Goal: Task Accomplishment & Management: Complete application form

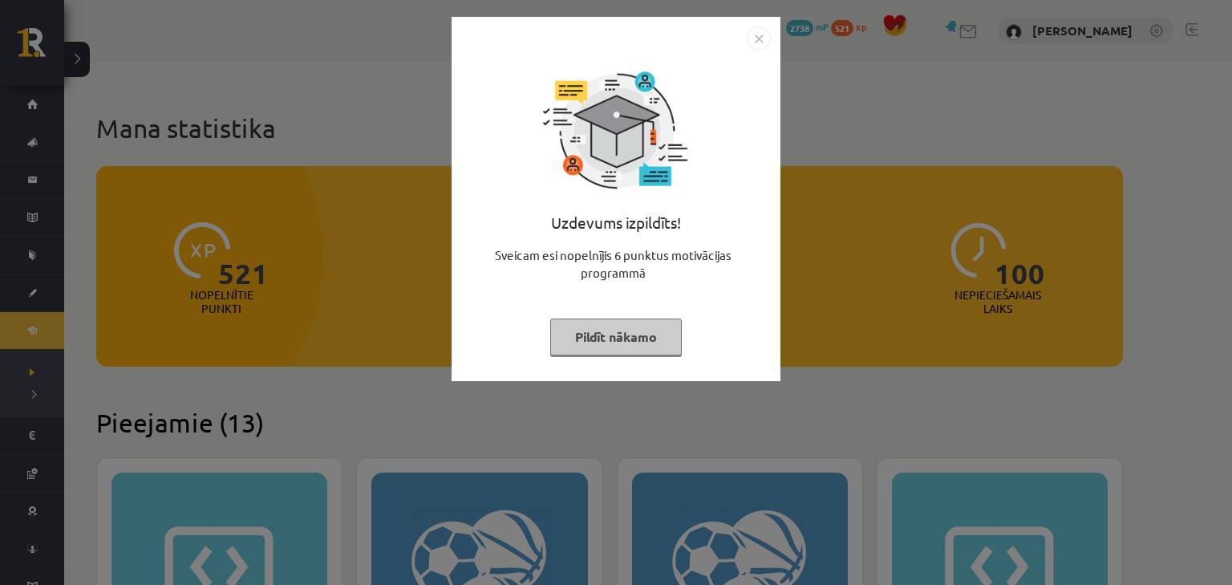
click at [760, 47] on img "Close" at bounding box center [759, 38] width 24 height 24
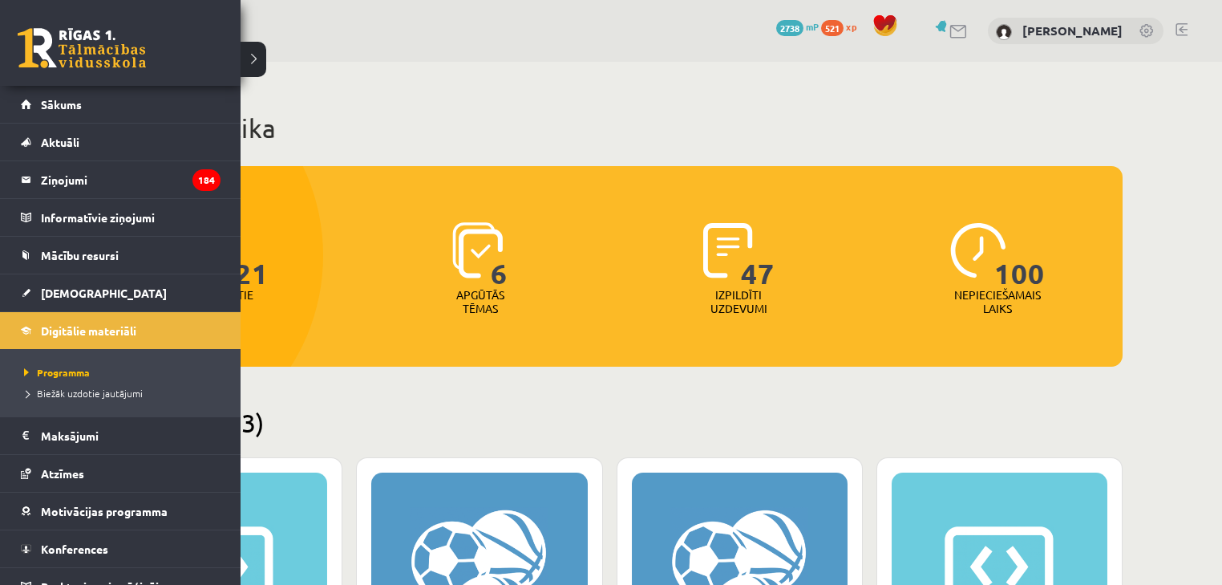
click at [74, 58] on link at bounding box center [82, 48] width 128 height 40
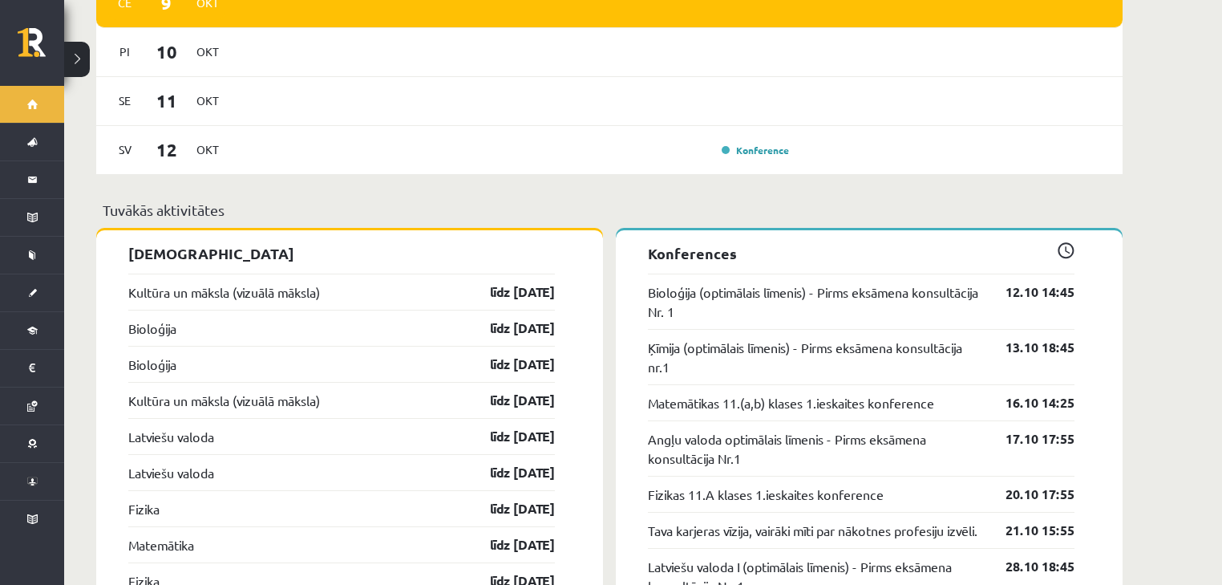
scroll to position [1283, 0]
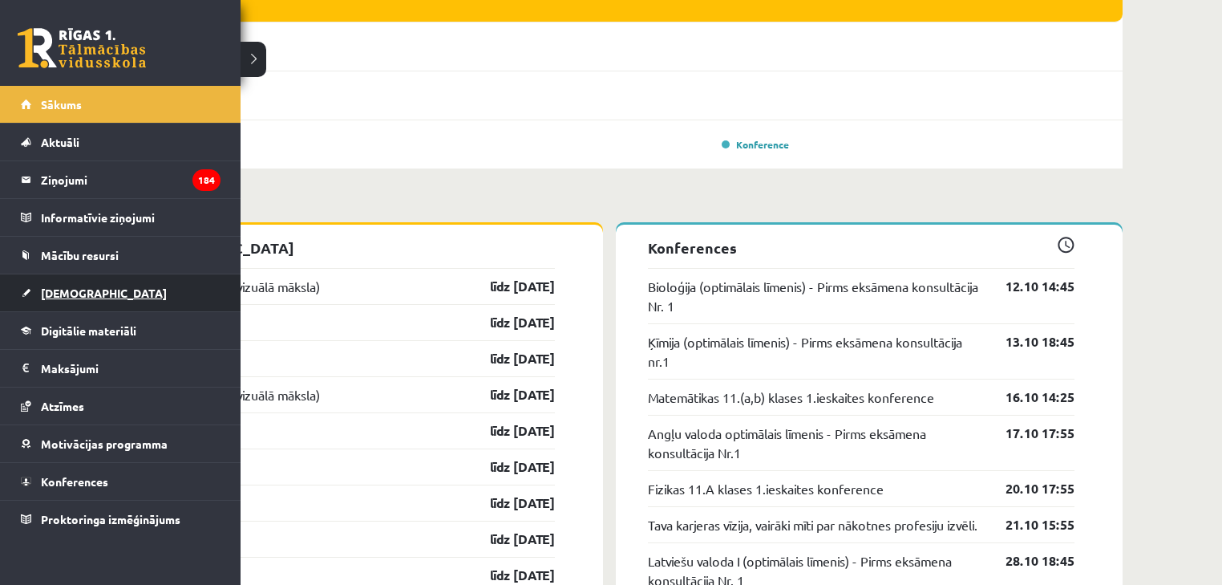
click at [70, 292] on span "[DEMOGRAPHIC_DATA]" at bounding box center [104, 292] width 126 height 14
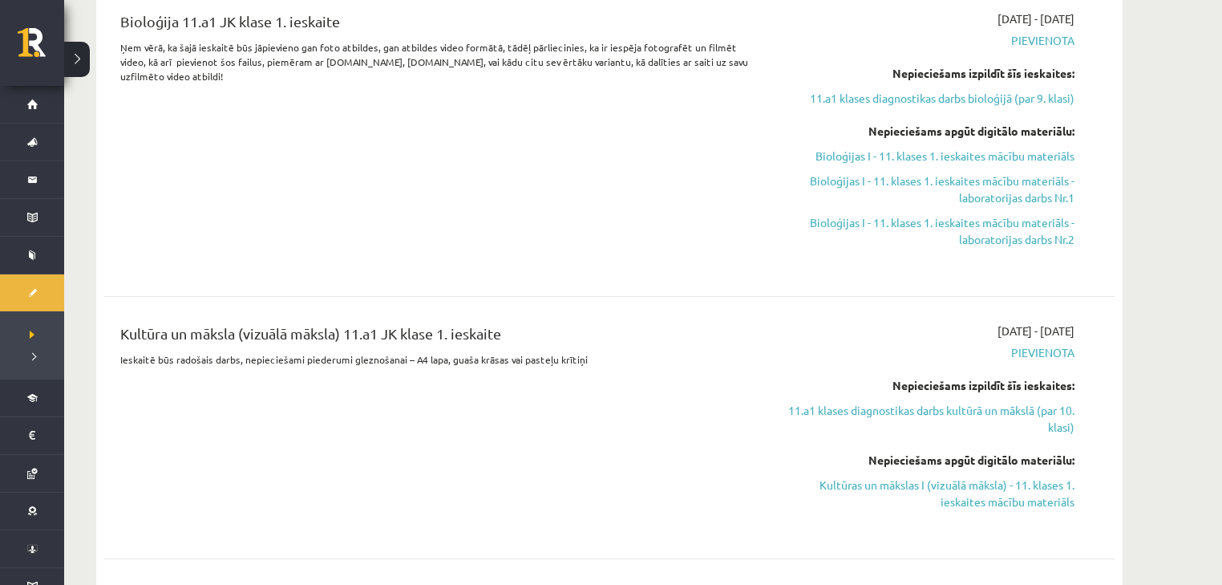
scroll to position [577, 0]
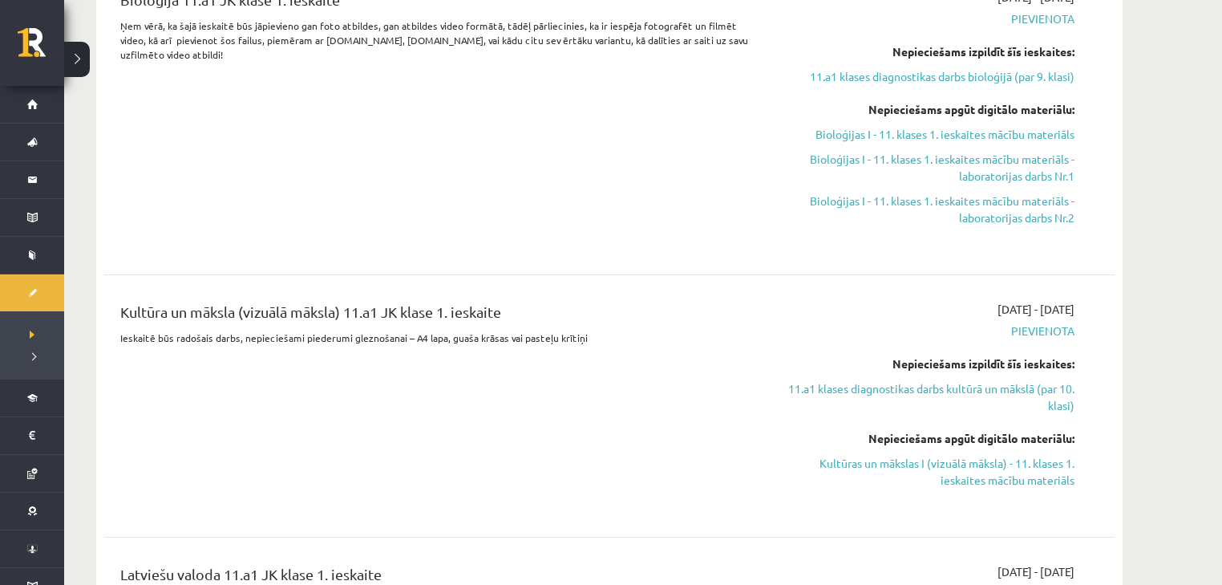
drag, startPoint x: 925, startPoint y: 464, endPoint x: 677, endPoint y: 46, distance: 485.8
click at [925, 464] on link "Kultūras un mākslas I (vizuālā māksla) - 11. klases 1. ieskaites mācību materiā…" at bounding box center [923, 472] width 302 height 34
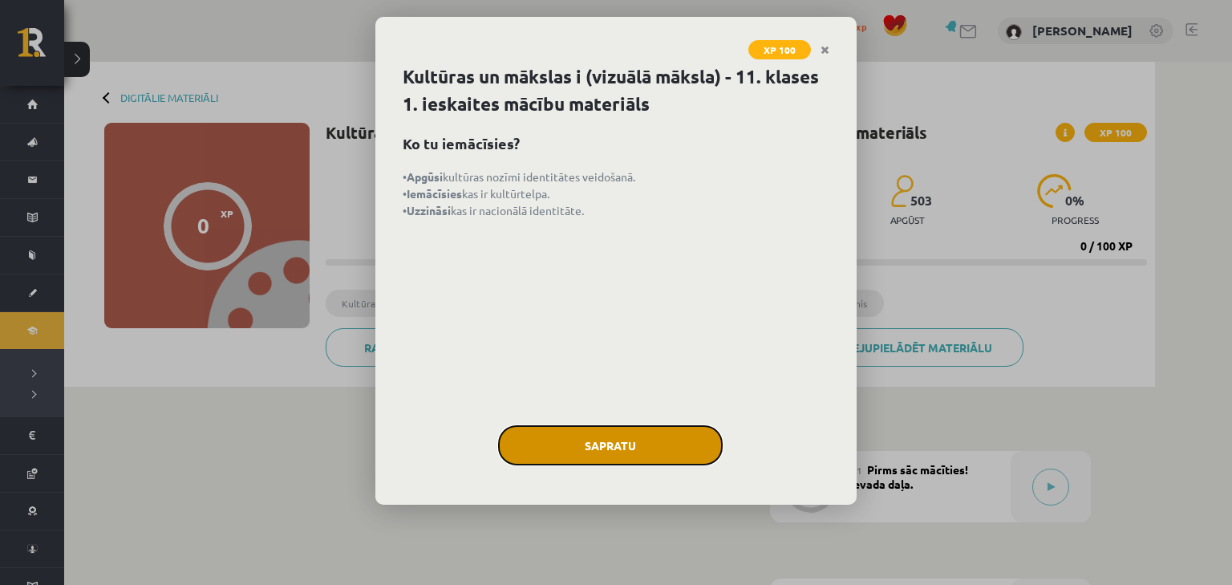
click at [604, 446] on button "Sapratu" at bounding box center [610, 445] width 225 height 40
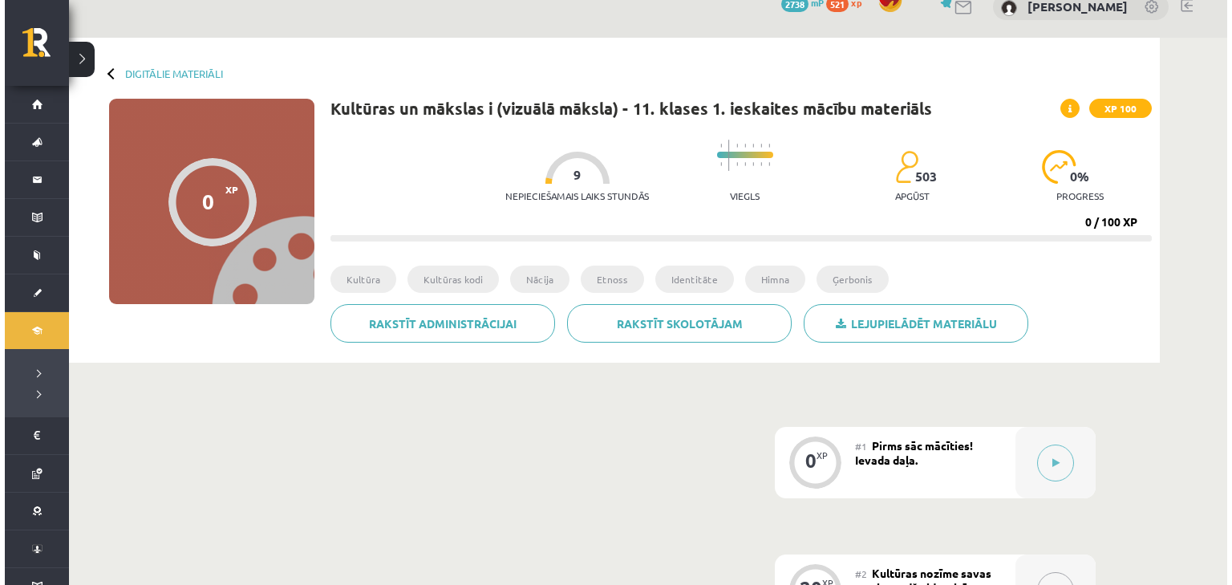
scroll to position [128, 0]
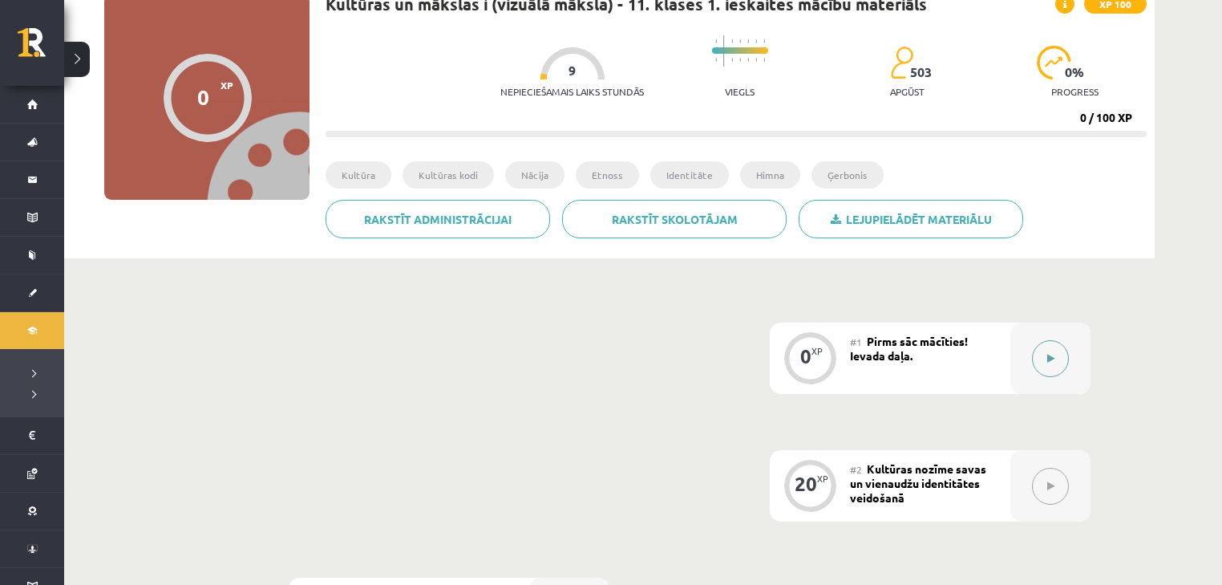
click at [1032, 354] on button at bounding box center [1050, 358] width 37 height 37
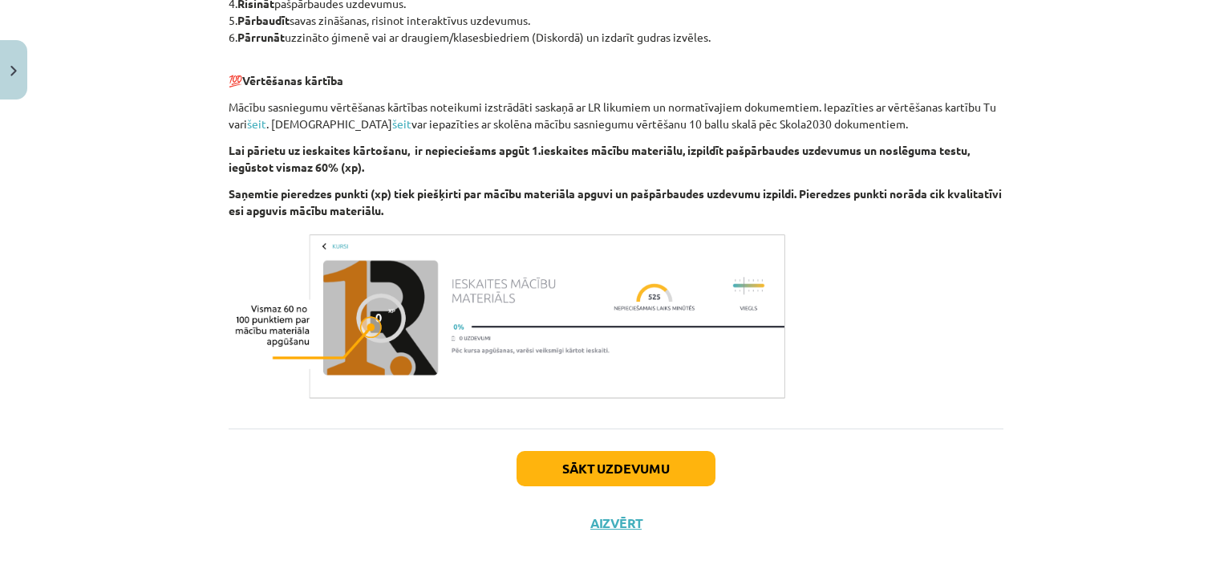
scroll to position [879, 0]
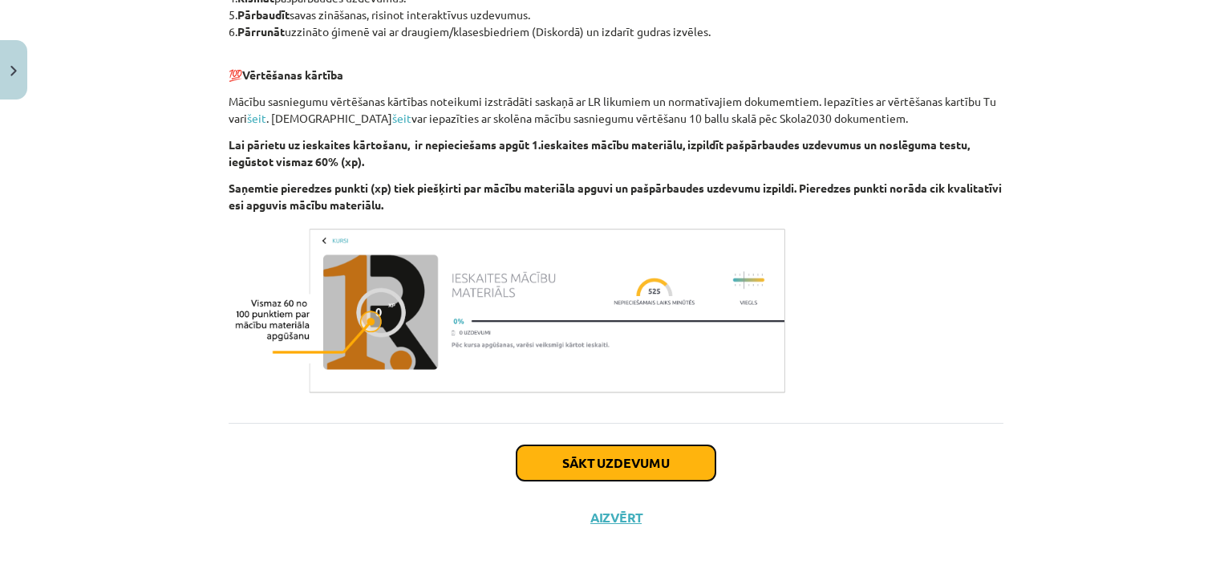
click at [618, 460] on button "Sākt uzdevumu" at bounding box center [615, 462] width 199 height 35
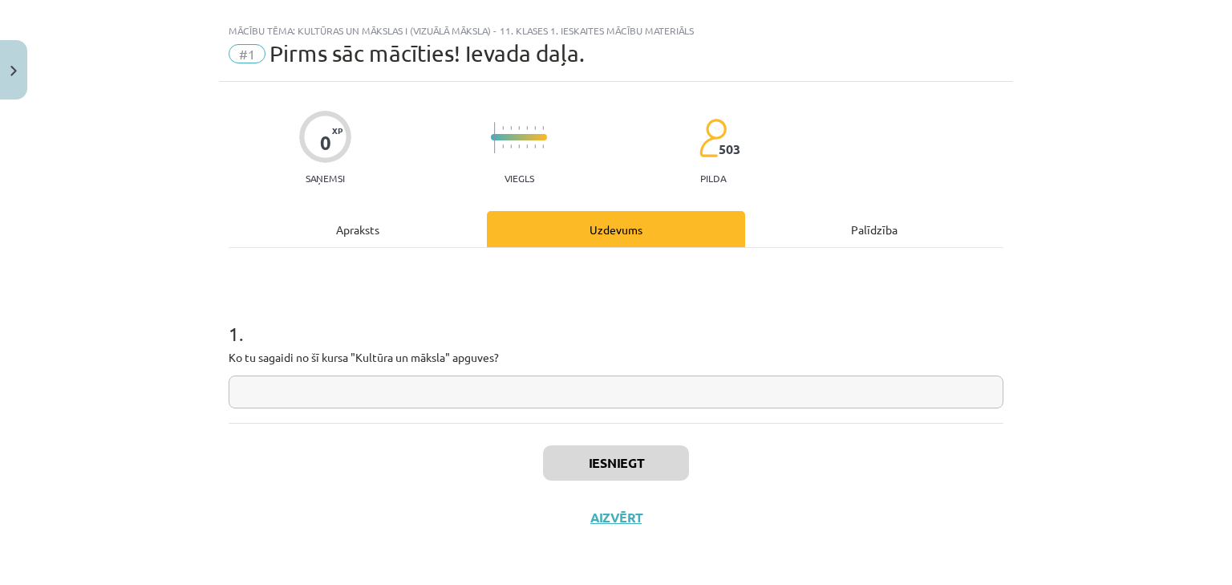
scroll to position [24, 0]
click at [505, 397] on input "text" at bounding box center [616, 392] width 775 height 33
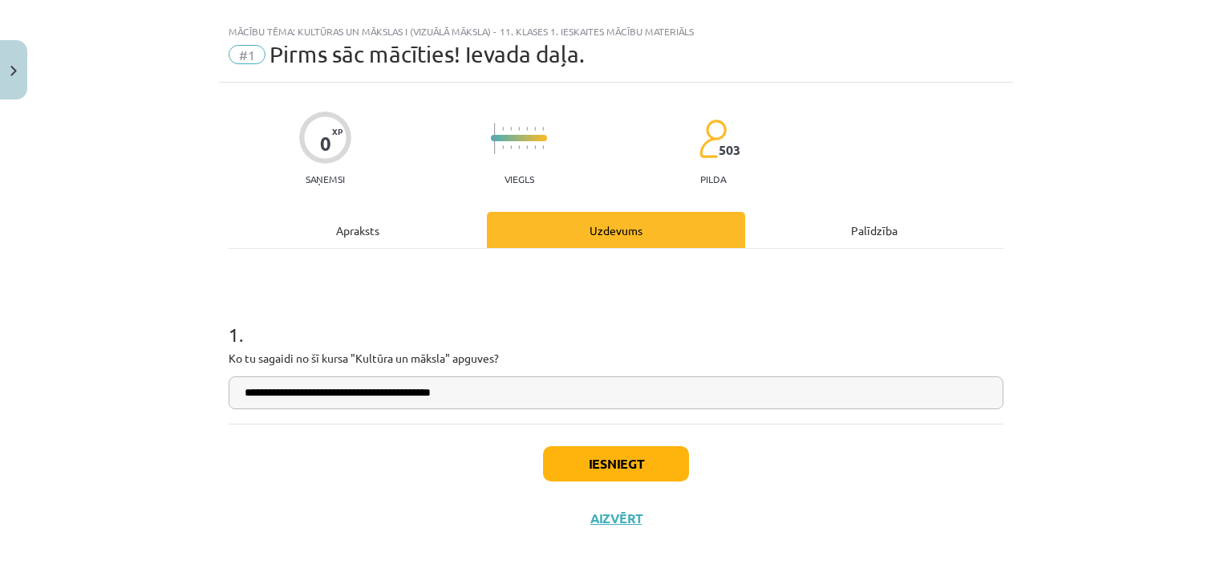
type input "**********"
click at [589, 464] on button "Iesniegt" at bounding box center [616, 463] width 146 height 35
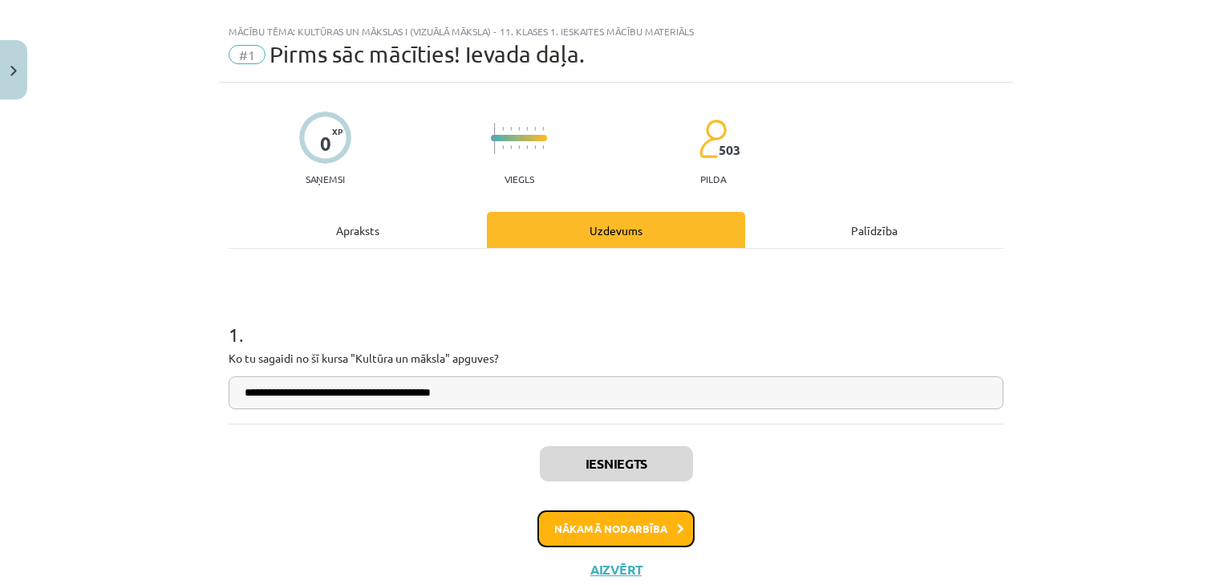
click at [581, 533] on button "Nākamā nodarbība" at bounding box center [615, 528] width 157 height 37
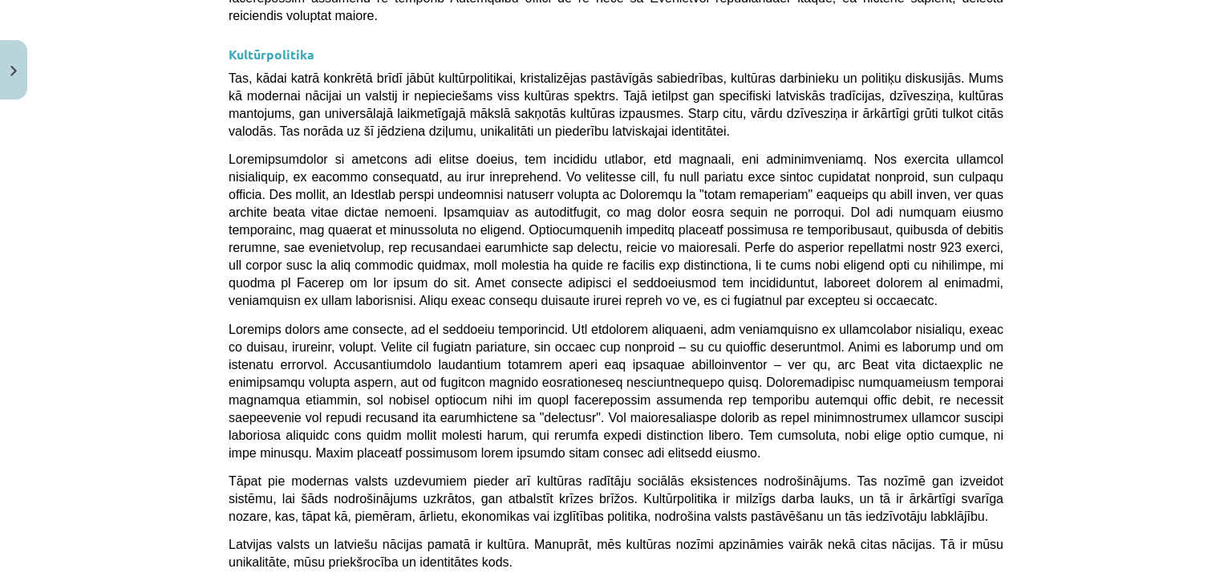
scroll to position [4270, 0]
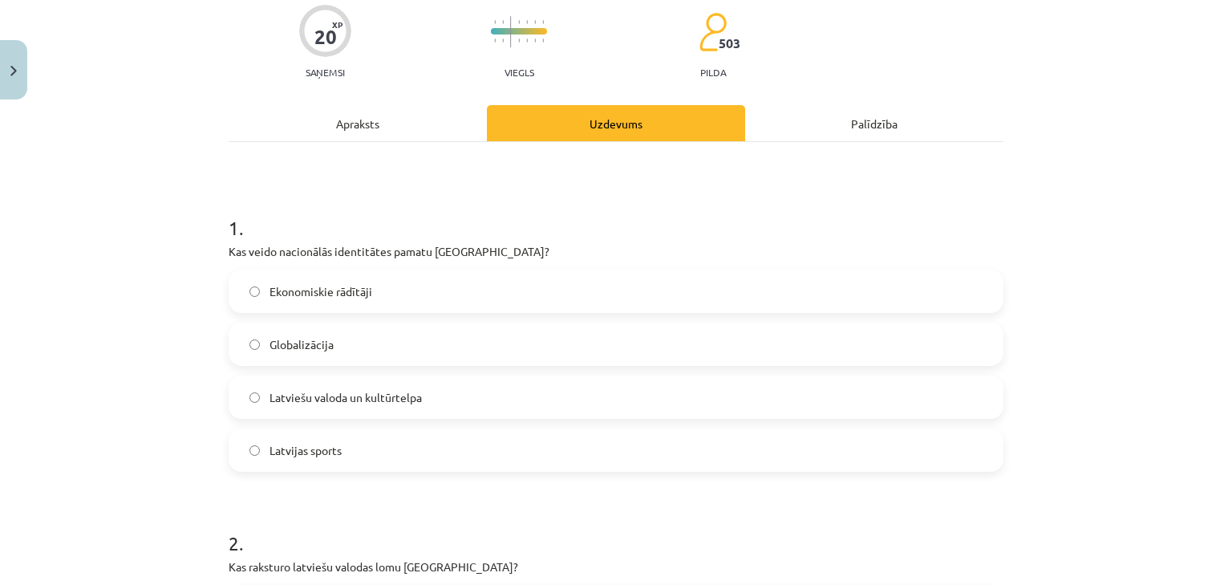
scroll to position [168, 0]
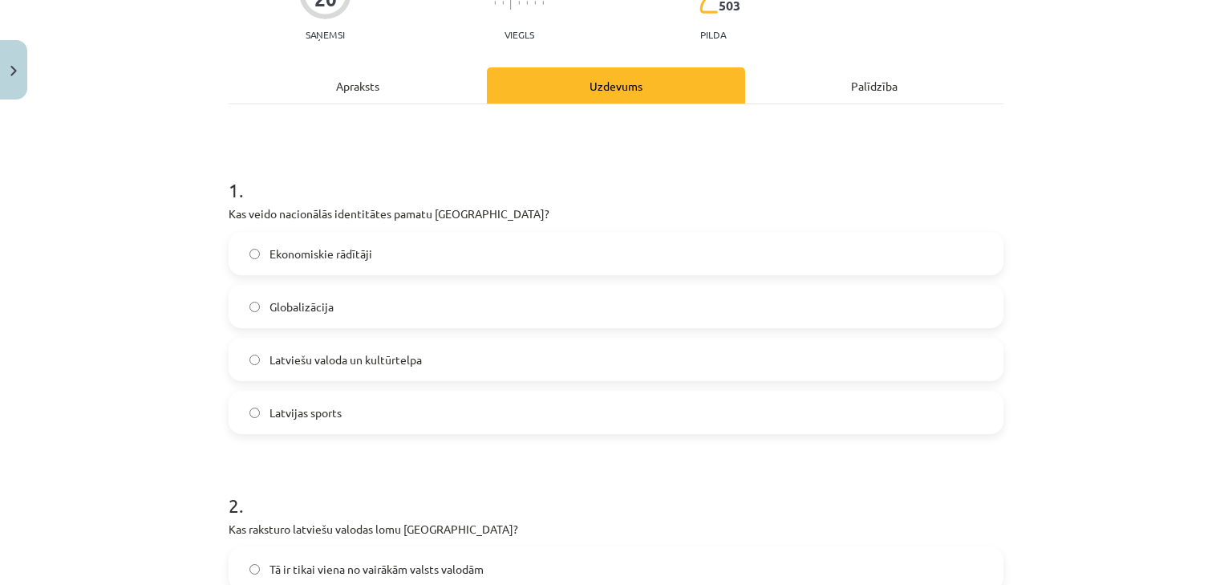
click at [322, 362] on span "Latviešu valoda un kultūrtelpa" at bounding box center [345, 359] width 152 height 17
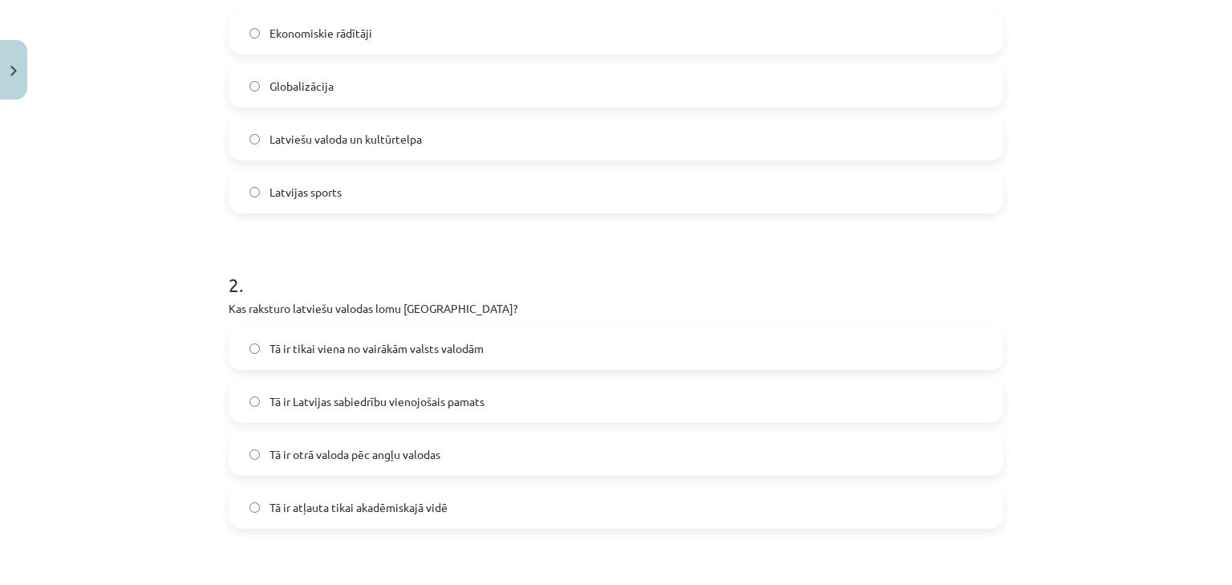
scroll to position [443, 0]
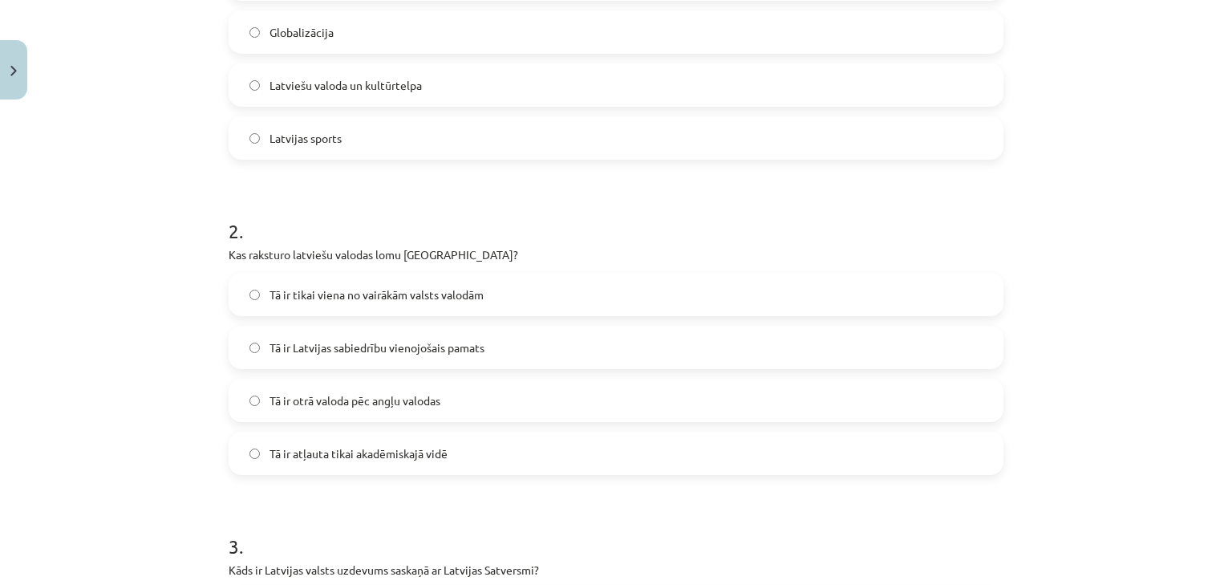
click at [366, 350] on span "Tā ir Latvijas sabiedrību vienojošais pamats" at bounding box center [376, 347] width 215 height 17
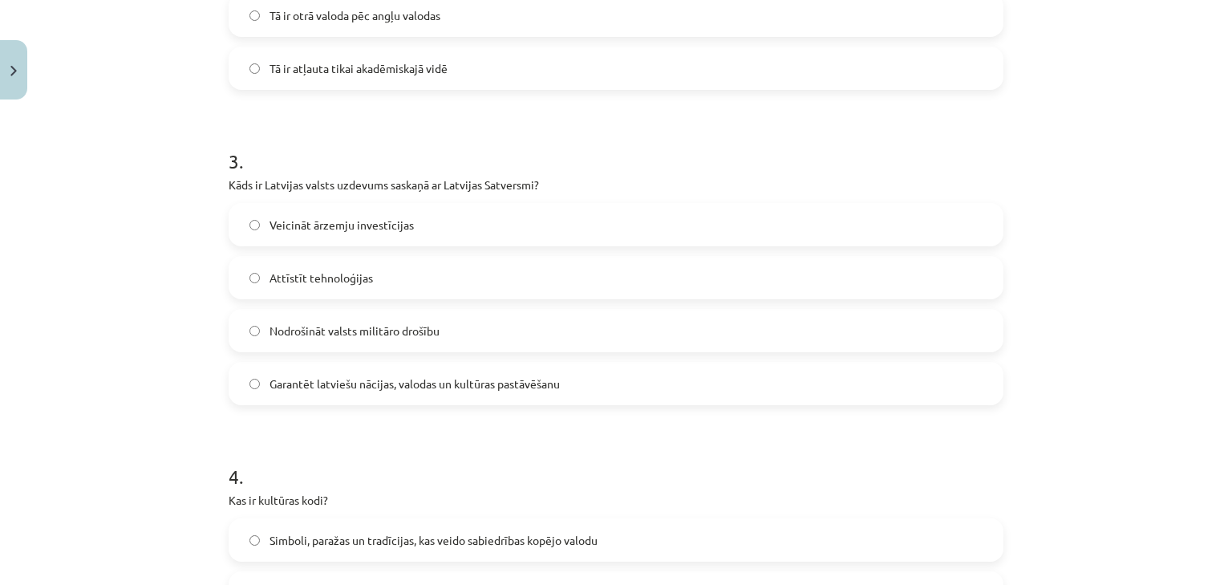
scroll to position [828, 0]
click at [288, 382] on span "Garantēt latviešu nācijas, valodas un kultūras pastāvēšanu" at bounding box center [414, 383] width 290 height 17
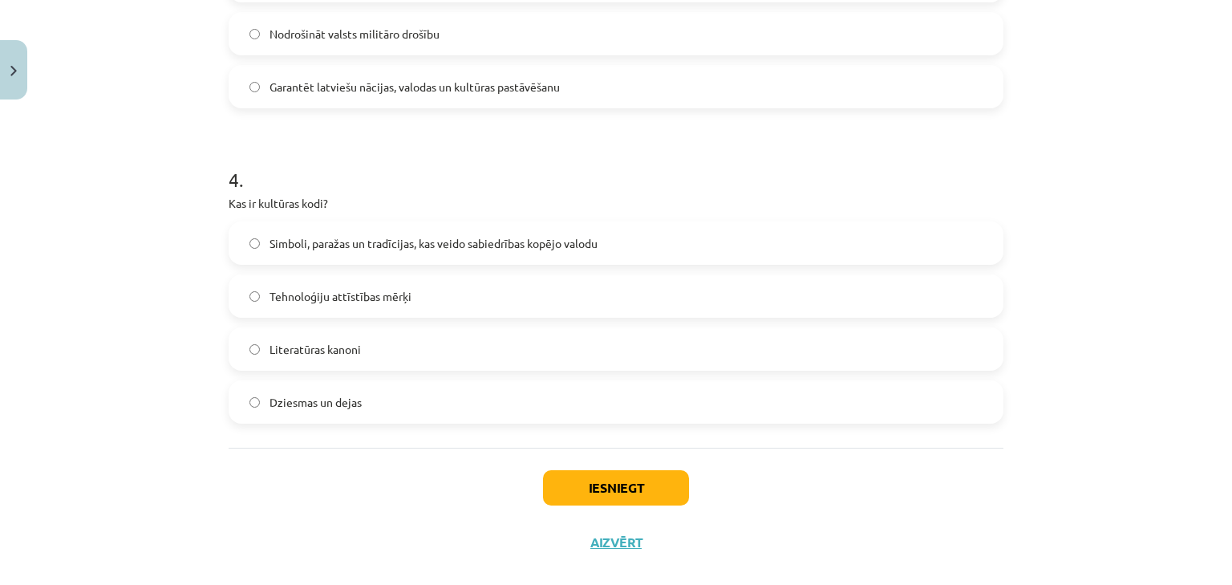
scroll to position [1148, 0]
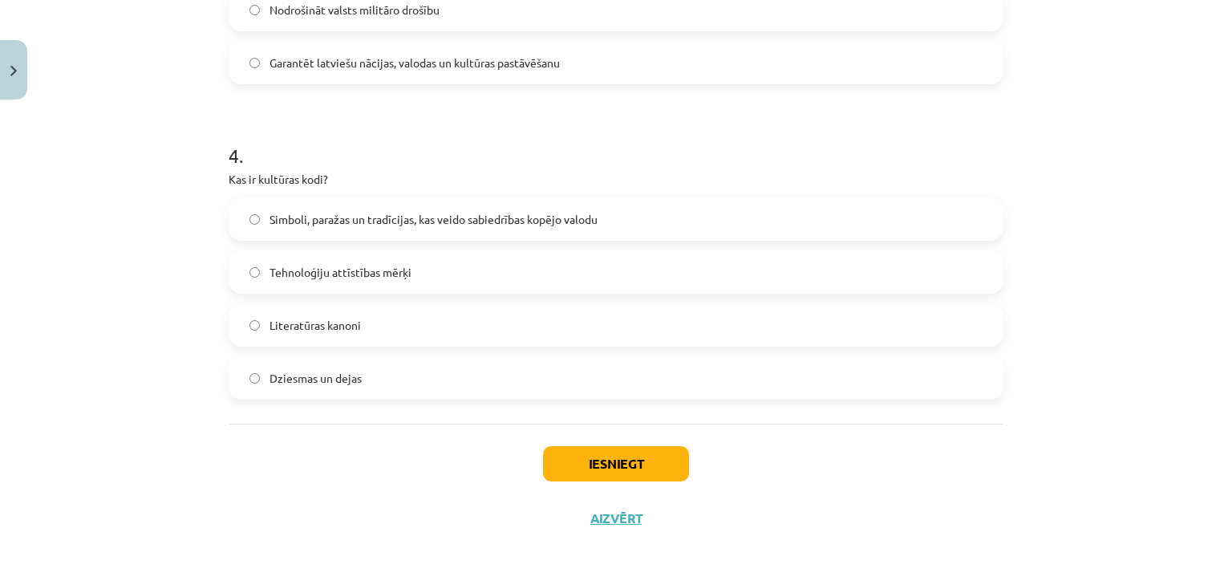
click at [336, 211] on span "Simboli, paražas un tradīcijas, kas veido sabiedrības kopējo valodu" at bounding box center [433, 219] width 328 height 17
click at [585, 459] on button "Iesniegt" at bounding box center [616, 463] width 146 height 35
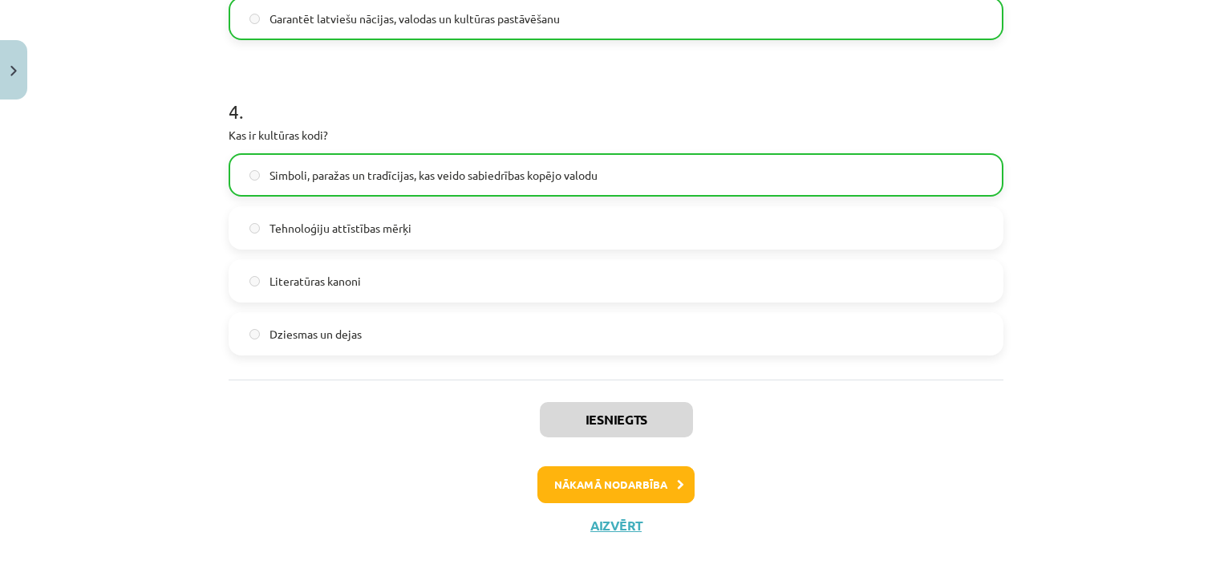
scroll to position [1200, 0]
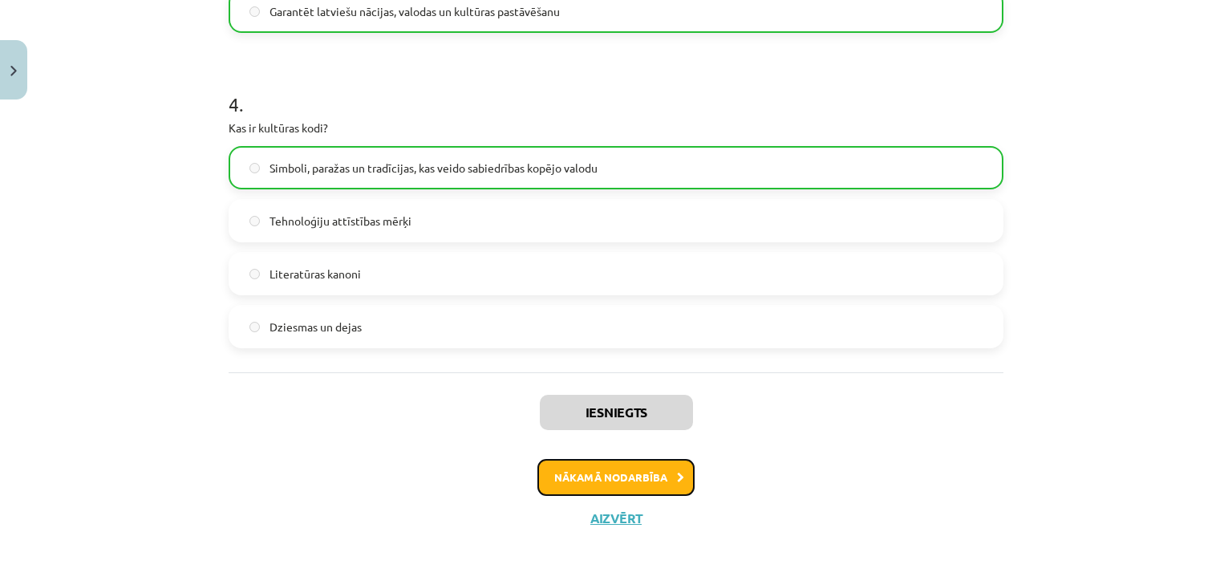
click at [603, 477] on button "Nākamā nodarbība" at bounding box center [615, 477] width 157 height 37
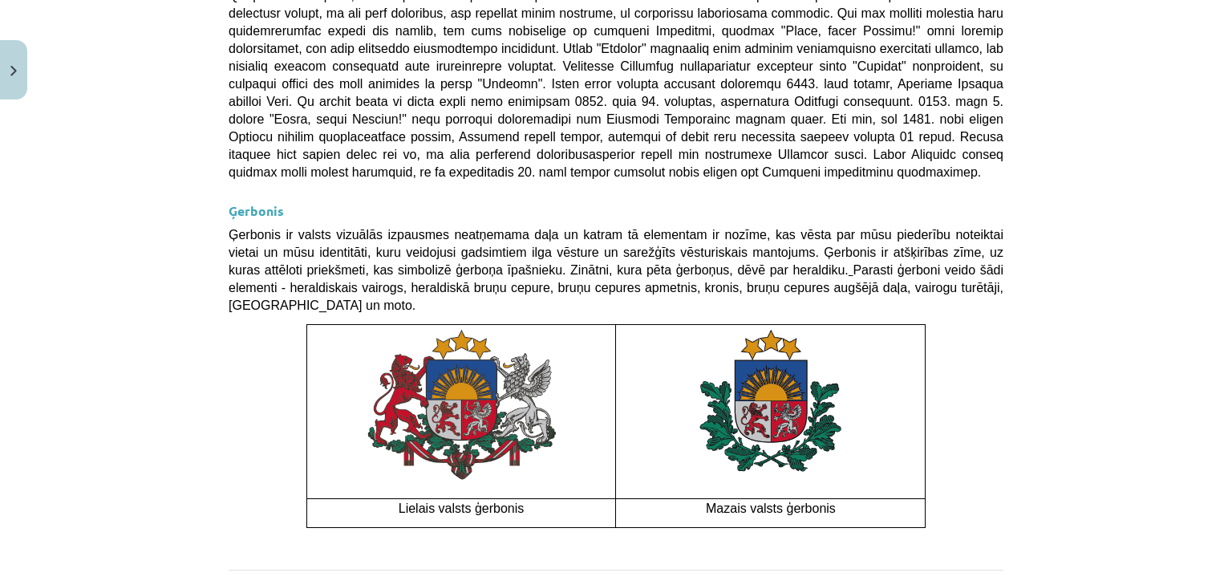
scroll to position [1195, 0]
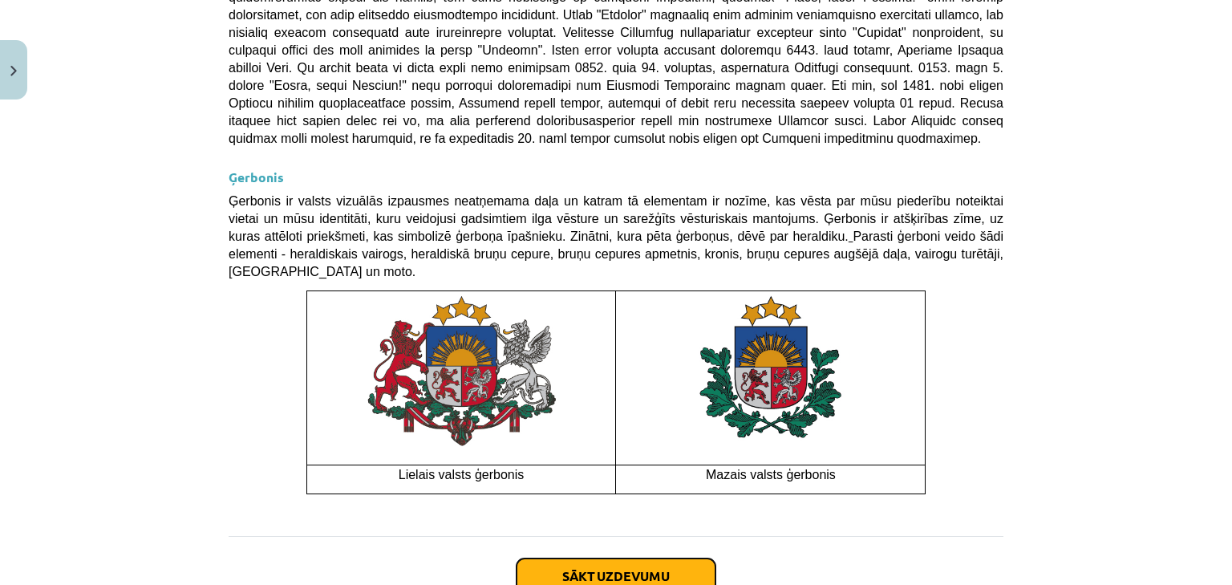
click at [590, 558] on button "Sākt uzdevumu" at bounding box center [615, 575] width 199 height 35
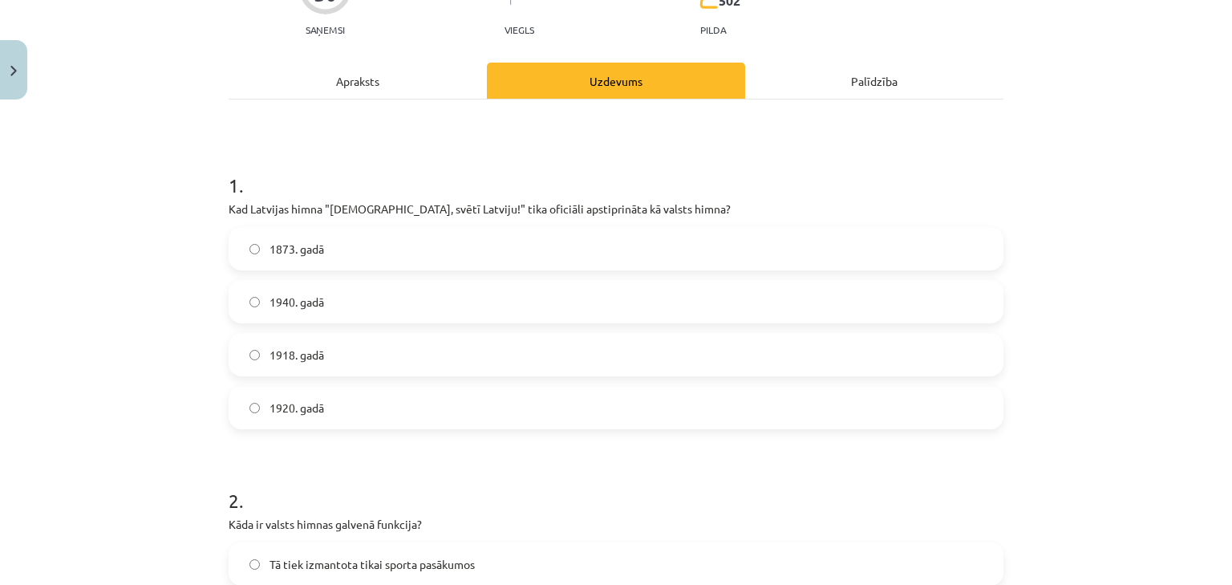
scroll to position [175, 0]
click at [285, 405] on span "1920. gadā" at bounding box center [296, 406] width 55 height 17
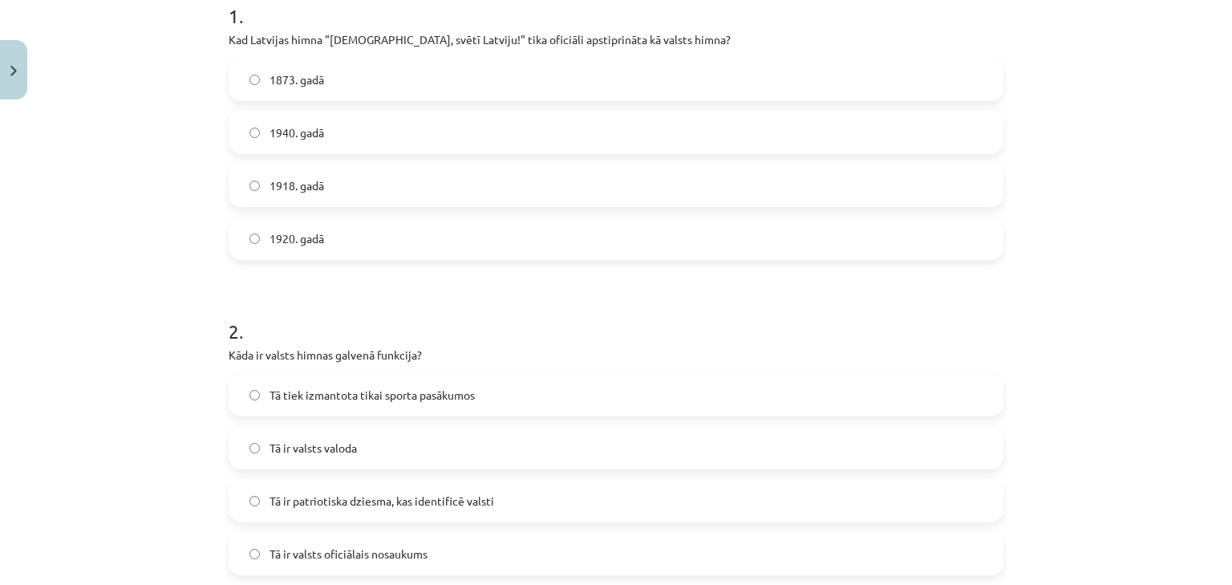
scroll to position [431, 0]
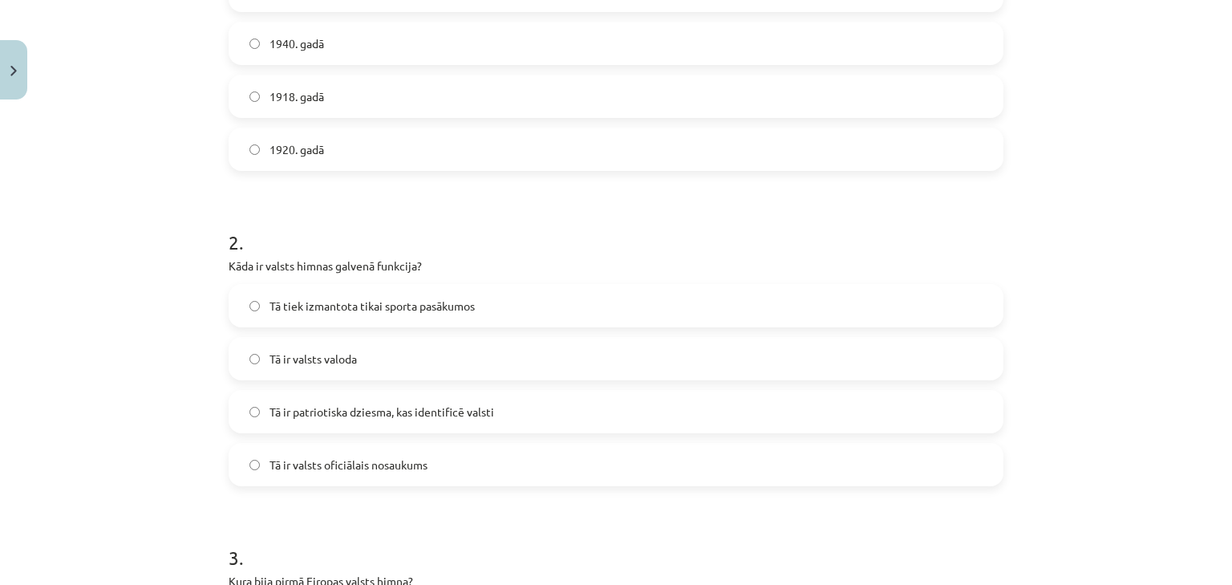
click at [322, 417] on span "Tā ir patriotiska dziesma, kas identificē valsti" at bounding box center [381, 411] width 225 height 17
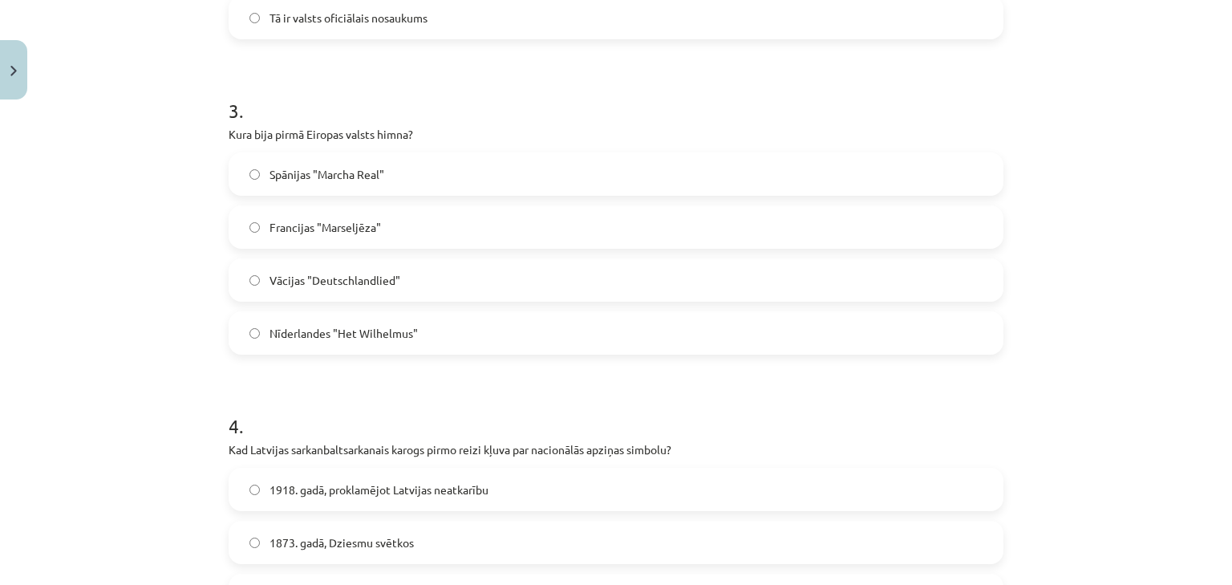
scroll to position [881, 0]
click at [368, 327] on span "Nīderlandes "Het Wilhelmus"" at bounding box center [343, 330] width 148 height 17
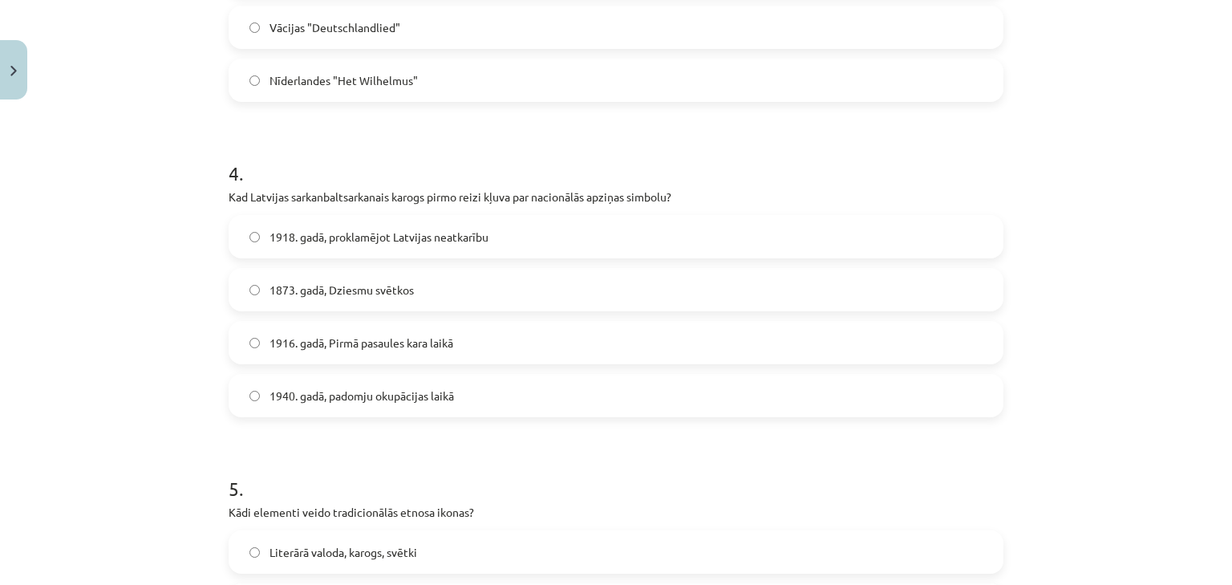
scroll to position [1137, 0]
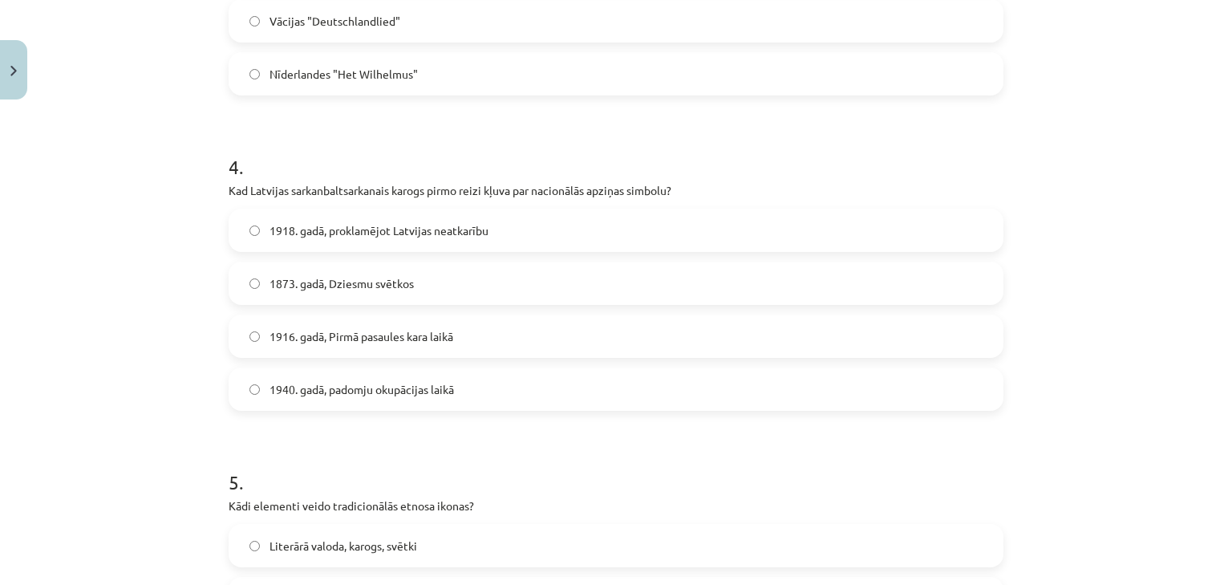
click at [302, 288] on span "1873. gadā, Dziesmu svētkos" at bounding box center [341, 283] width 144 height 17
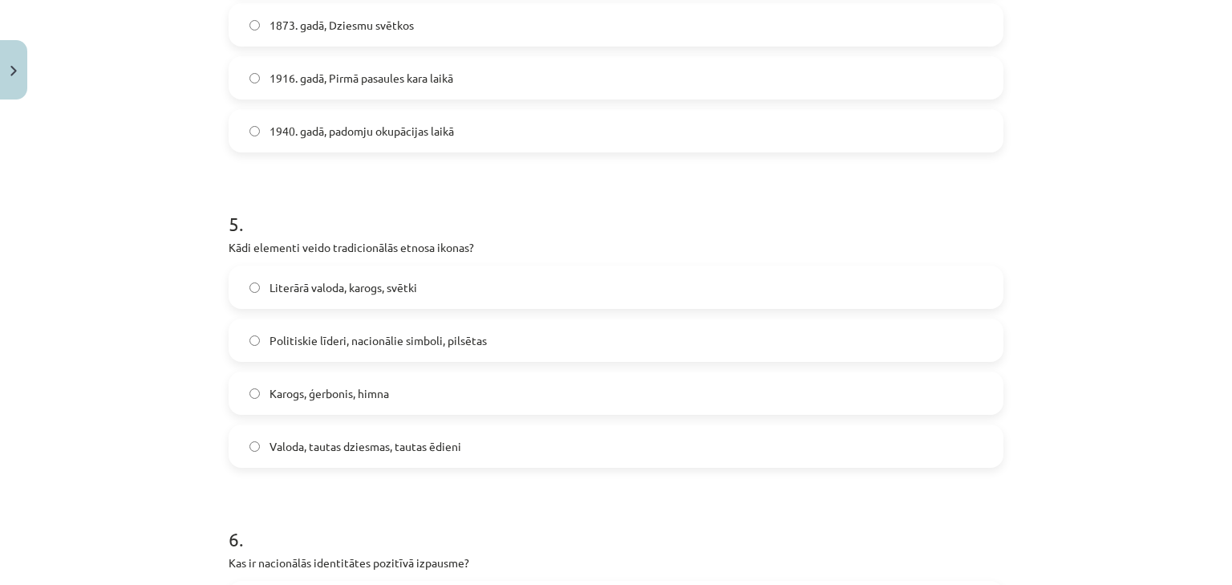
scroll to position [1394, 0]
click at [279, 385] on label "Karogs, ģerbonis, himna" at bounding box center [615, 395] width 771 height 40
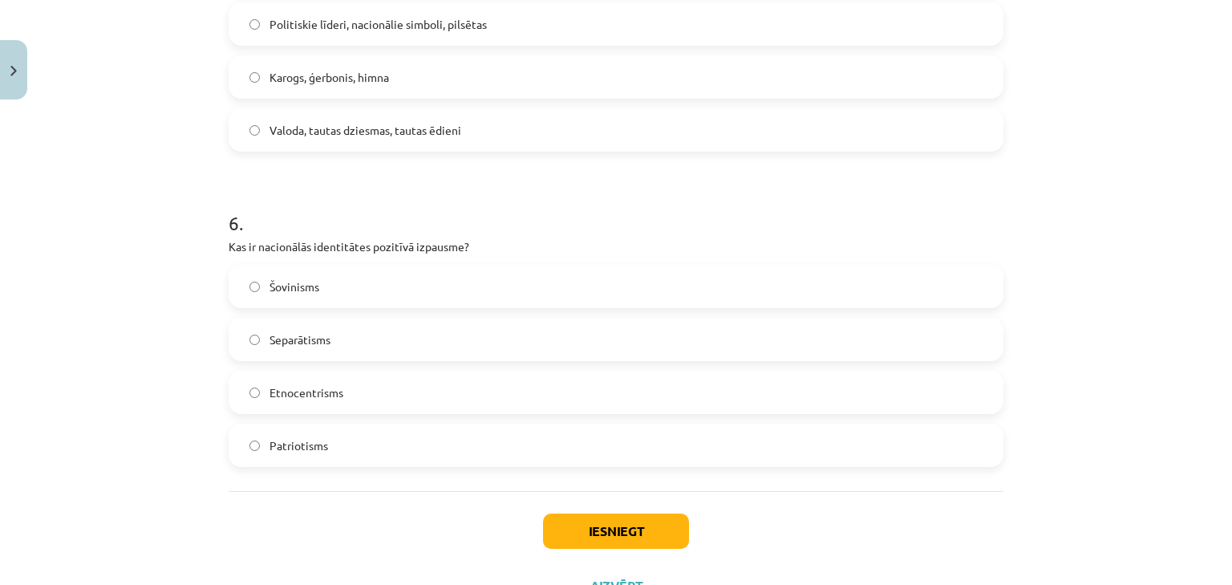
scroll to position [1715, 0]
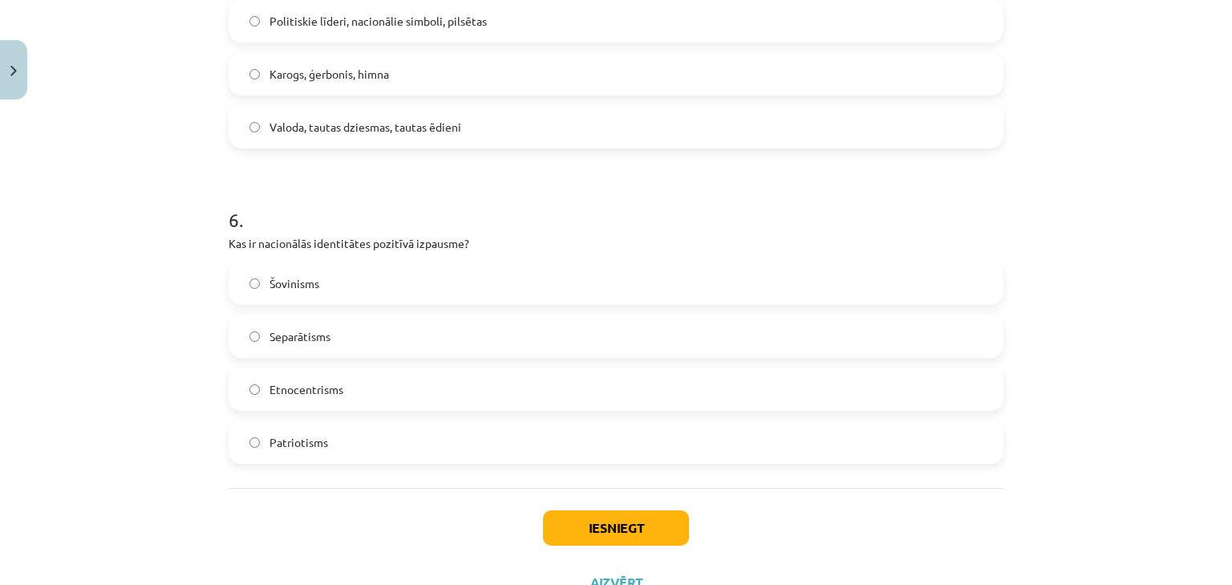
click at [294, 447] on span "Patriotisms" at bounding box center [298, 442] width 59 height 17
click at [607, 520] on button "Iesniegt" at bounding box center [616, 527] width 146 height 35
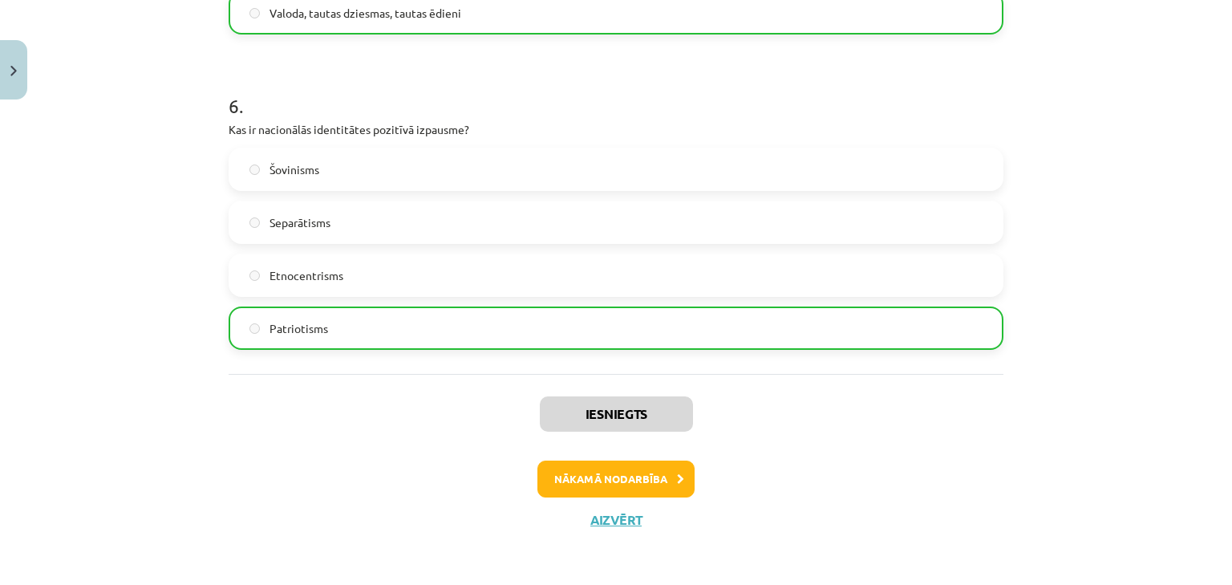
scroll to position [1829, 0]
click at [574, 469] on button "Nākamā nodarbība" at bounding box center [615, 478] width 157 height 37
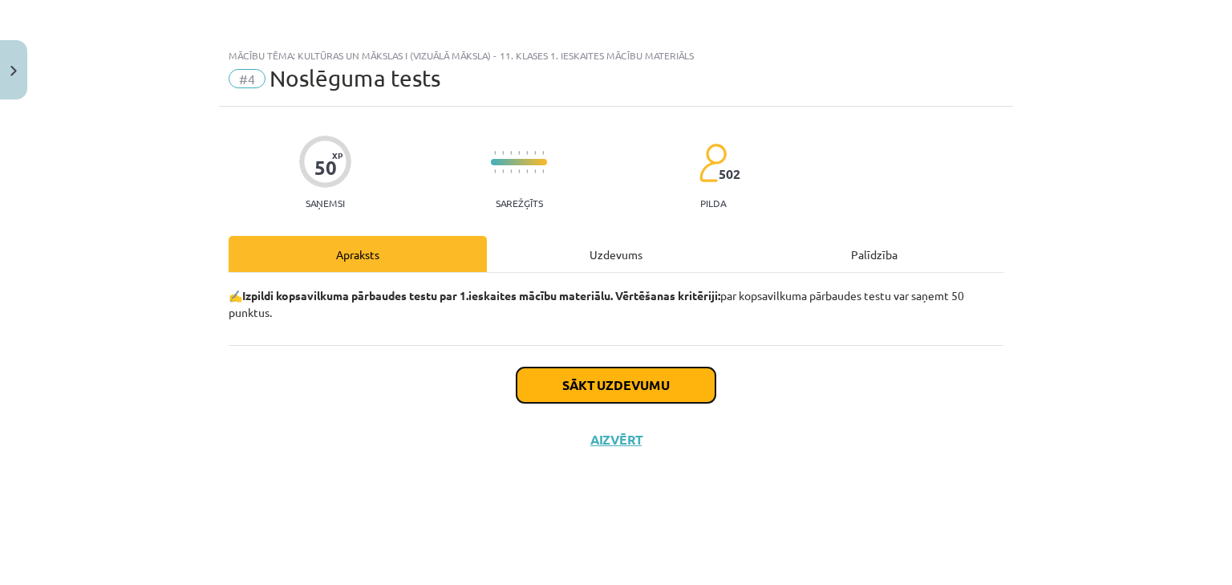
click at [630, 380] on button "Sākt uzdevumu" at bounding box center [615, 384] width 199 height 35
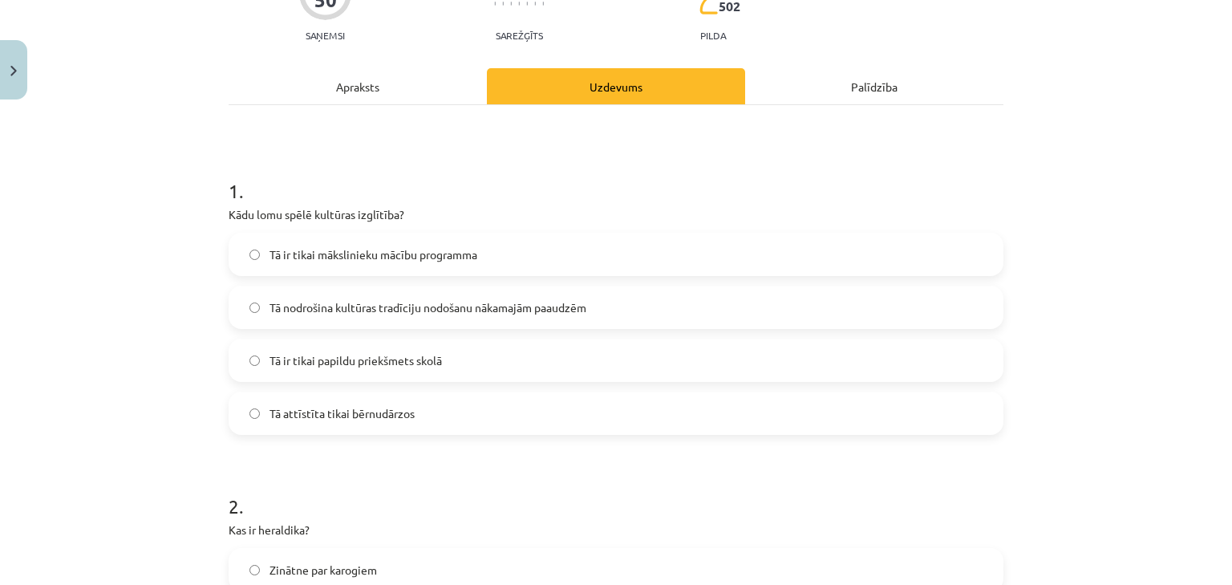
scroll to position [192, 0]
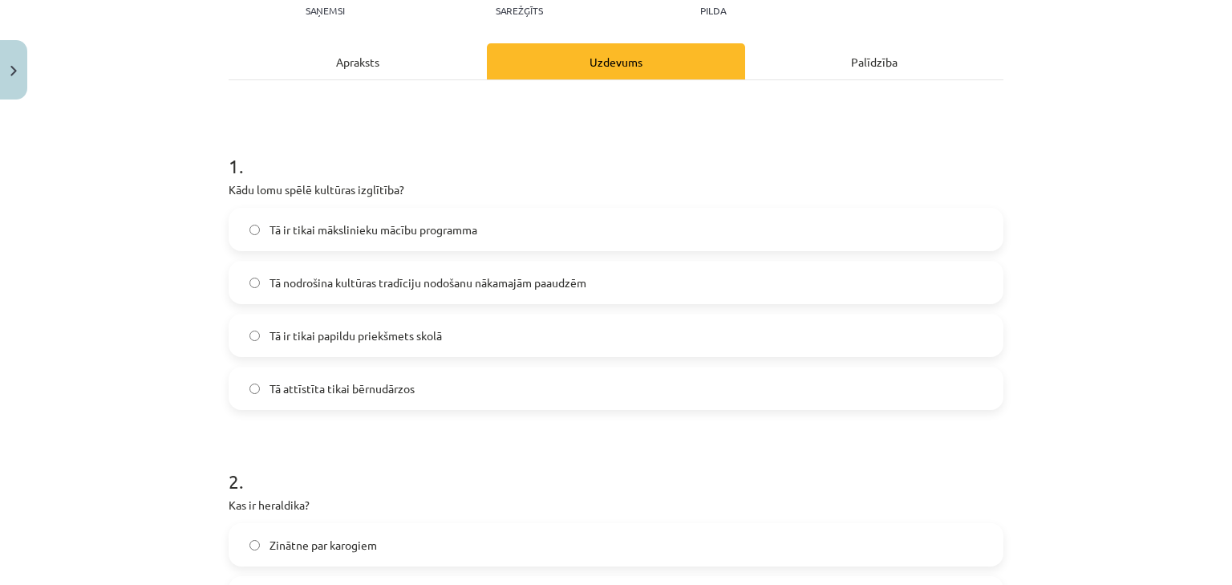
click at [350, 289] on span "Tā nodrošina kultūras tradīciju nodošanu nākamajām paaudzēm" at bounding box center [427, 282] width 317 height 17
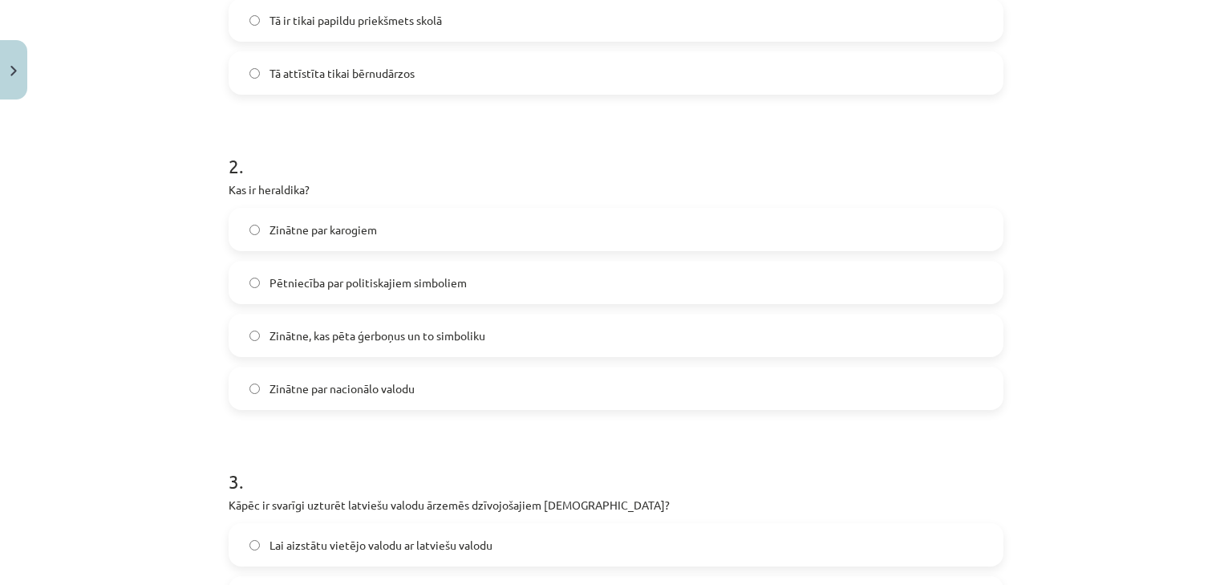
scroll to position [513, 0]
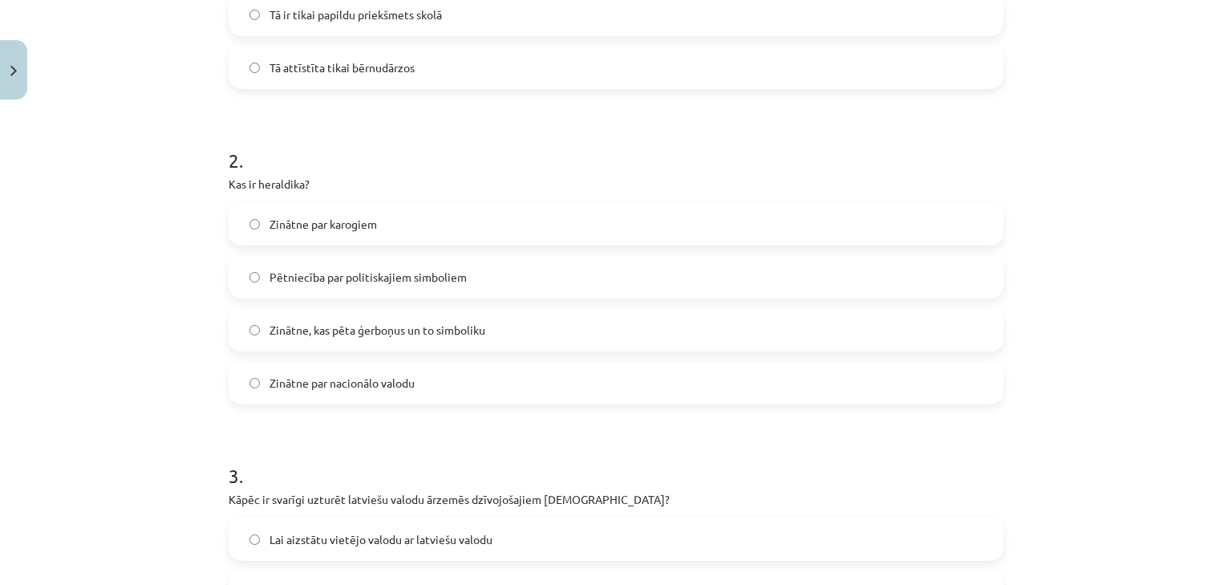
click at [343, 333] on span "Zinātne, kas pēta ģerboņus un to simboliku" at bounding box center [377, 330] width 216 height 17
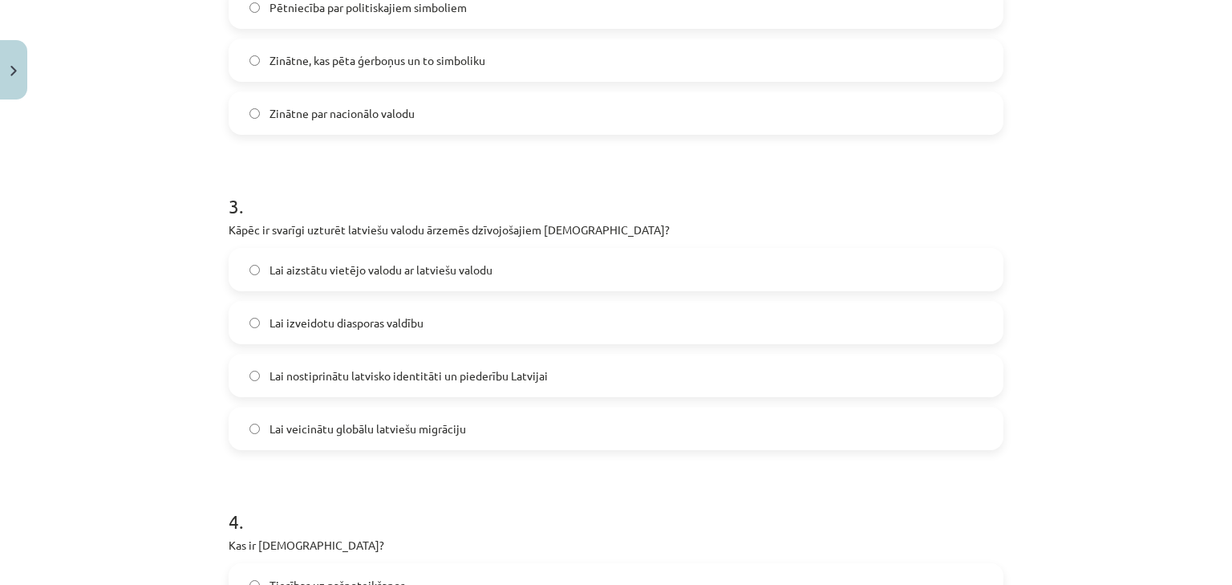
scroll to position [834, 0]
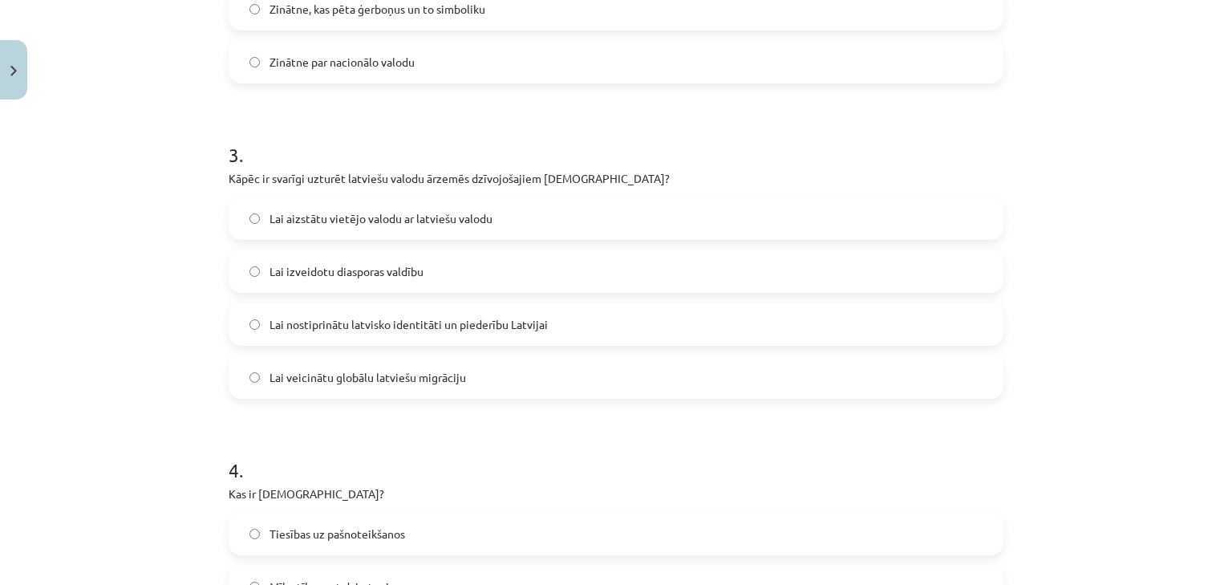
click at [387, 327] on span "Lai nostiprinātu latvisko identitāti un piederību Latvijai" at bounding box center [408, 324] width 278 height 17
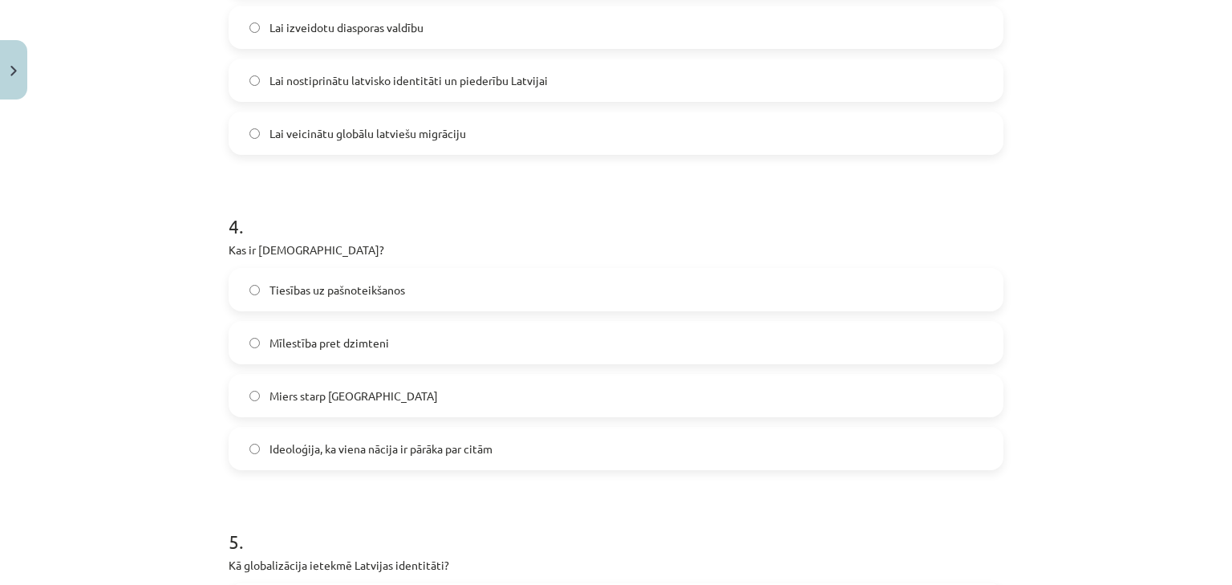
scroll to position [1155, 0]
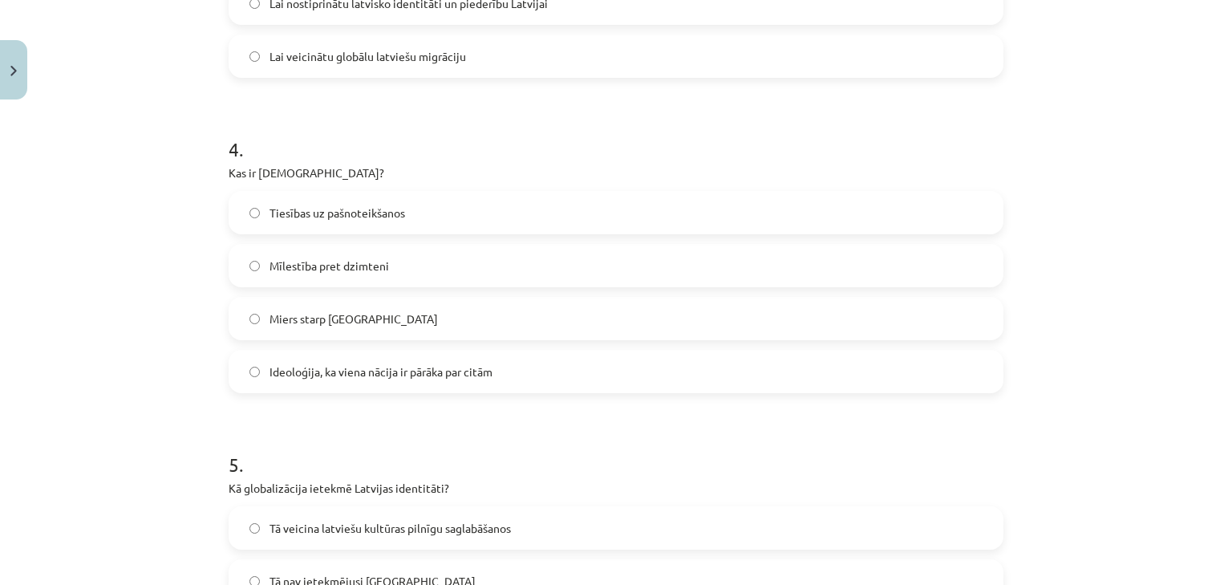
click at [337, 373] on span "Ideoloģija, ka viena nācija ir pārāka par citām" at bounding box center [380, 371] width 223 height 17
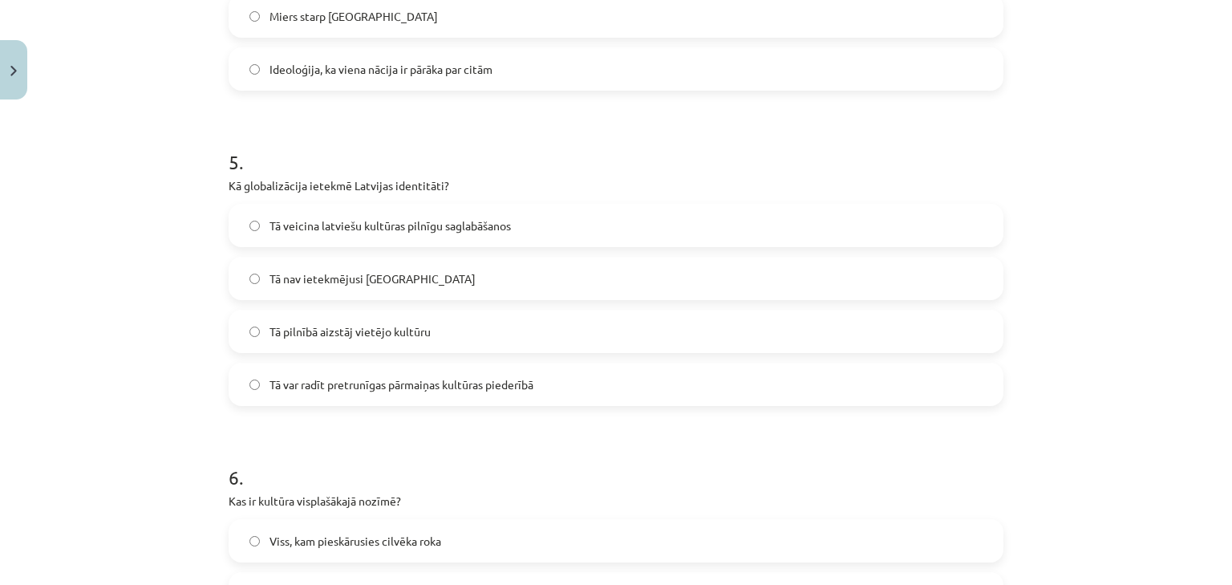
scroll to position [1476, 0]
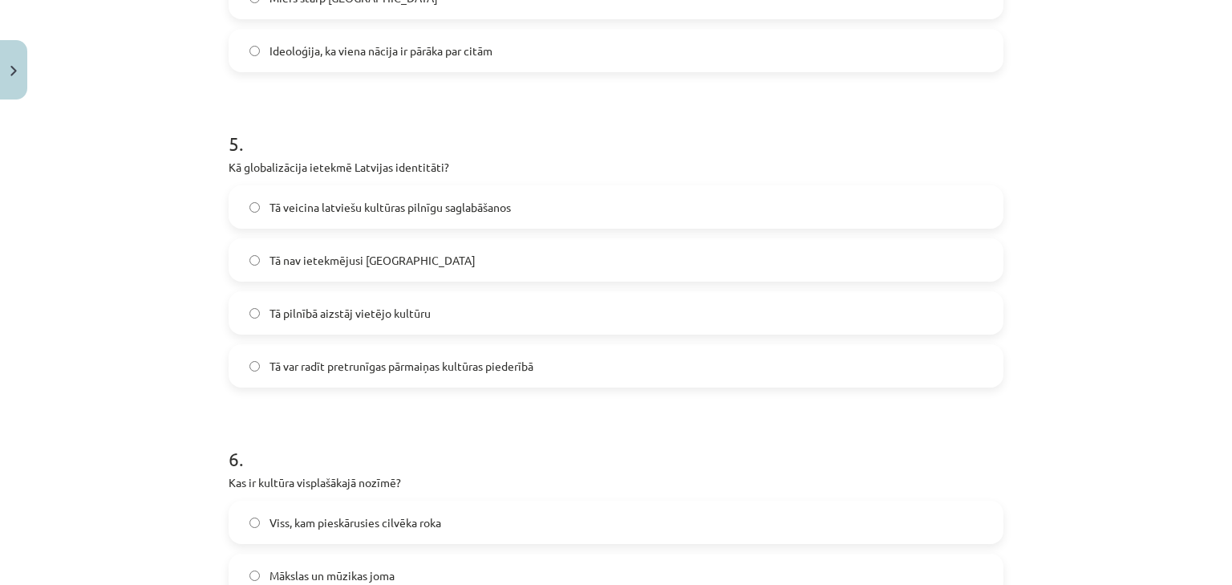
click at [423, 362] on span "Tā var radīt pretrunīgas pārmaiņas kultūras piederībā" at bounding box center [401, 366] width 264 height 17
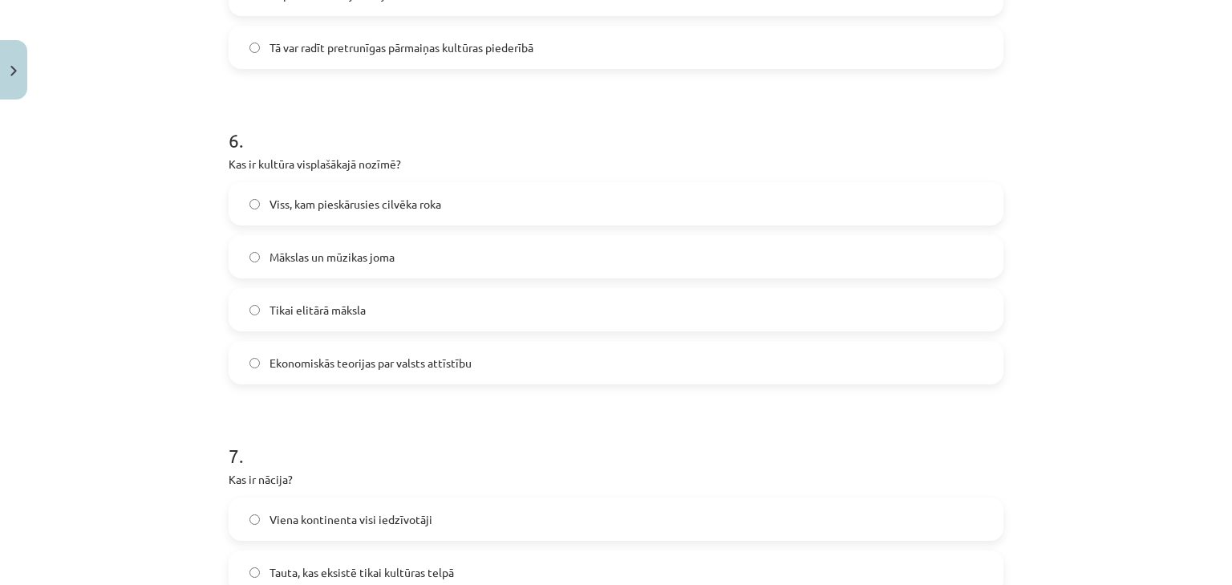
scroll to position [1796, 0]
click at [351, 195] on span "Viss, kam pieskārusies cilvēka roka" at bounding box center [355, 201] width 172 height 17
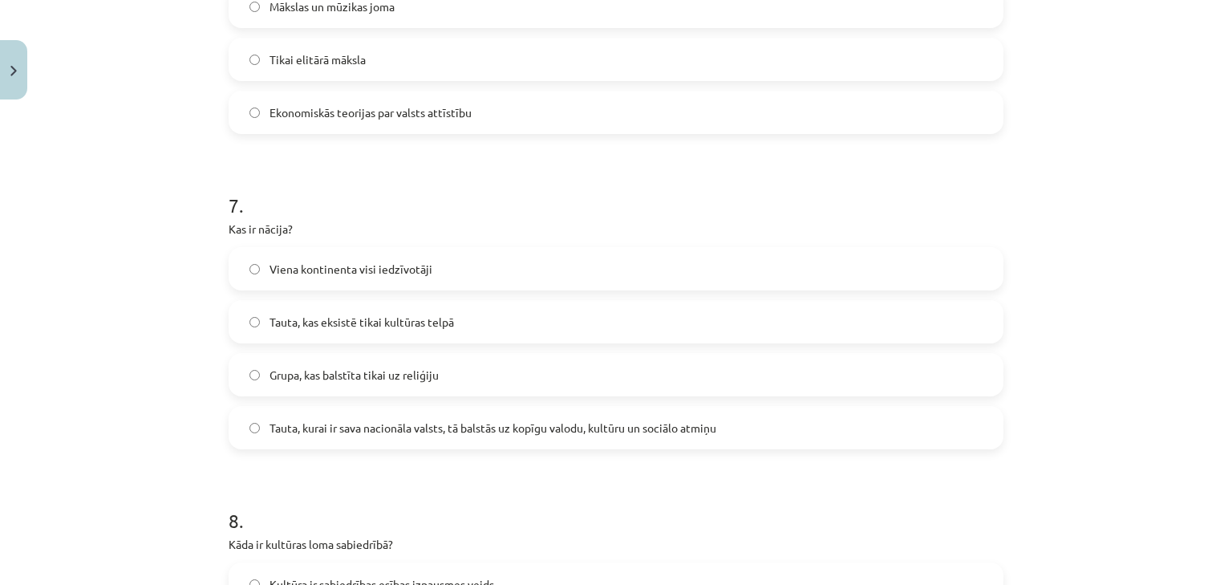
scroll to position [2053, 0]
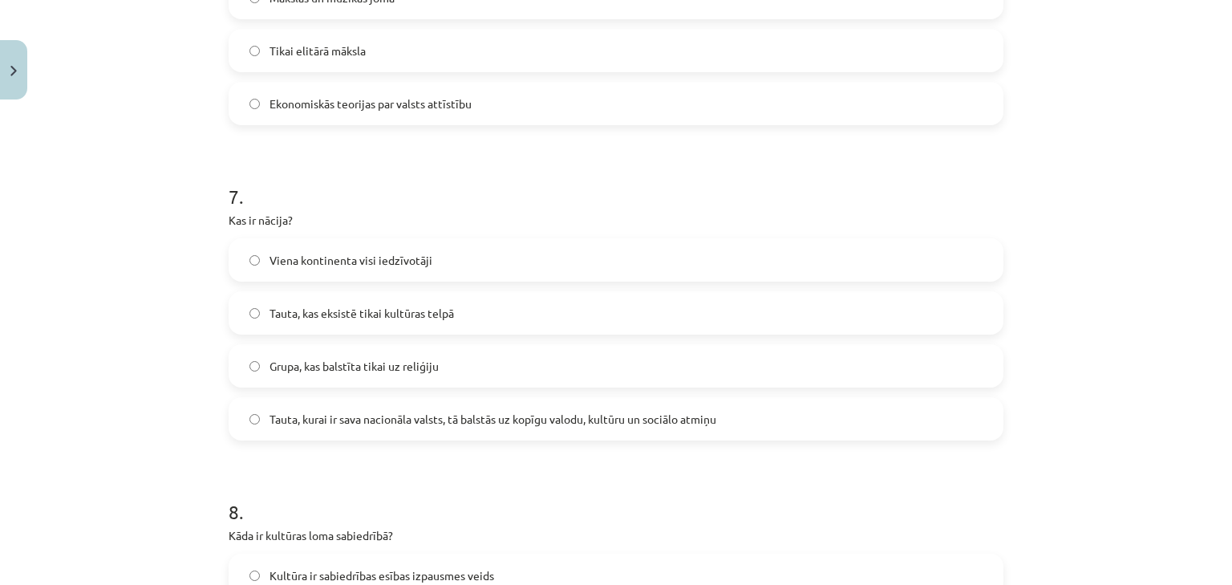
click at [429, 422] on span "Tauta, kurai ir sava nacionāla valsts, tā balstās uz kopīgu valodu, kultūru un …" at bounding box center [492, 419] width 447 height 17
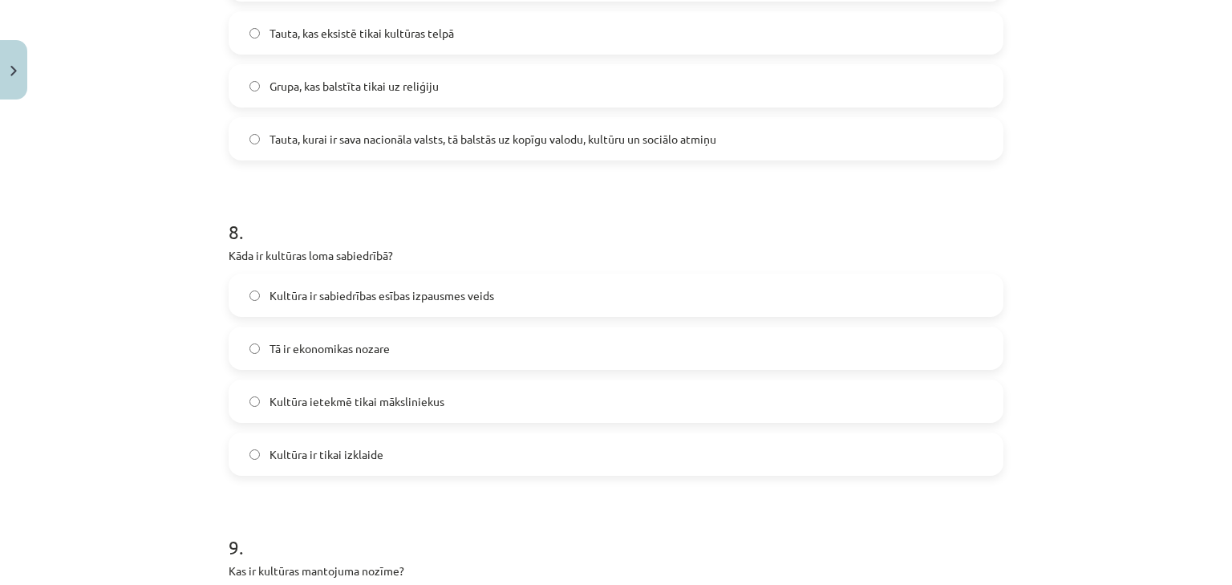
scroll to position [2374, 0]
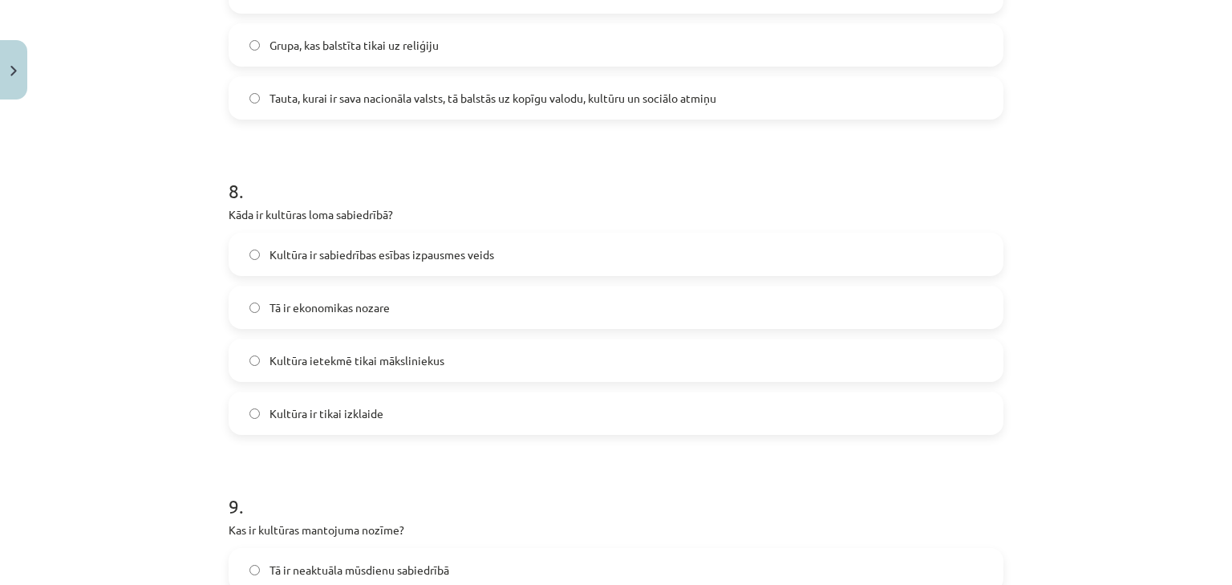
click at [366, 253] on span "Kultūra ir sabiedrības esības izpausmes veids" at bounding box center [381, 254] width 225 height 17
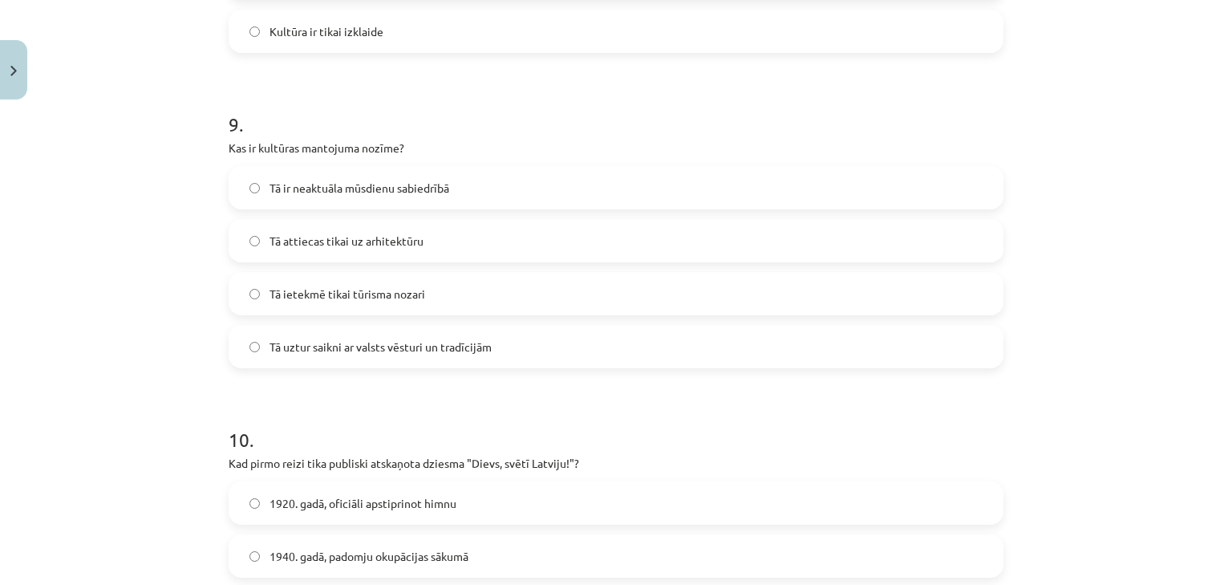
scroll to position [2759, 0]
click at [375, 342] on span "Tā uztur saikni ar valsts vēsturi un tradīcijām" at bounding box center [380, 343] width 222 height 17
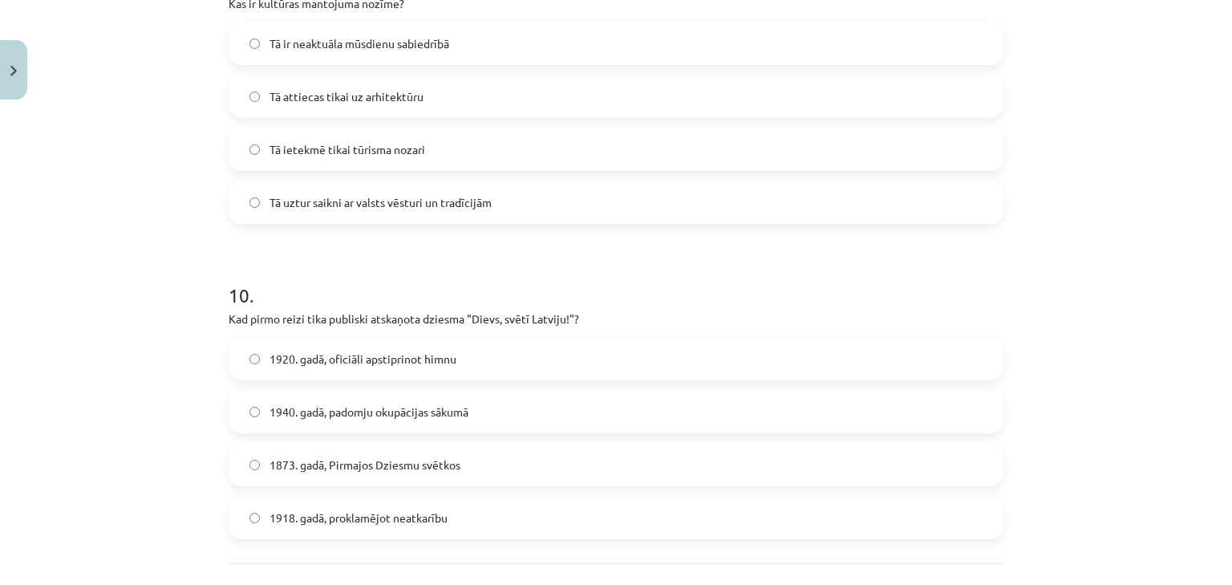
scroll to position [2951, 0]
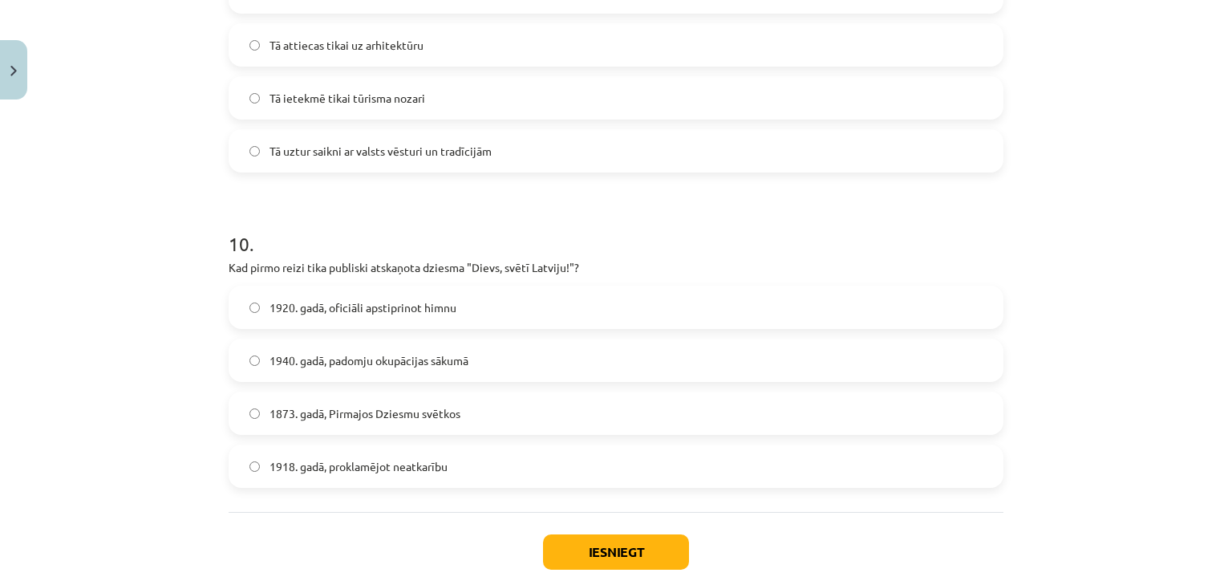
click at [304, 416] on span "1873. gadā, Pirmajos Dziesmu svētkos" at bounding box center [364, 413] width 191 height 17
click at [576, 548] on button "Iesniegt" at bounding box center [616, 551] width 146 height 35
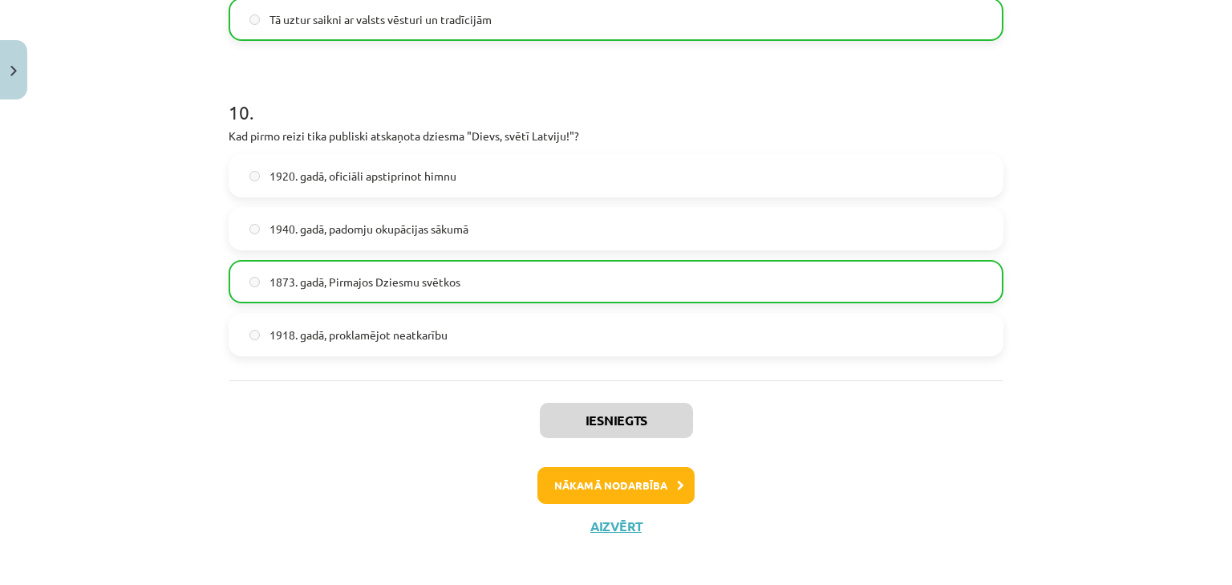
scroll to position [3090, 0]
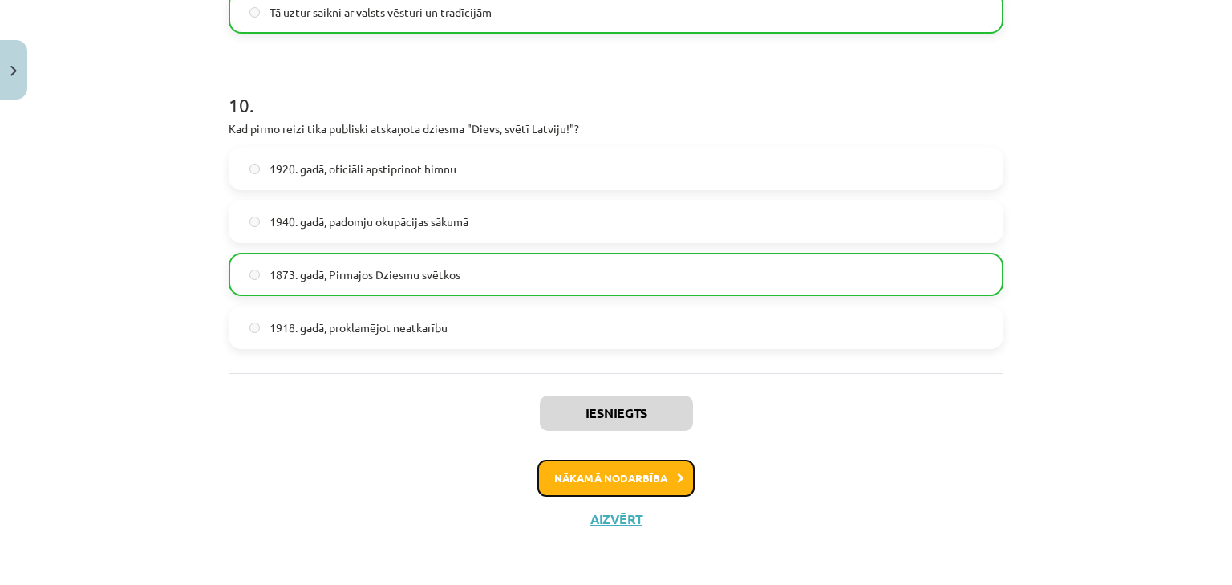
click at [591, 489] on button "Nākamā nodarbība" at bounding box center [615, 478] width 157 height 37
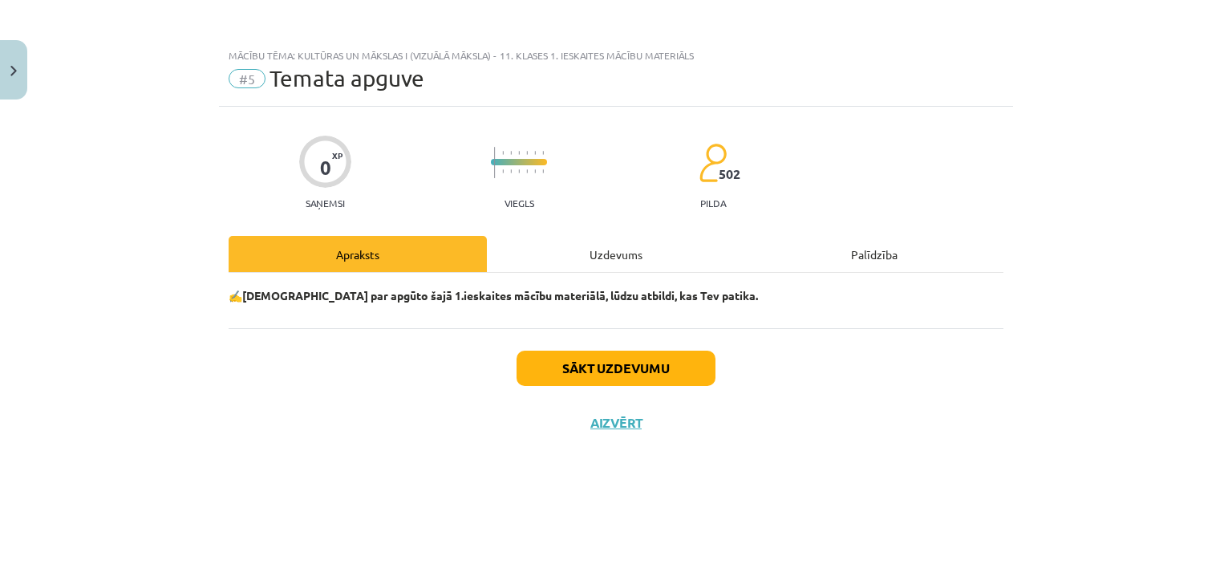
scroll to position [0, 0]
click at [593, 364] on button "Sākt uzdevumu" at bounding box center [615, 367] width 199 height 35
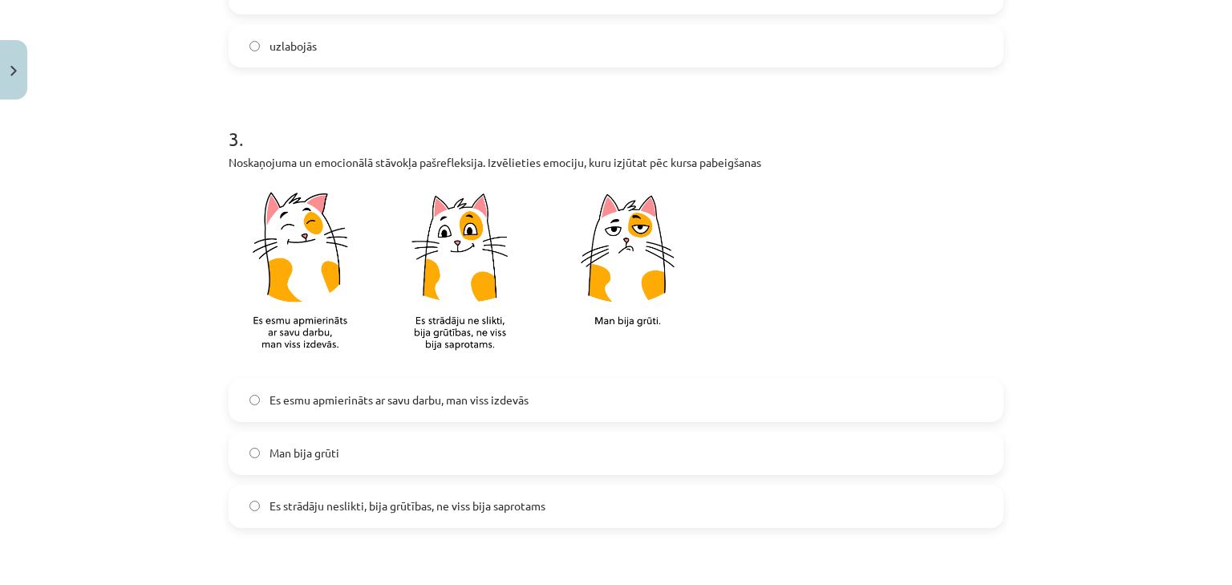
scroll to position [642, 0]
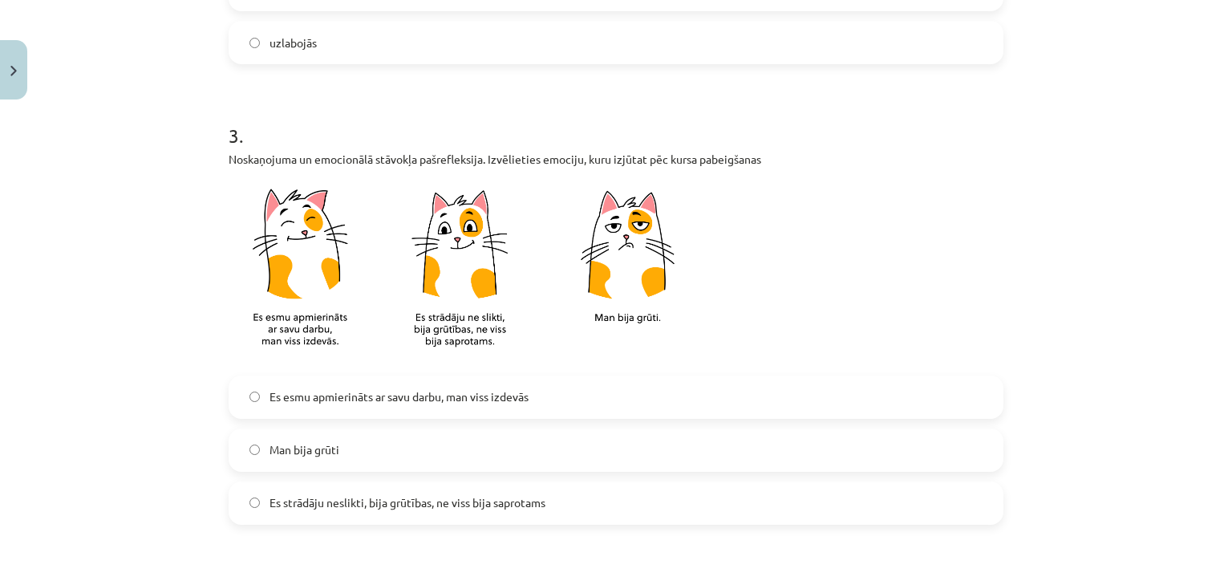
click at [366, 403] on span "Es esmu apmierināts ar savu darbu, man viss izdevās" at bounding box center [398, 396] width 259 height 17
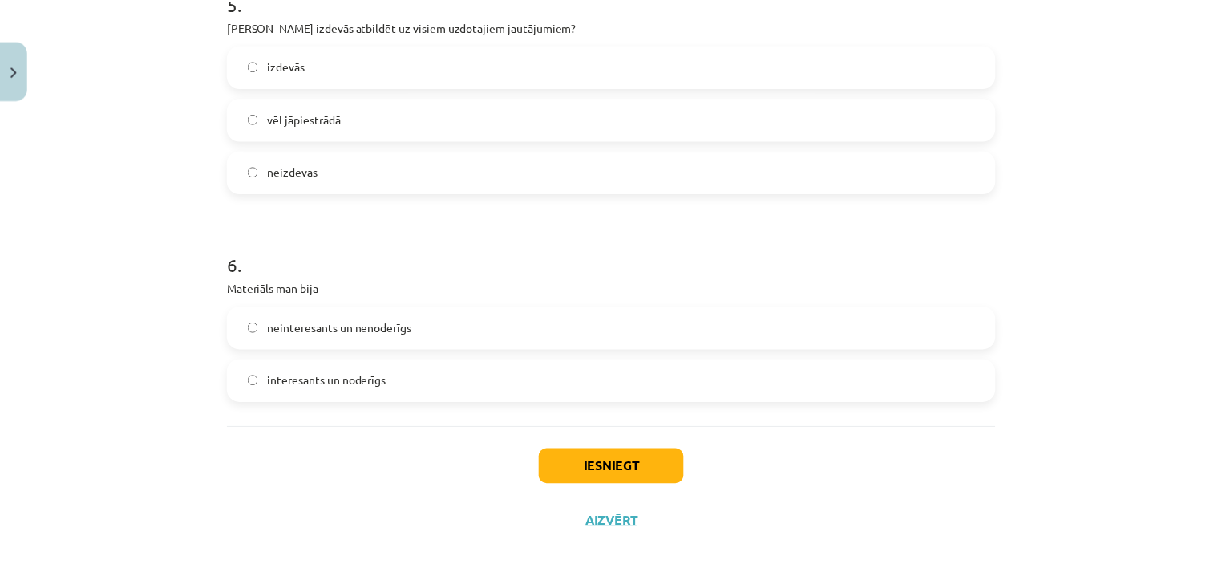
scroll to position [1448, 0]
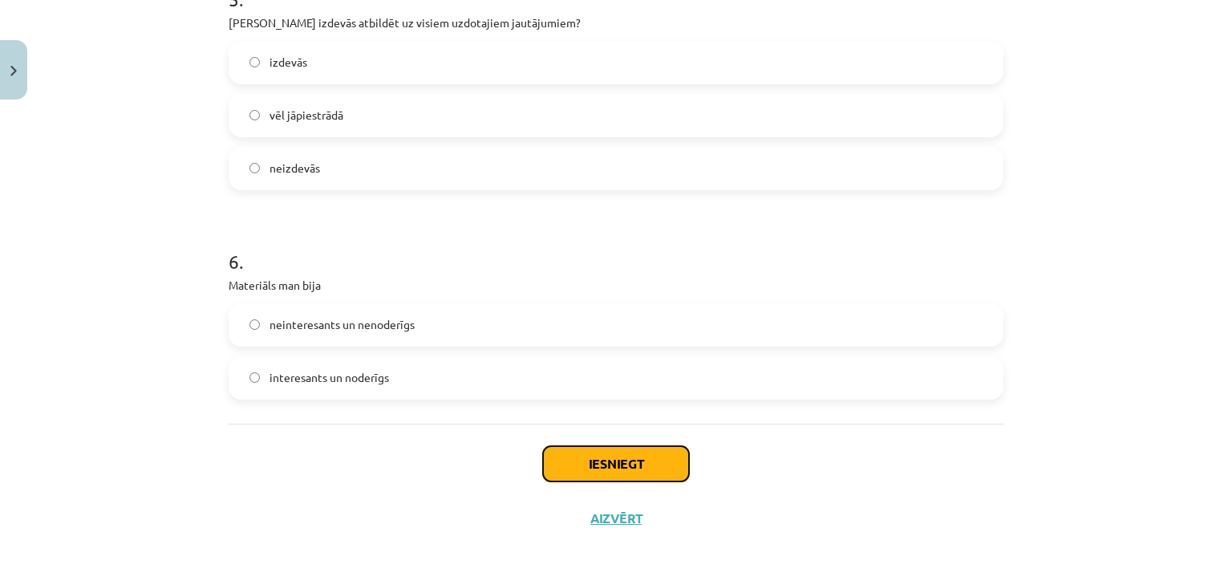
click at [588, 461] on button "Iesniegt" at bounding box center [616, 463] width 146 height 35
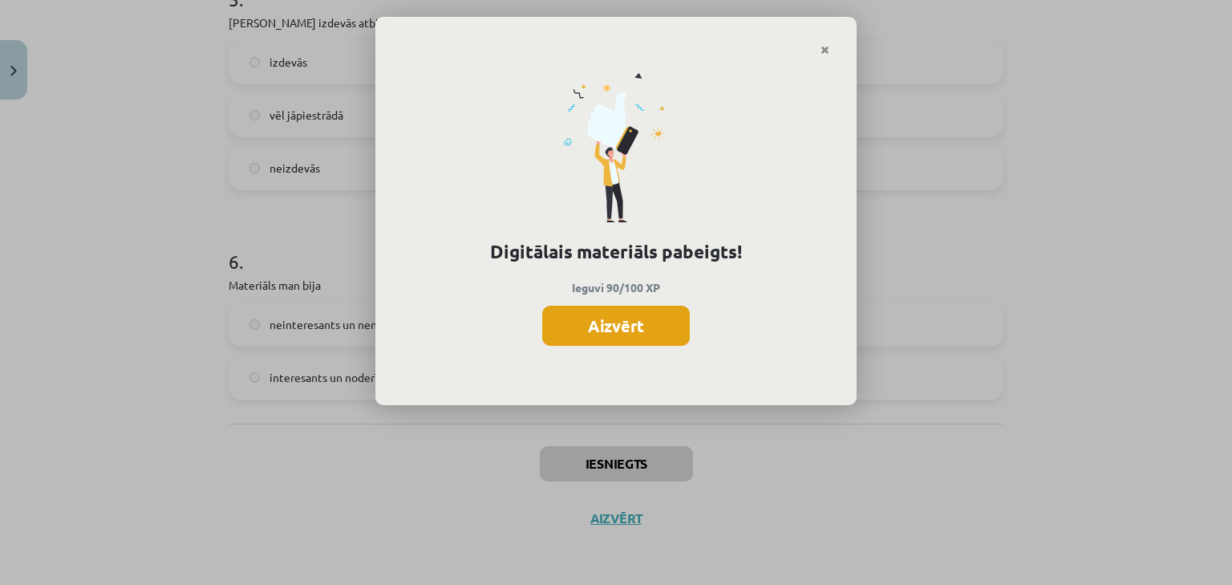
click at [613, 327] on button "Aizvērt" at bounding box center [616, 326] width 148 height 40
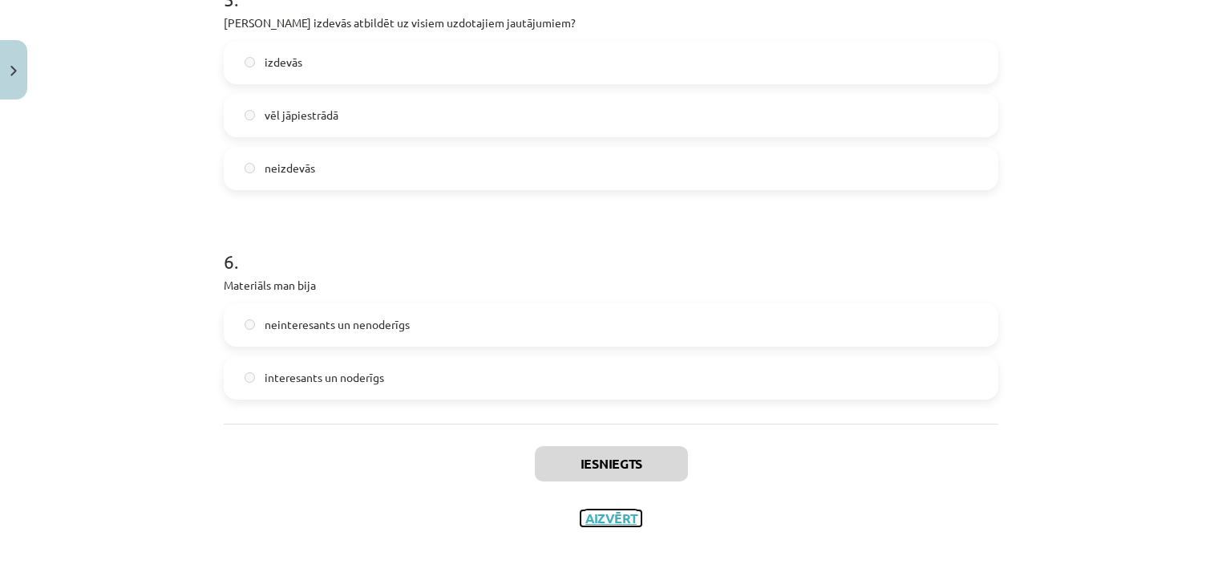
click at [603, 513] on button "Aizvērt" at bounding box center [611, 518] width 61 height 16
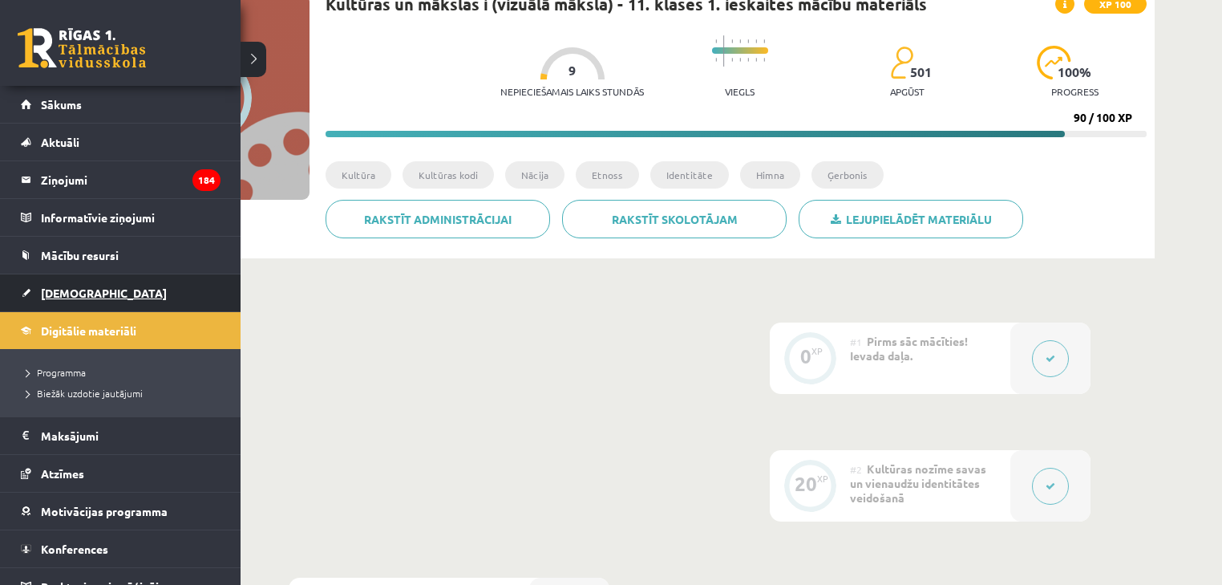
click at [73, 292] on span "[DEMOGRAPHIC_DATA]" at bounding box center [104, 292] width 126 height 14
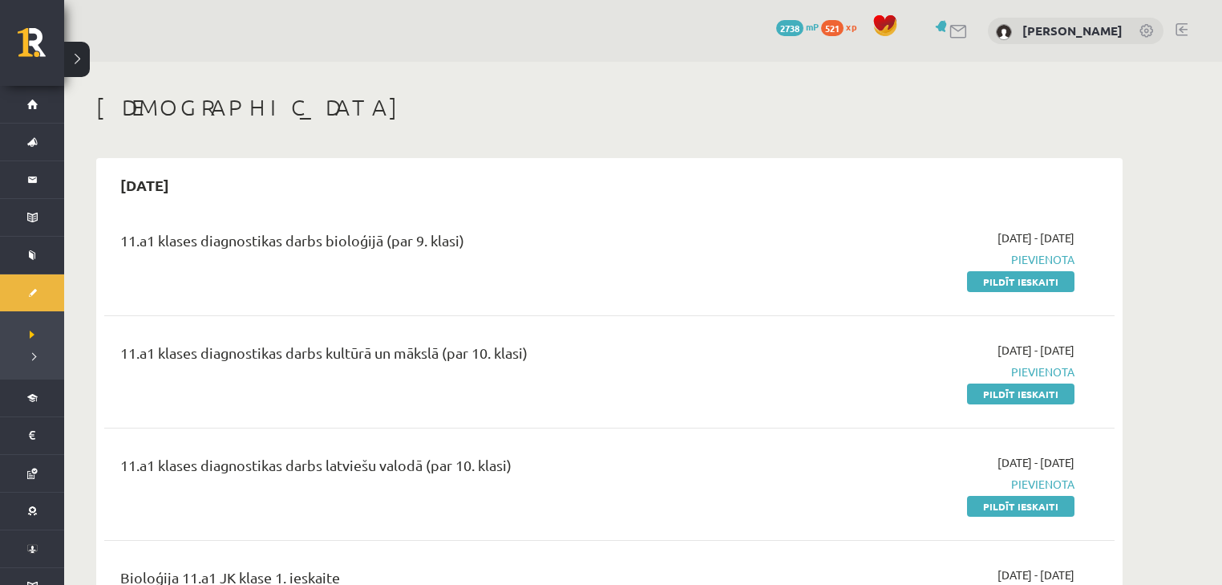
drag, startPoint x: 443, startPoint y: 356, endPoint x: 751, endPoint y: 172, distance: 358.6
click at [751, 170] on div "[DATE]" at bounding box center [609, 185] width 1010 height 38
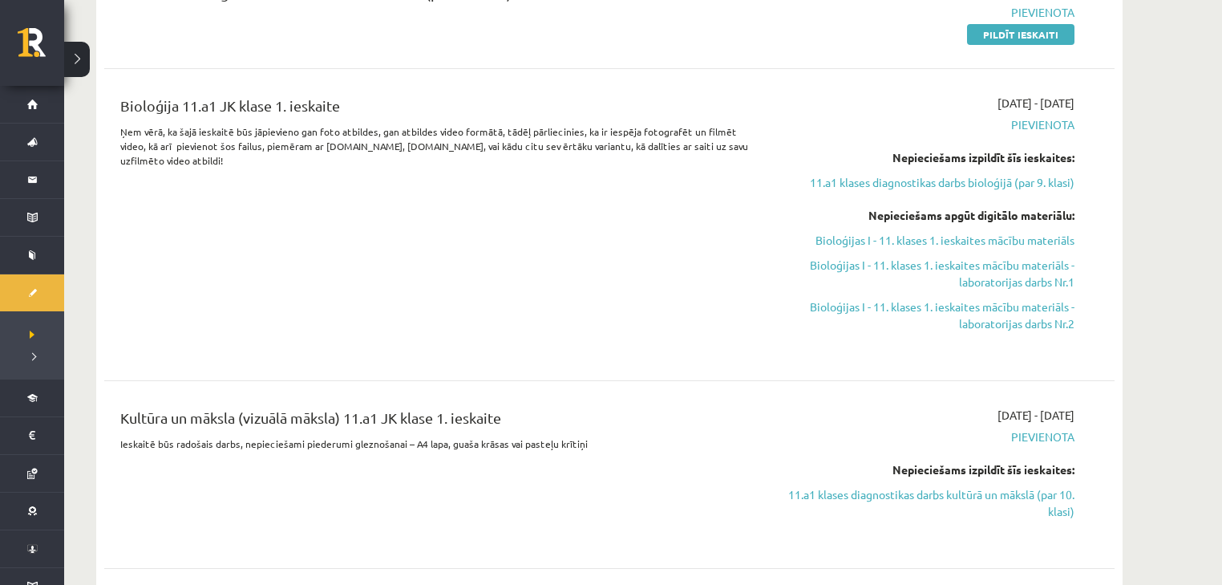
scroll to position [513, 0]
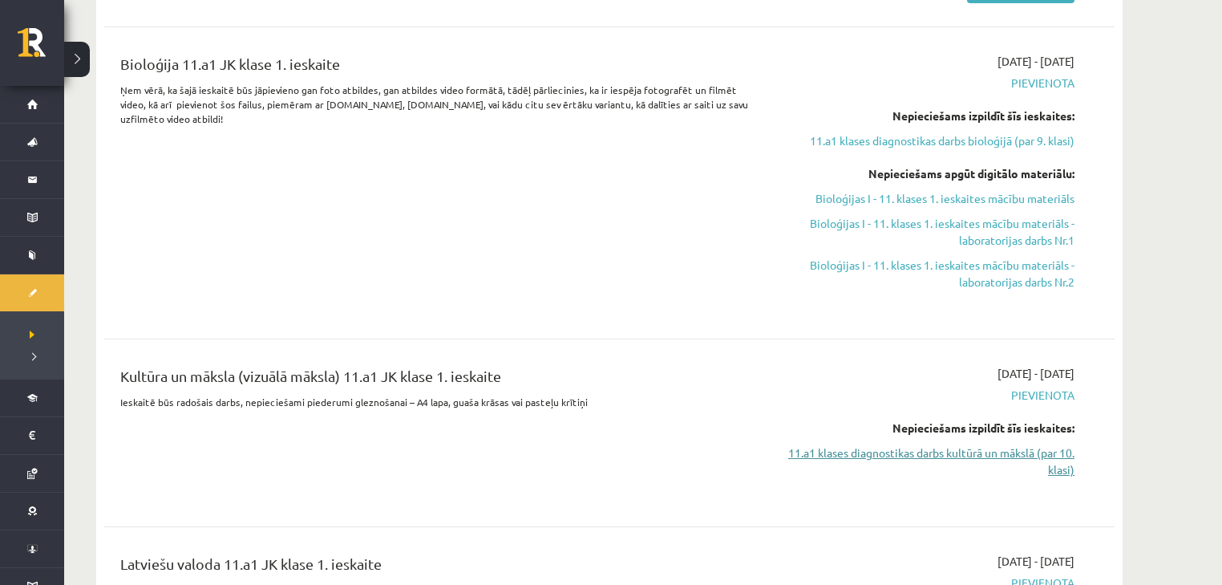
click at [914, 449] on link "11.a1 klases diagnostikas darbs kultūrā un mākslā (par 10. klasi)" at bounding box center [923, 461] width 302 height 34
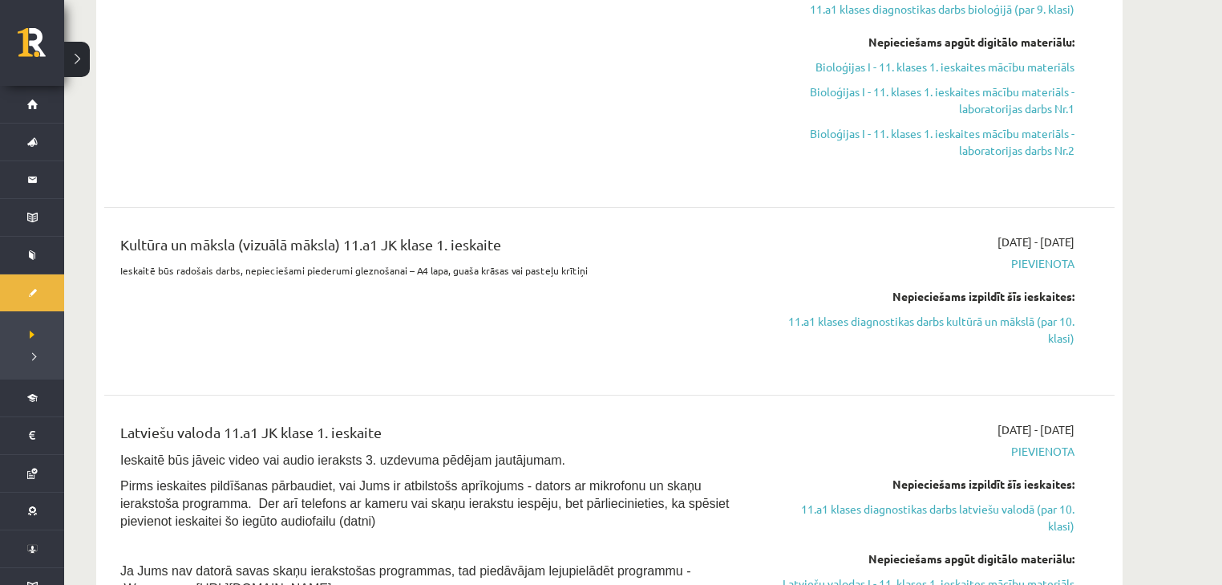
scroll to position [642, 0]
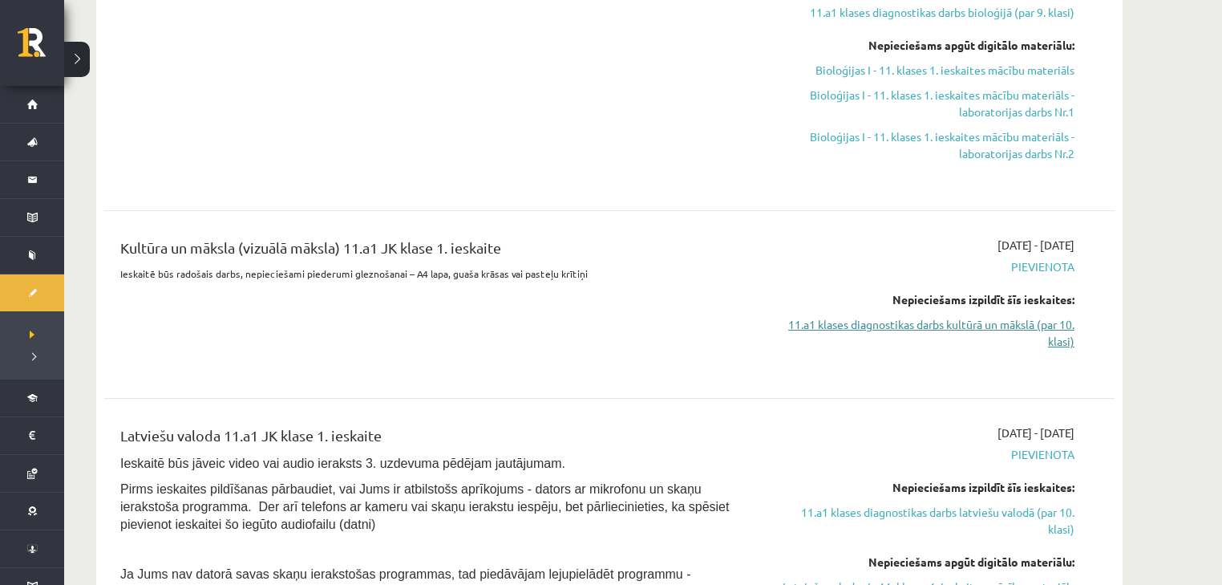
click at [1032, 324] on link "11.a1 klases diagnostikas darbs kultūrā un mākslā (par 10. klasi)" at bounding box center [923, 333] width 302 height 34
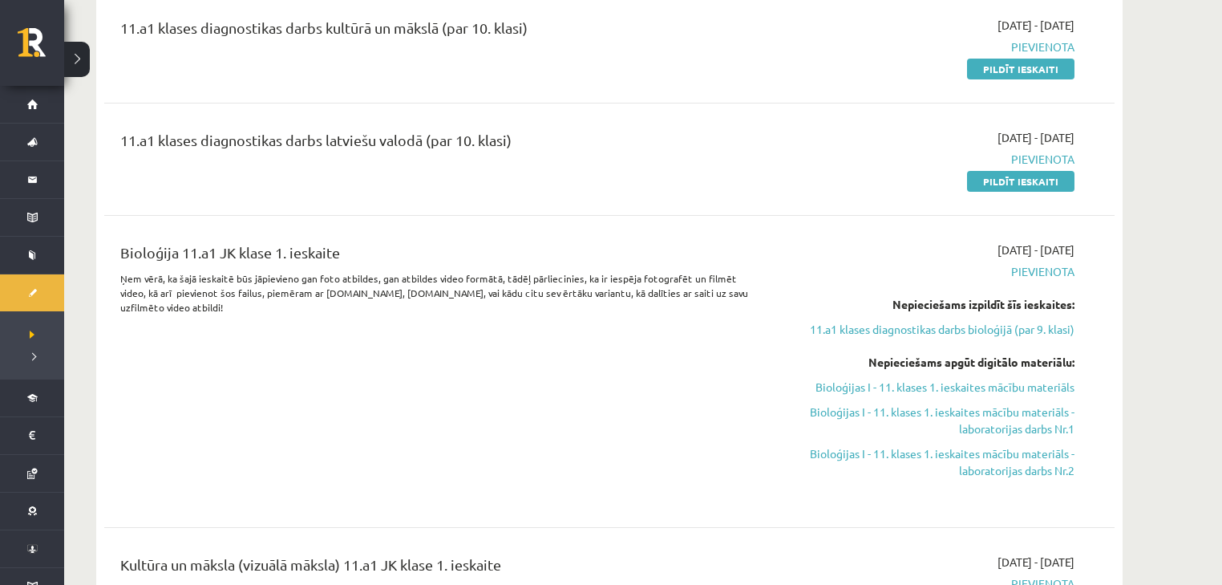
click at [771, 253] on div "2025-10-01 - 2025-10-15 Pievienota Nepieciešams izpildīt šīs ieskaites: 11.a1 k…" at bounding box center [923, 371] width 326 height 260
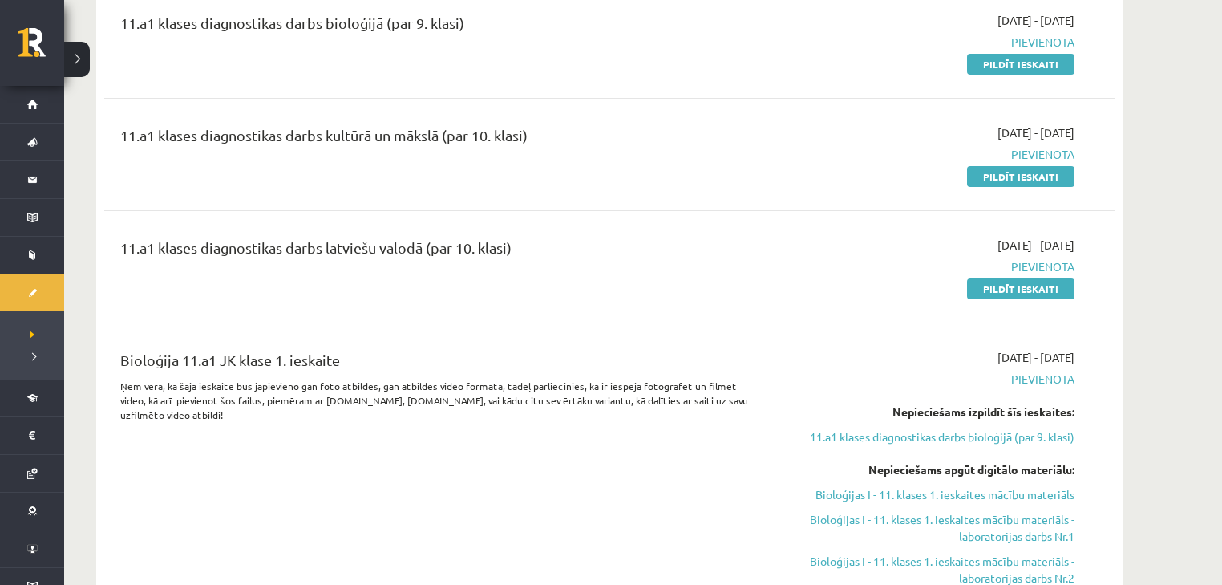
scroll to position [196, 0]
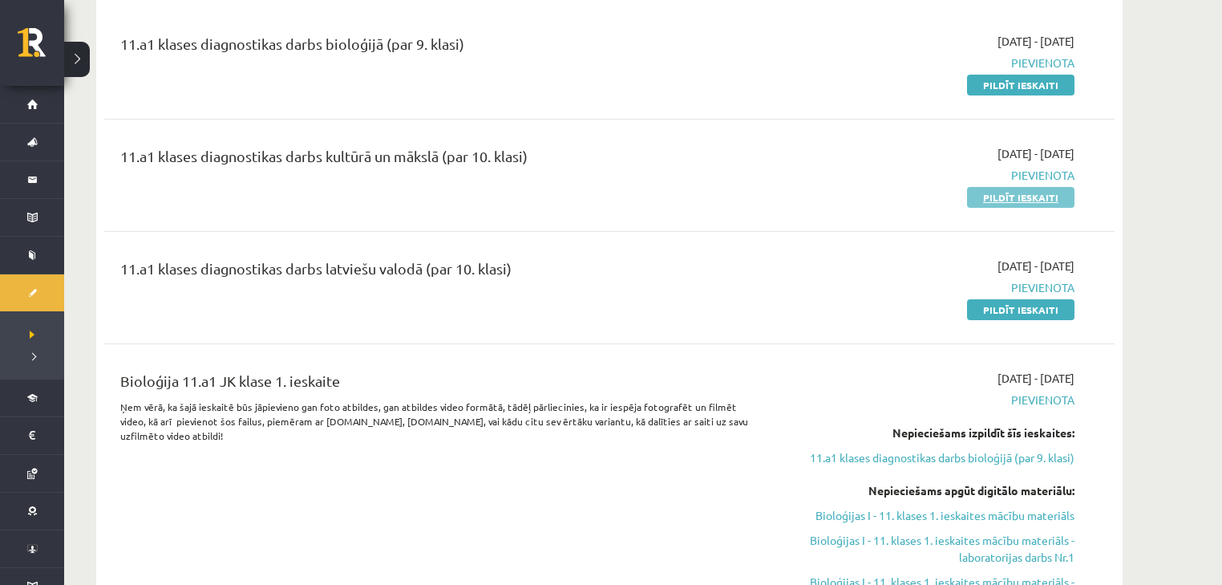
click at [1010, 197] on link "Pildīt ieskaiti" at bounding box center [1020, 197] width 107 height 21
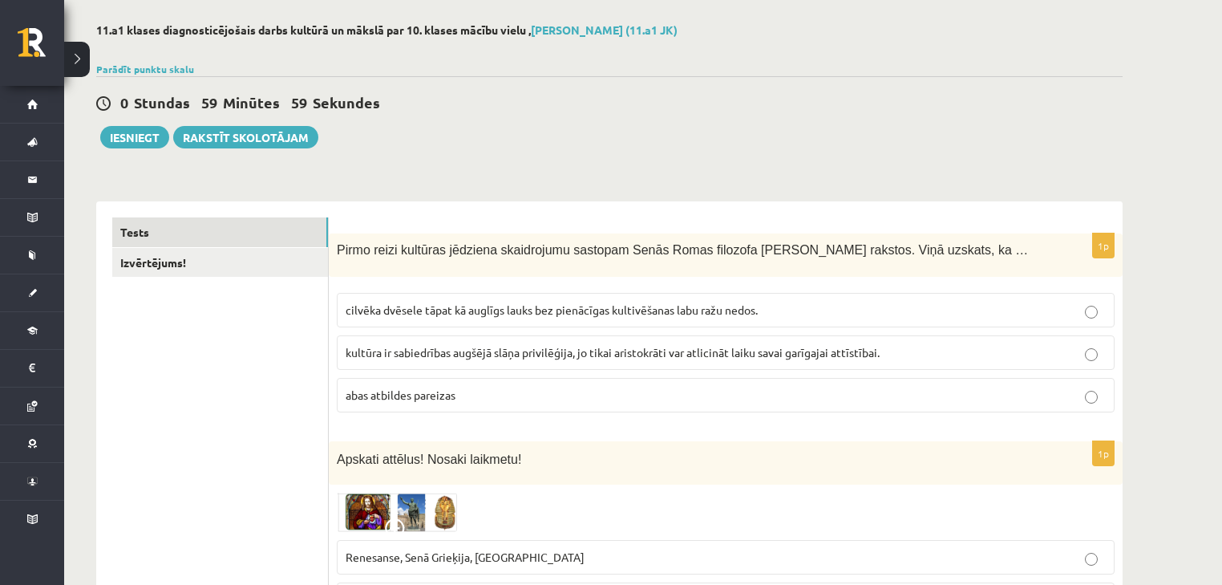
scroll to position [128, 0]
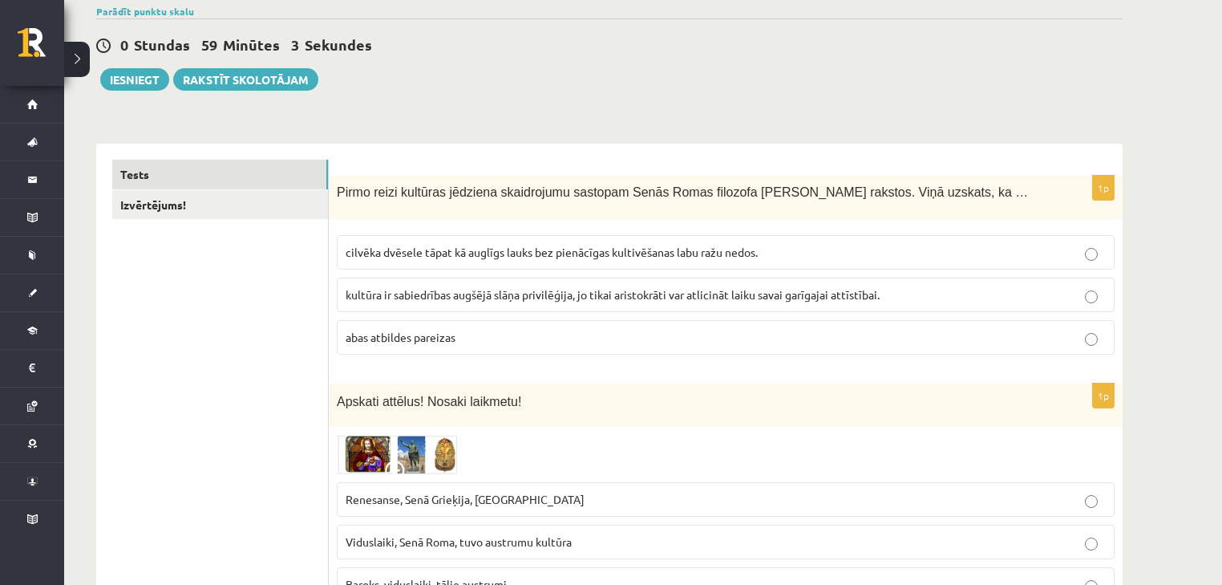
click at [431, 332] on span "abas atbildes pareizas" at bounding box center [401, 337] width 110 height 14
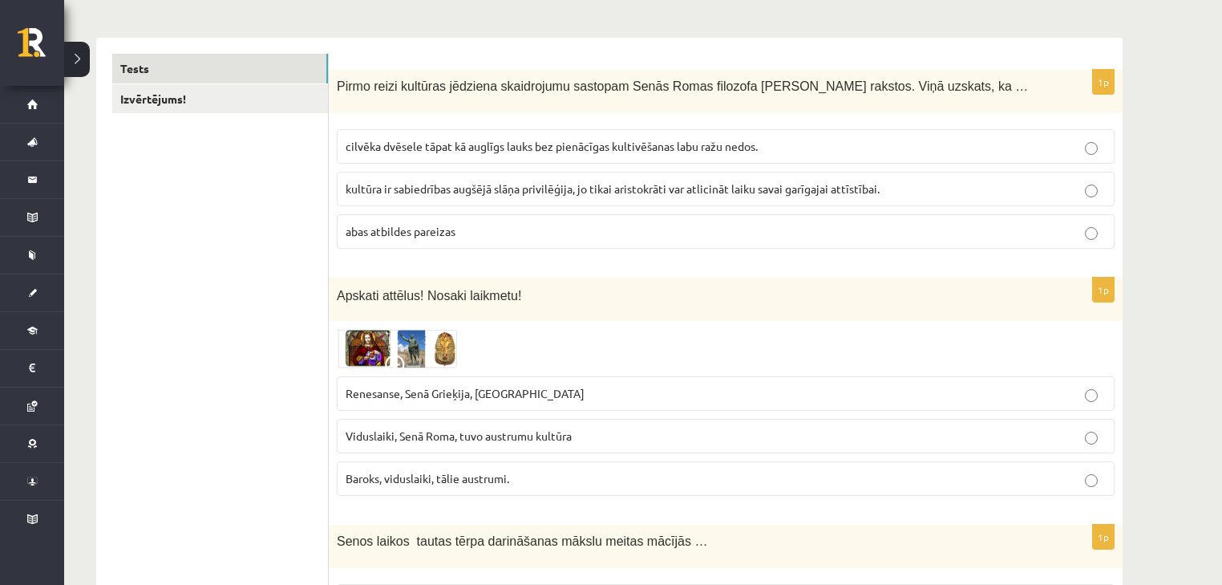
scroll to position [257, 0]
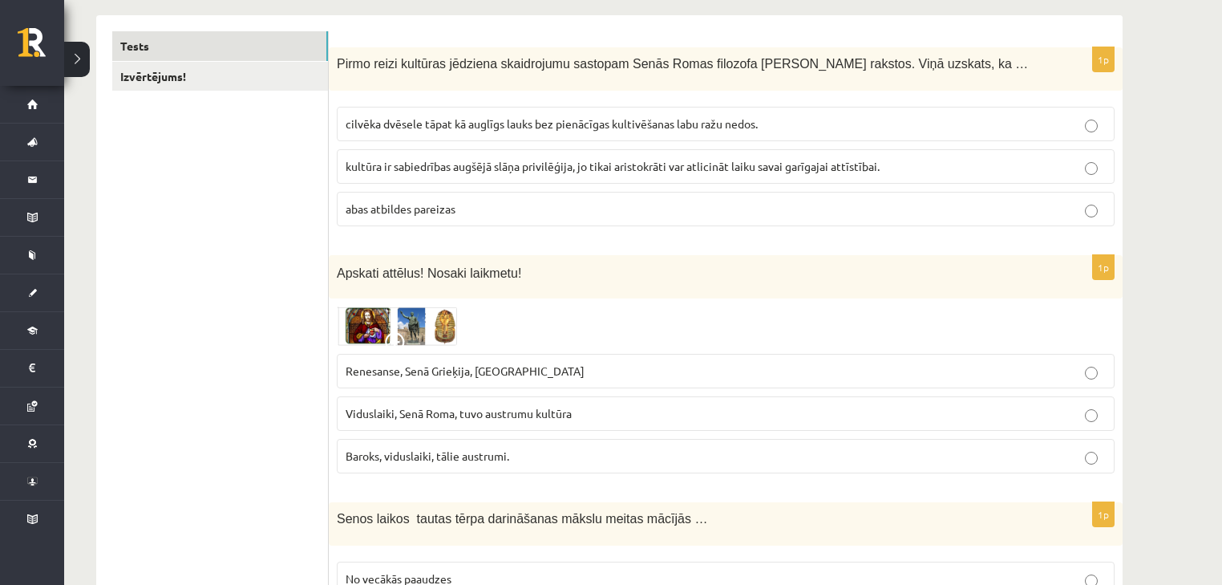
click at [392, 327] on img at bounding box center [397, 325] width 120 height 38
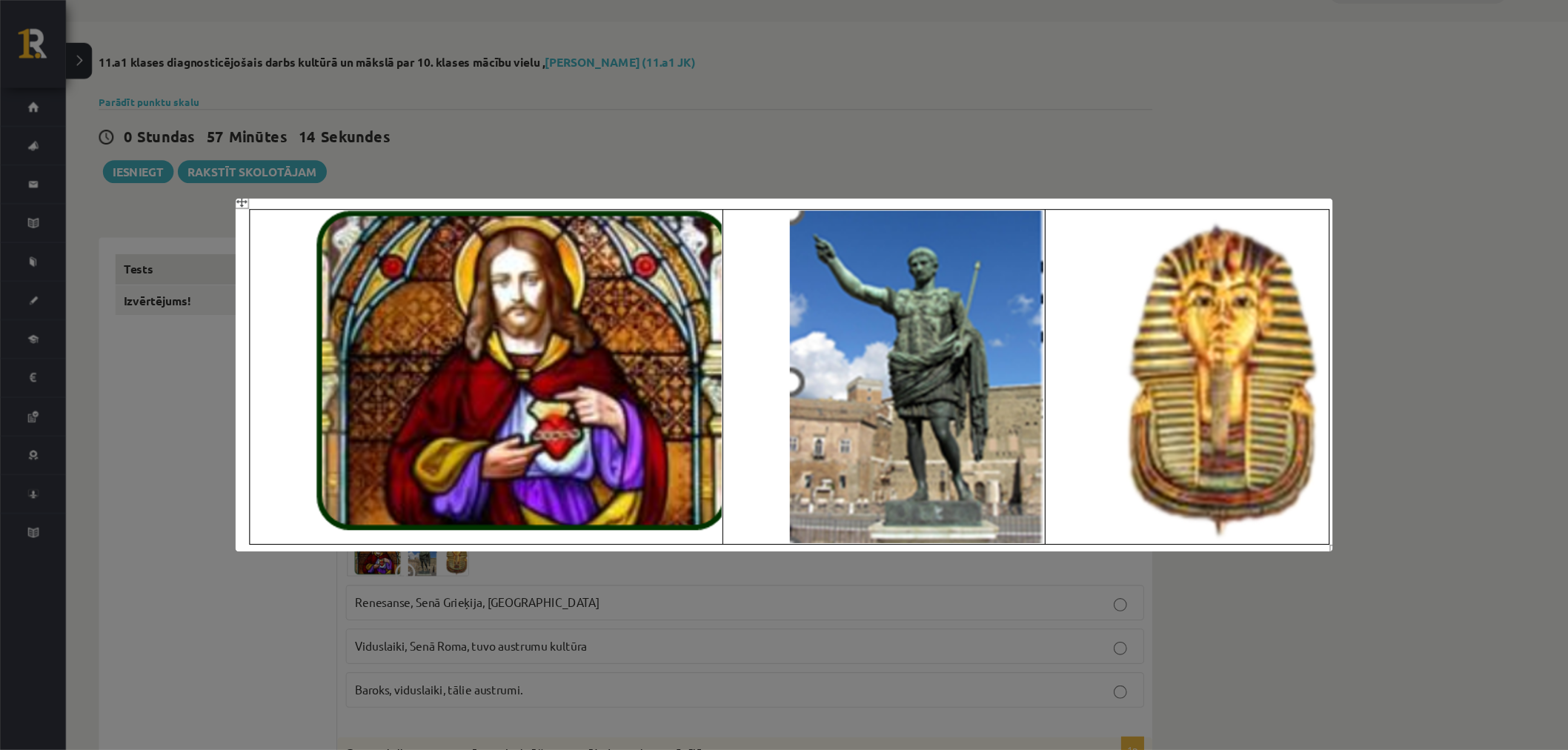
scroll to position [0, 0]
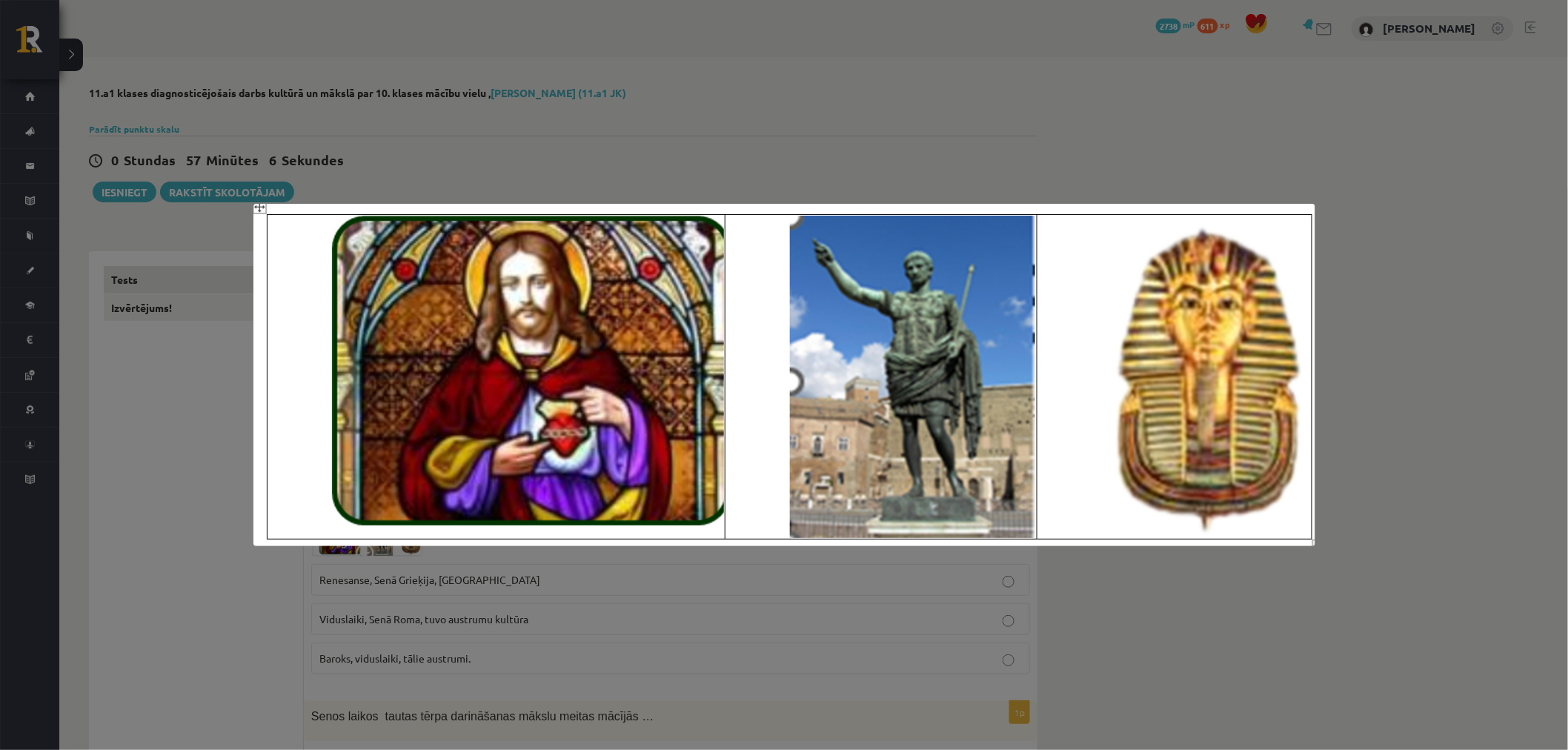
drag, startPoint x: 1345, startPoint y: 0, endPoint x: 1198, endPoint y: 124, distance: 192.3
click at [1128, 124] on div at bounding box center [784, 375] width 1568 height 750
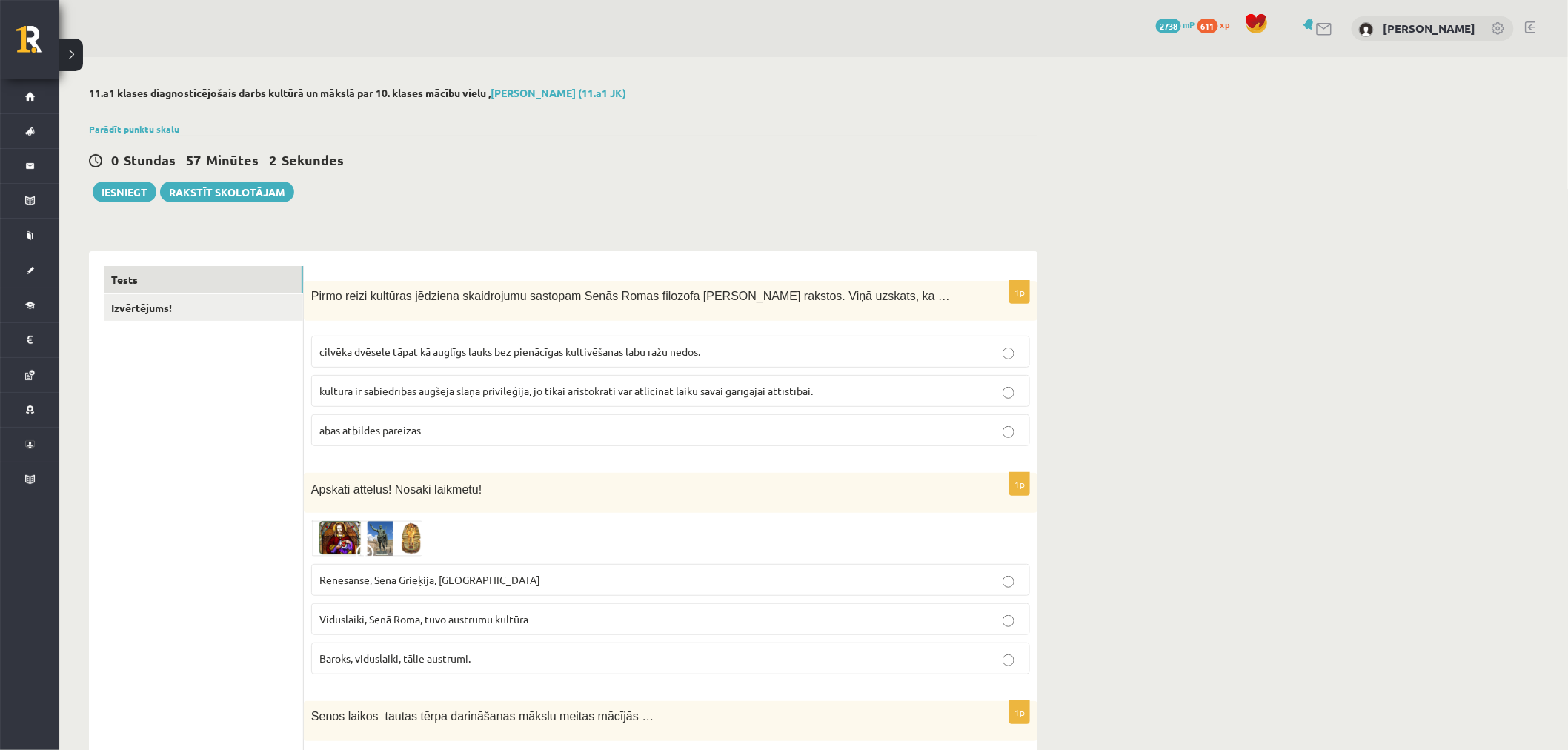
click at [395, 538] on img at bounding box center [367, 538] width 111 height 35
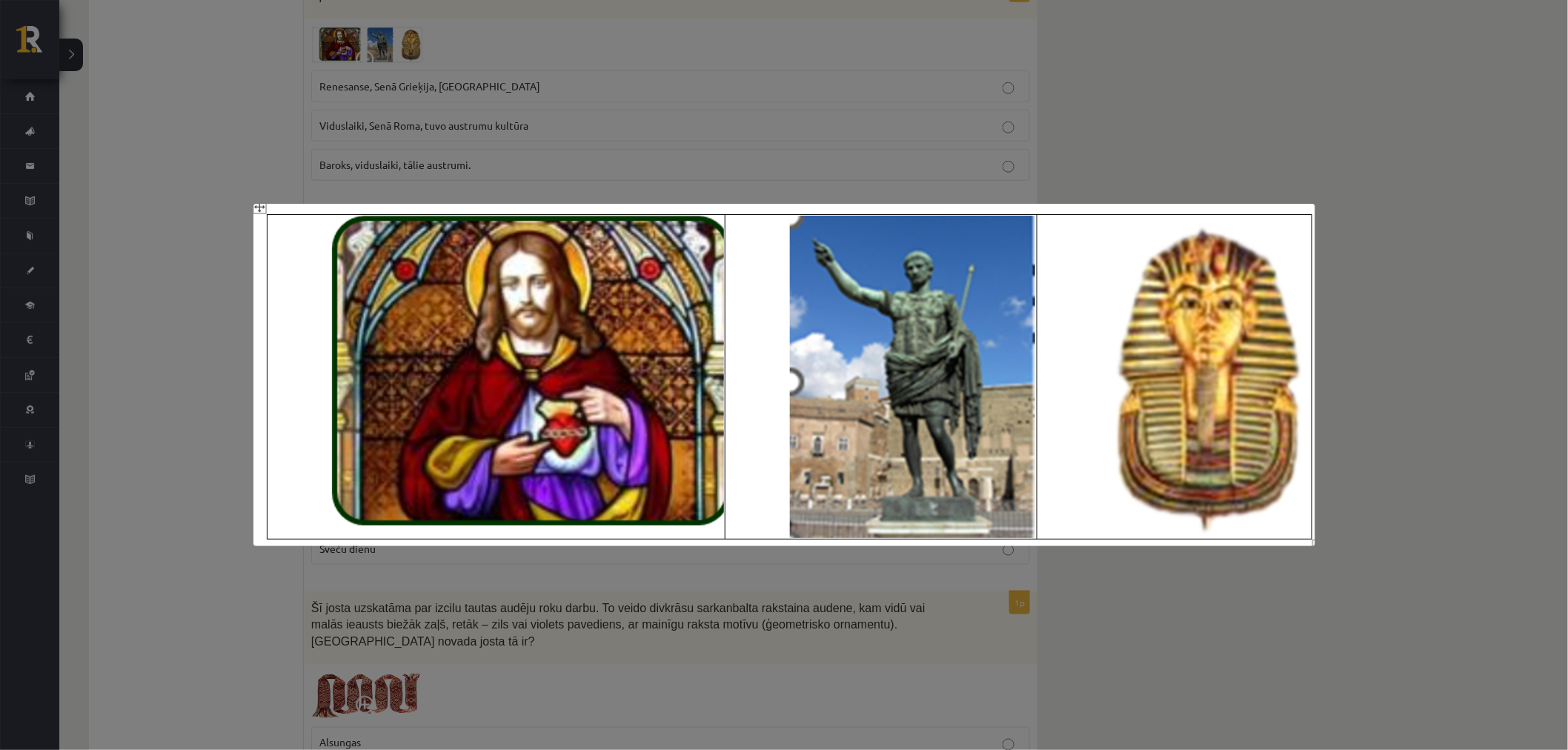
scroll to position [478, 0]
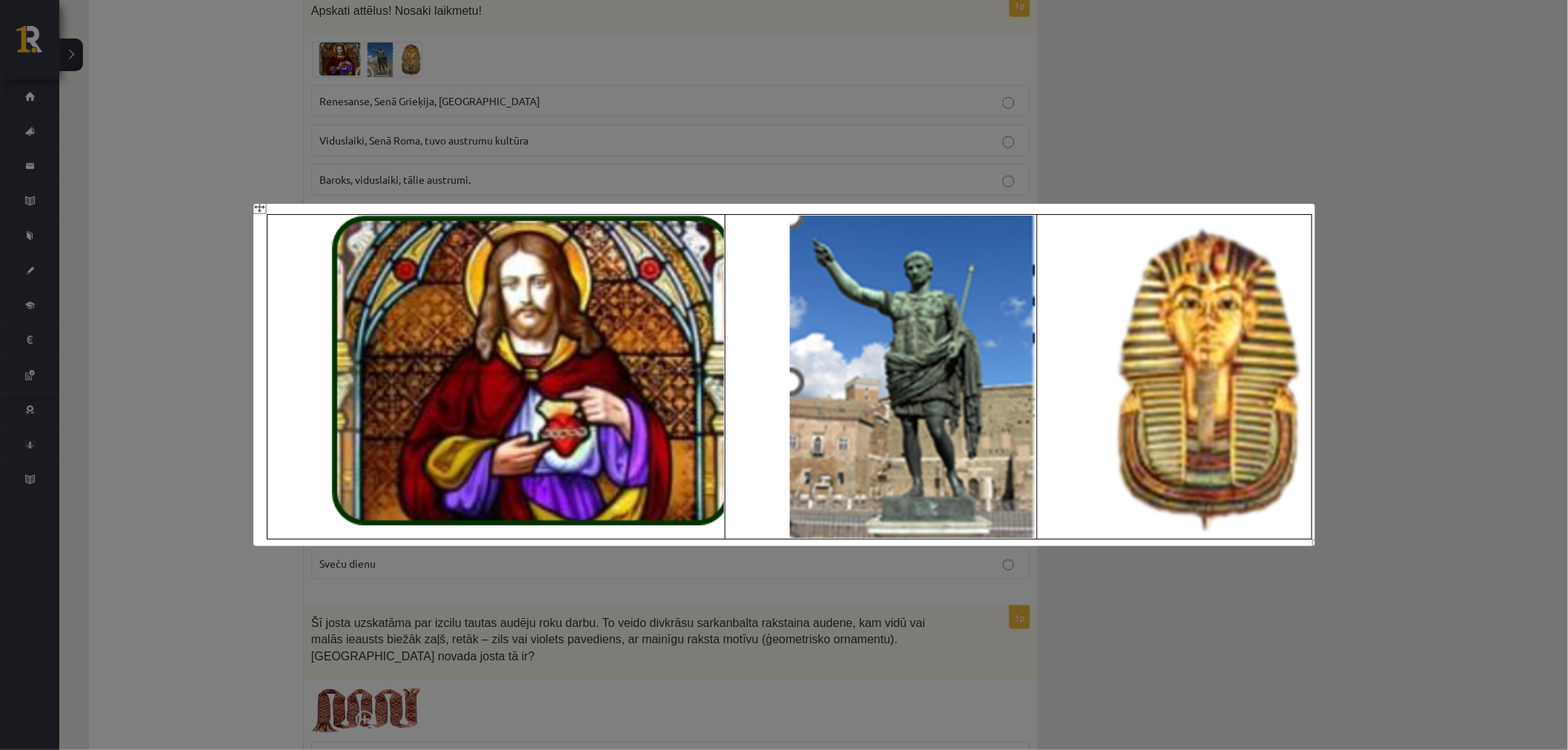
click at [715, 386] on img at bounding box center [784, 375] width 1062 height 343
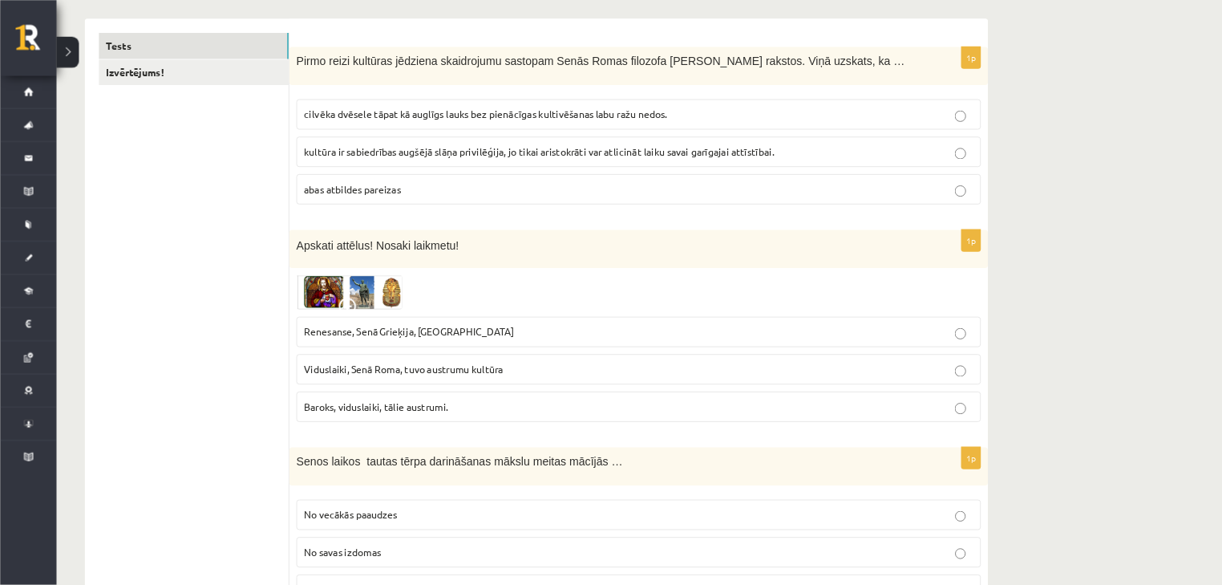
scroll to position [250, 0]
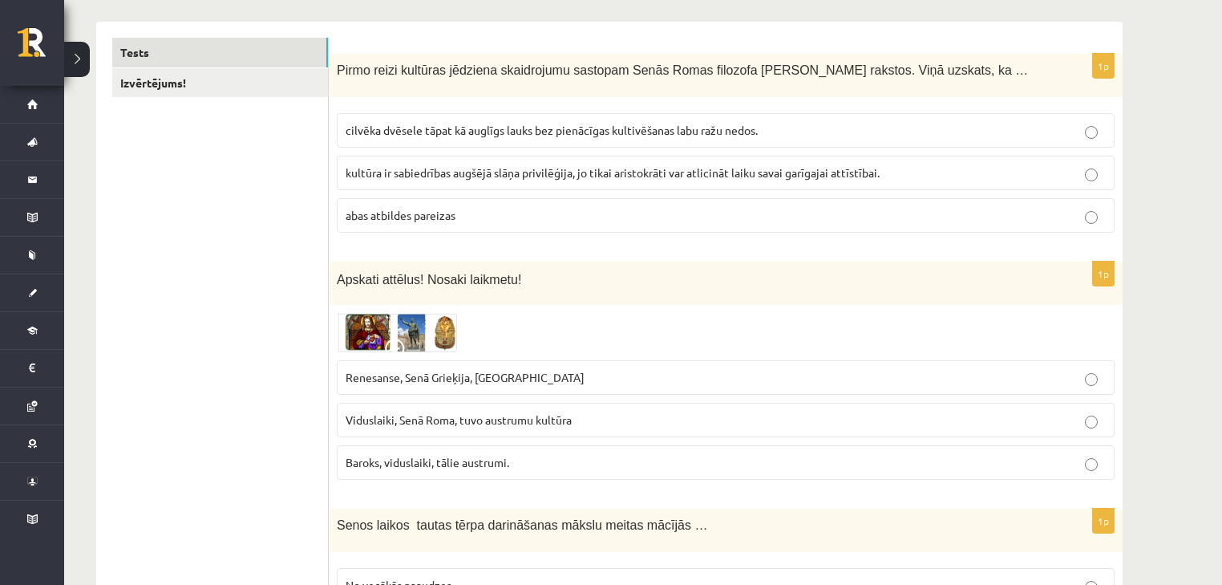
drag, startPoint x: 1658, startPoint y: 0, endPoint x: 234, endPoint y: 269, distance: 1449.5
click at [205, 81] on link "Izvērtējums!" at bounding box center [220, 83] width 216 height 30
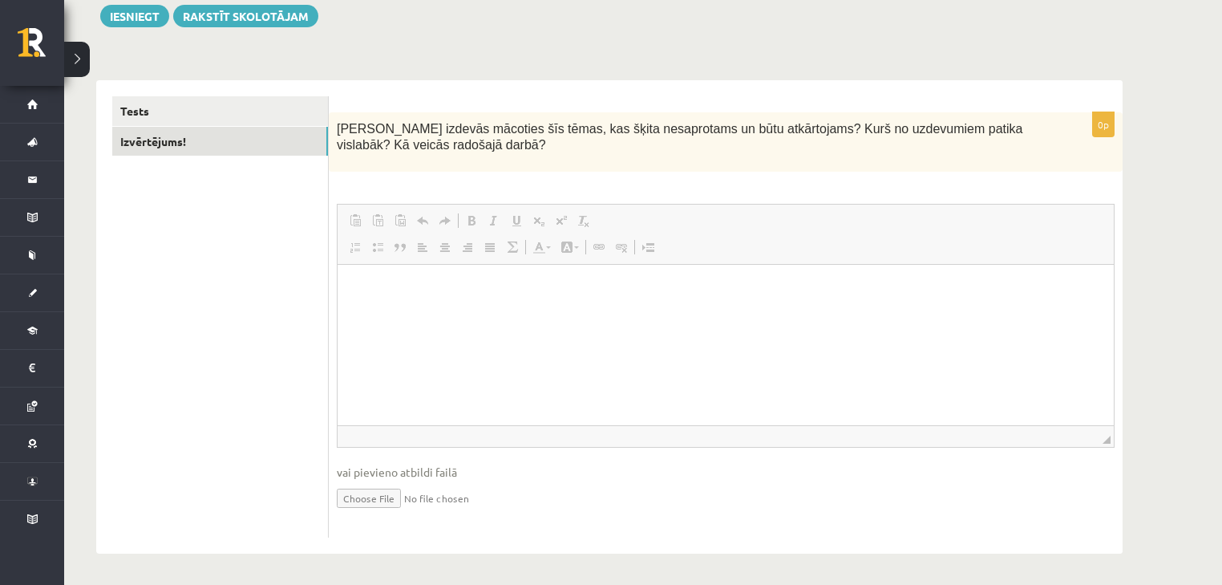
scroll to position [0, 0]
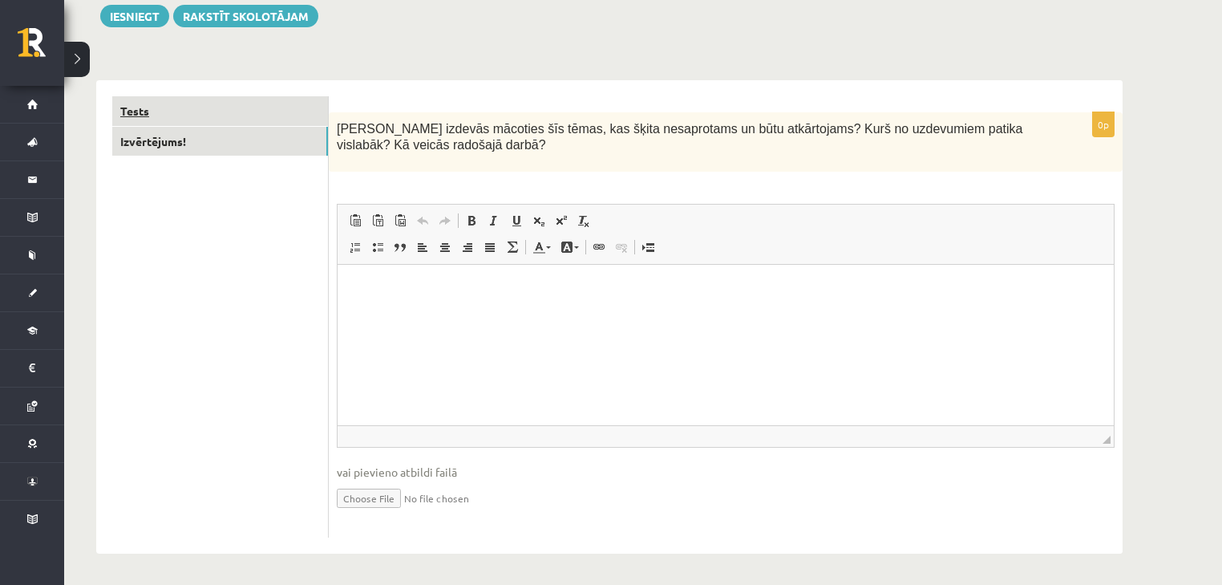
click at [140, 110] on link "Tests" at bounding box center [220, 111] width 216 height 30
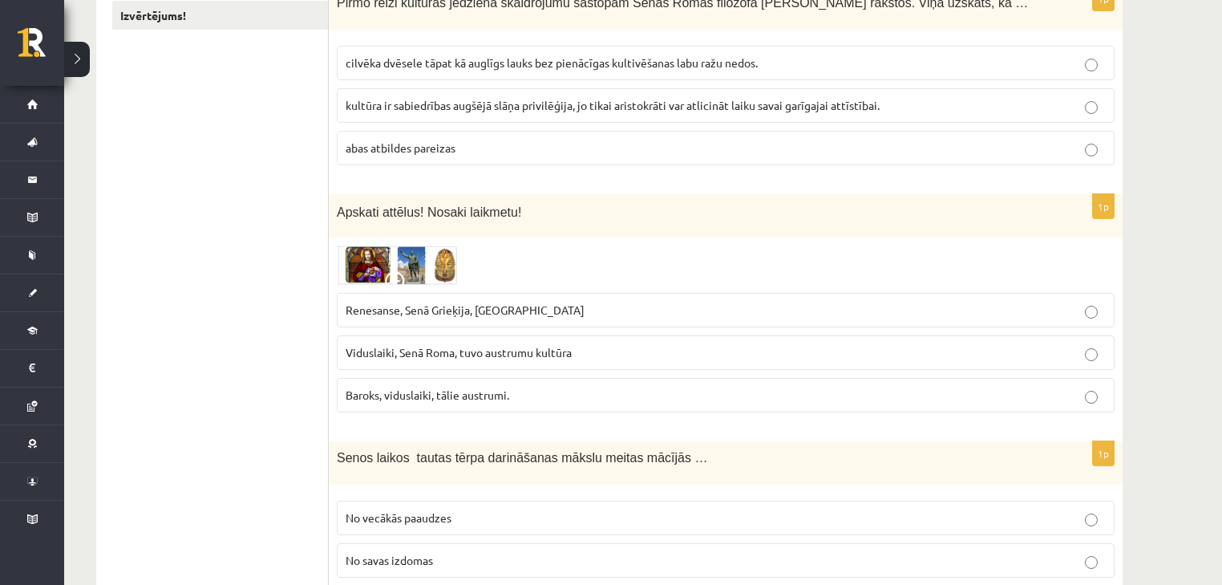
scroll to position [320, 0]
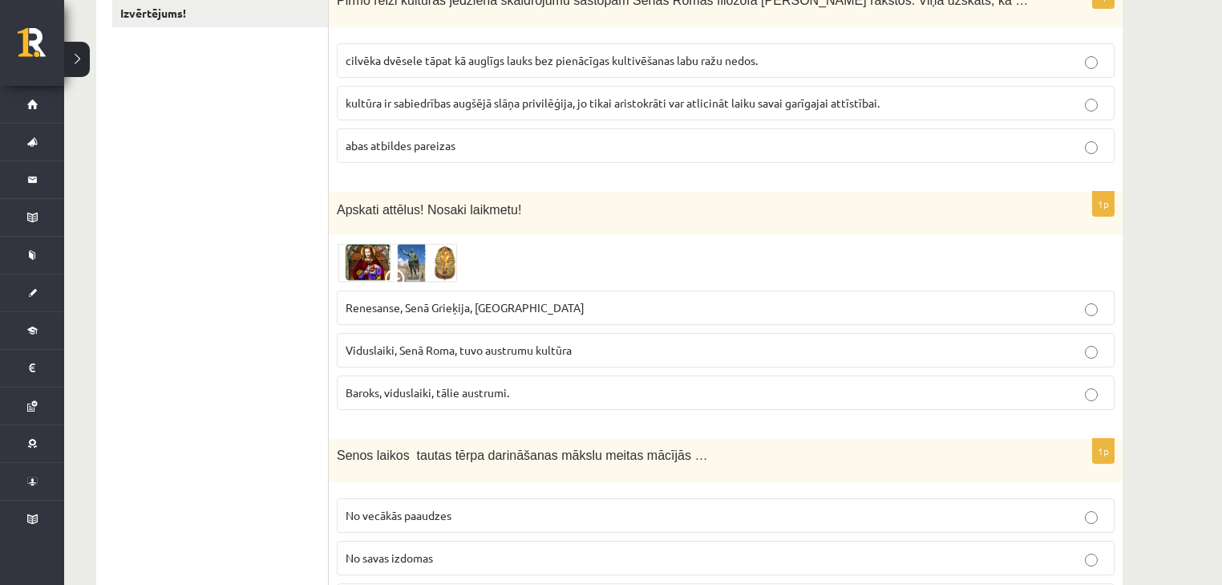
click at [401, 263] on img at bounding box center [397, 262] width 120 height 38
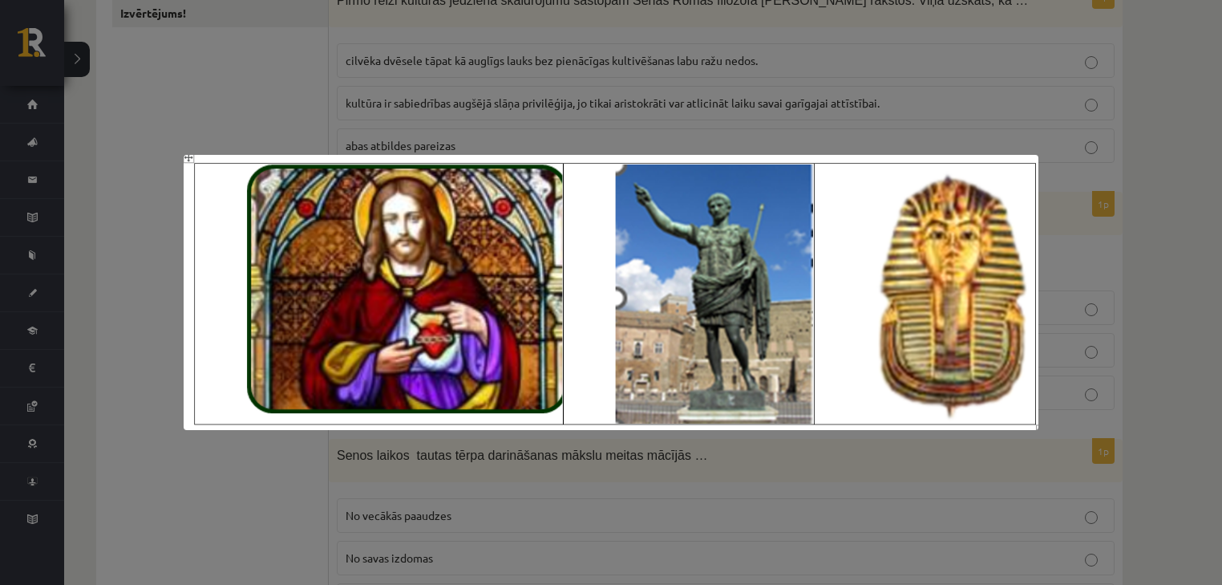
click at [127, 283] on div at bounding box center [611, 292] width 1222 height 585
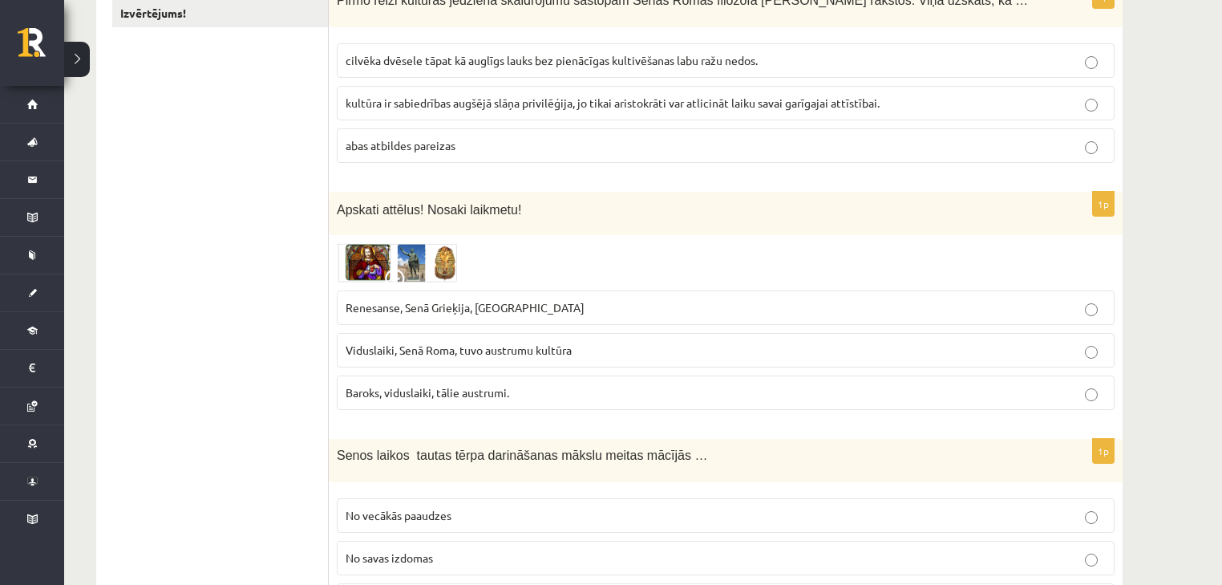
click at [500, 300] on span "Renesanse, Senā Grieķija, Ēģipte" at bounding box center [465, 307] width 239 height 14
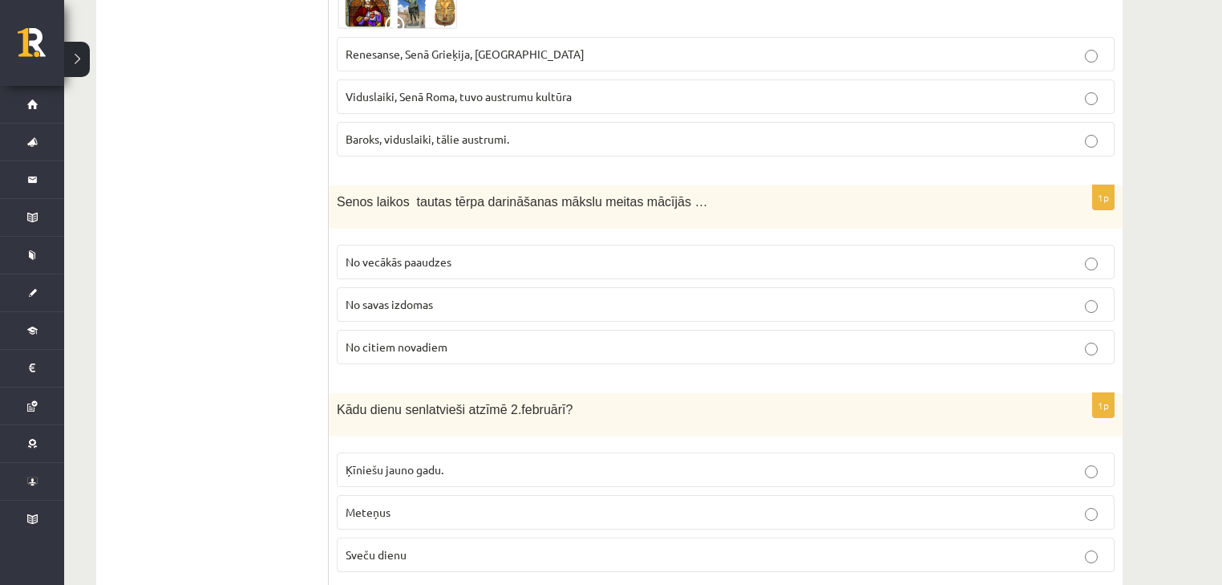
scroll to position [577, 0]
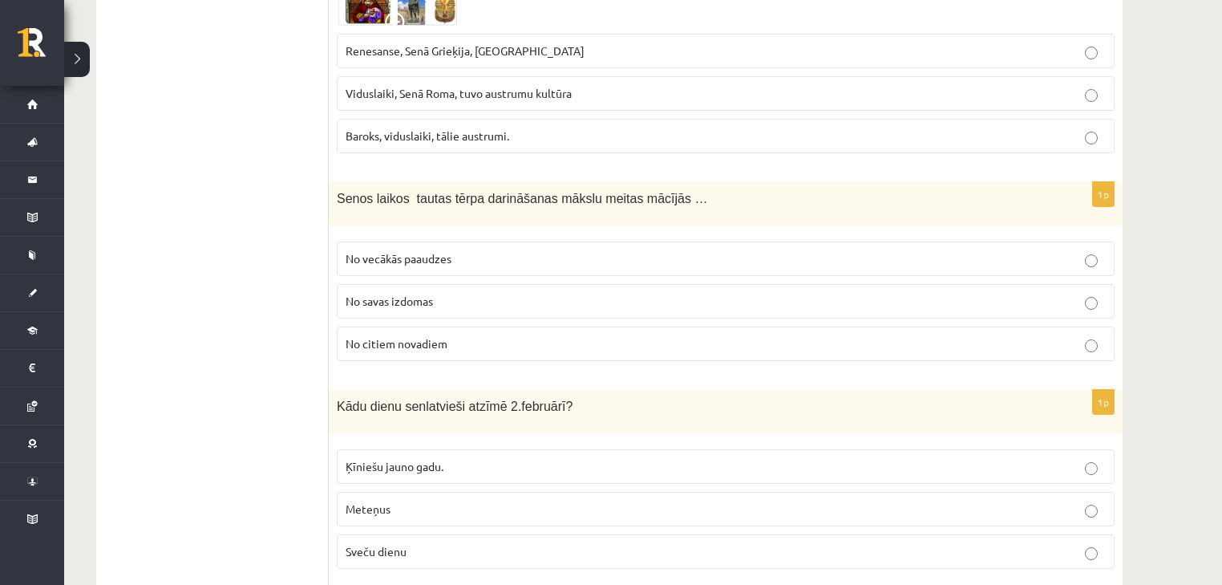
click at [403, 257] on span "No vecākās paaudzes" at bounding box center [399, 258] width 106 height 14
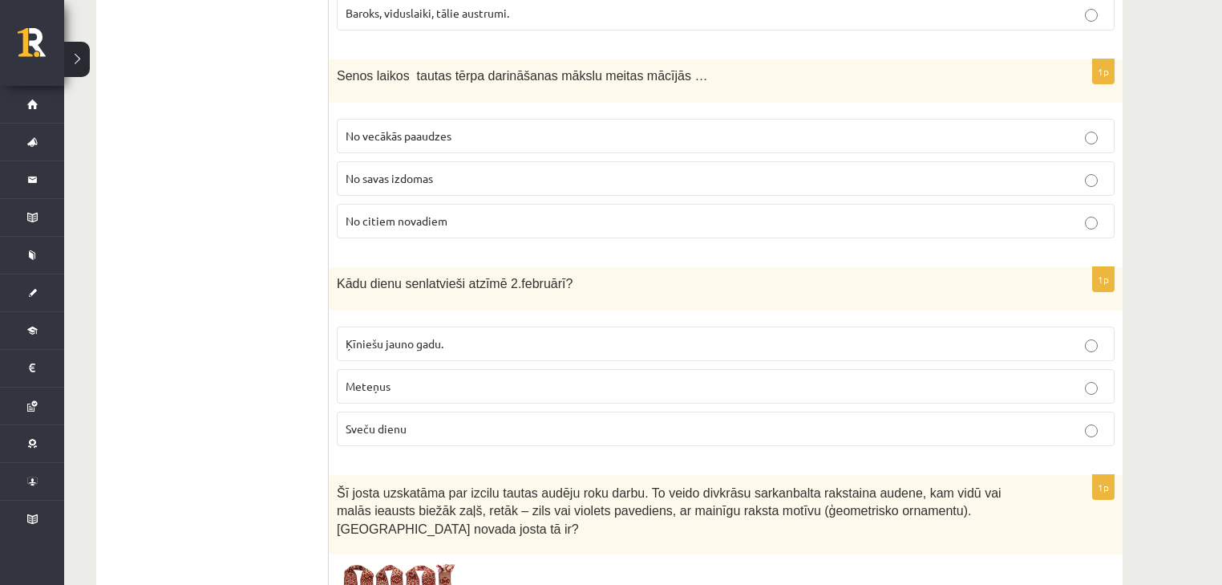
scroll to position [705, 0]
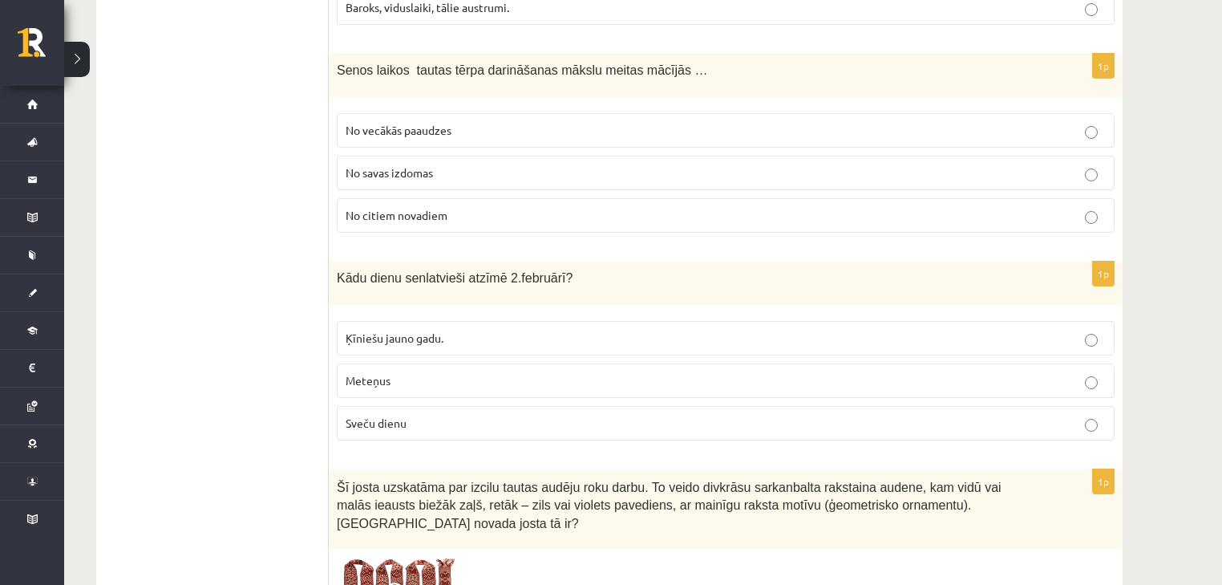
click at [395, 427] on label "Sveču dienu" at bounding box center [726, 423] width 778 height 34
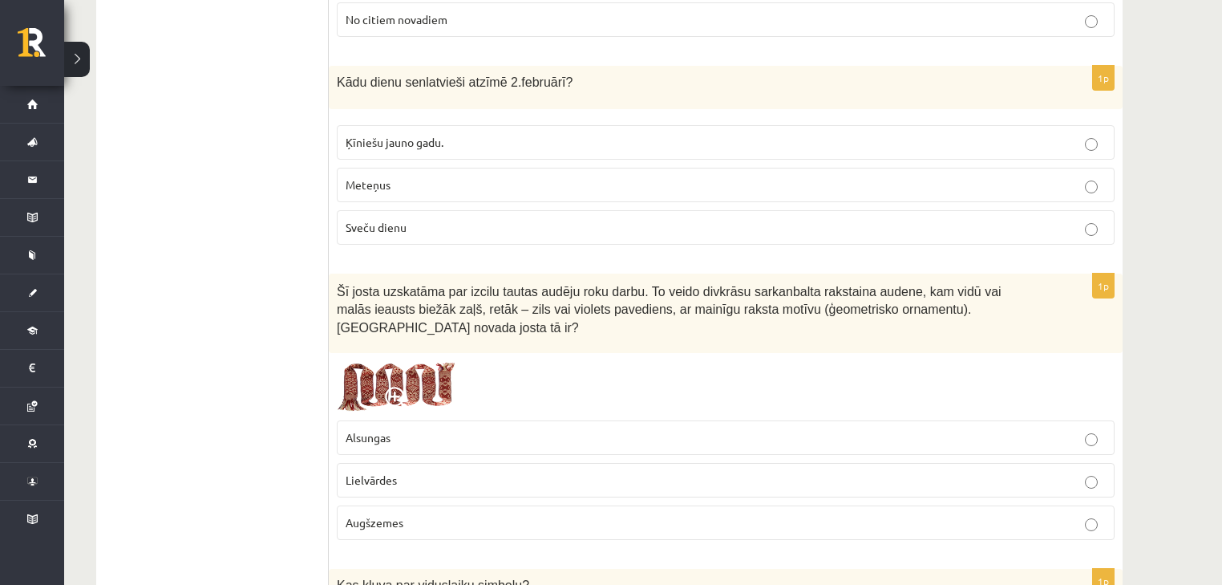
scroll to position [962, 0]
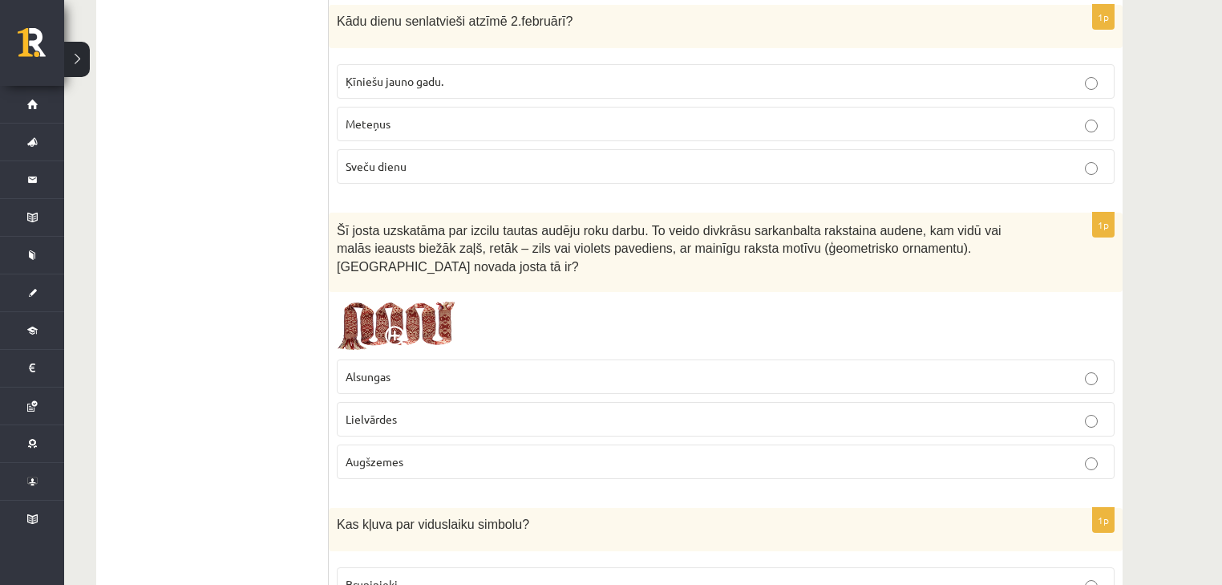
click at [380, 454] on span "Augšzemes" at bounding box center [375, 461] width 58 height 14
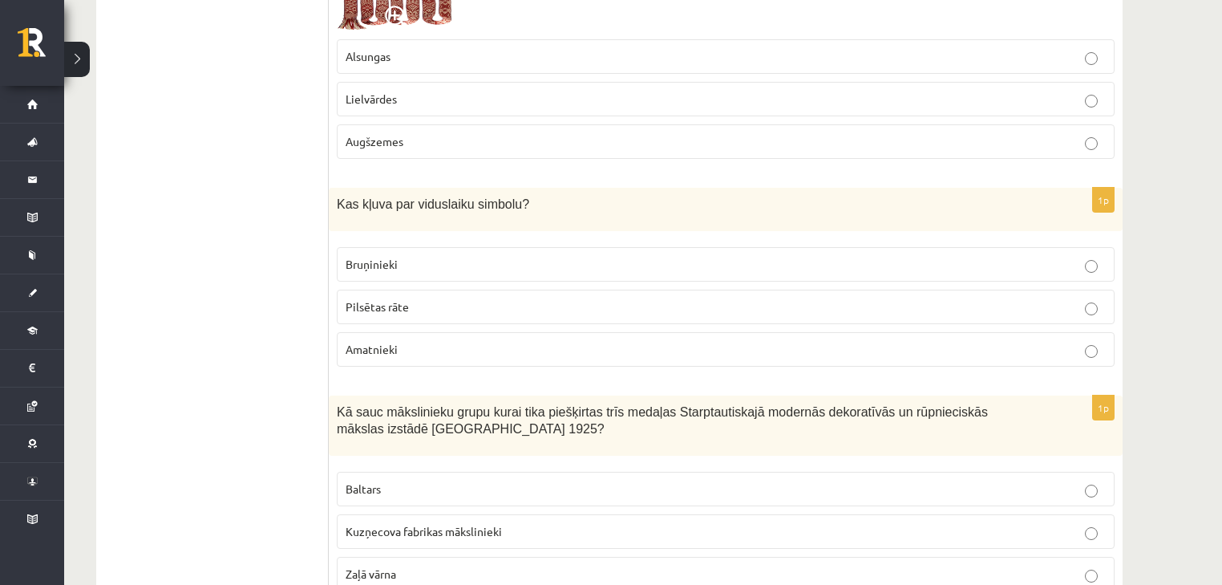
scroll to position [1282, 0]
click at [414, 255] on p "Bruņinieki" at bounding box center [726, 263] width 760 height 17
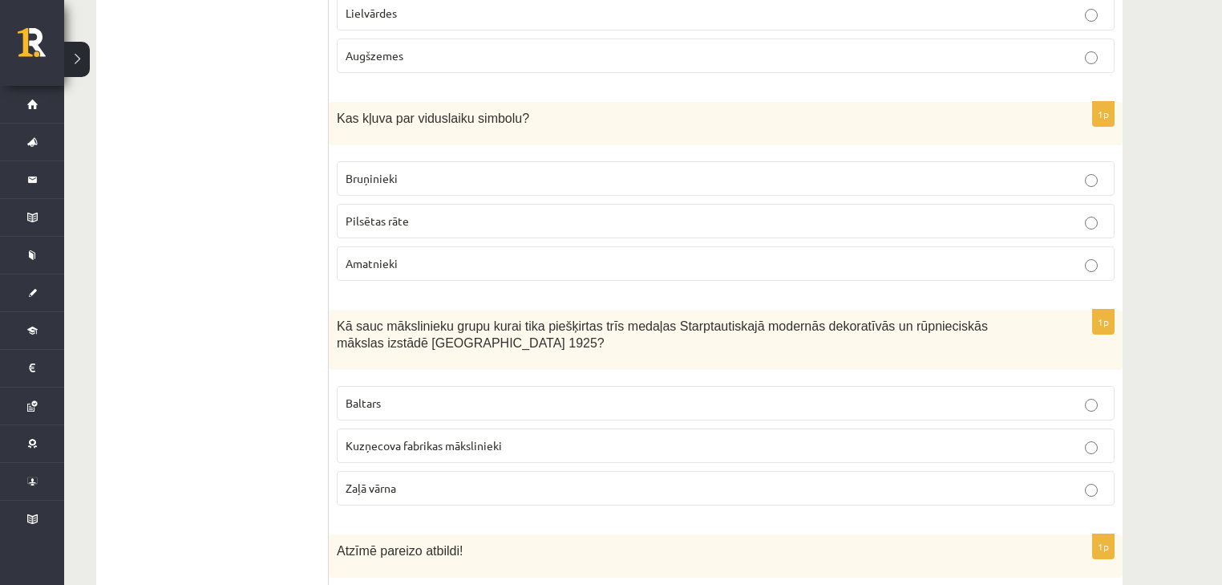
scroll to position [1411, 0]
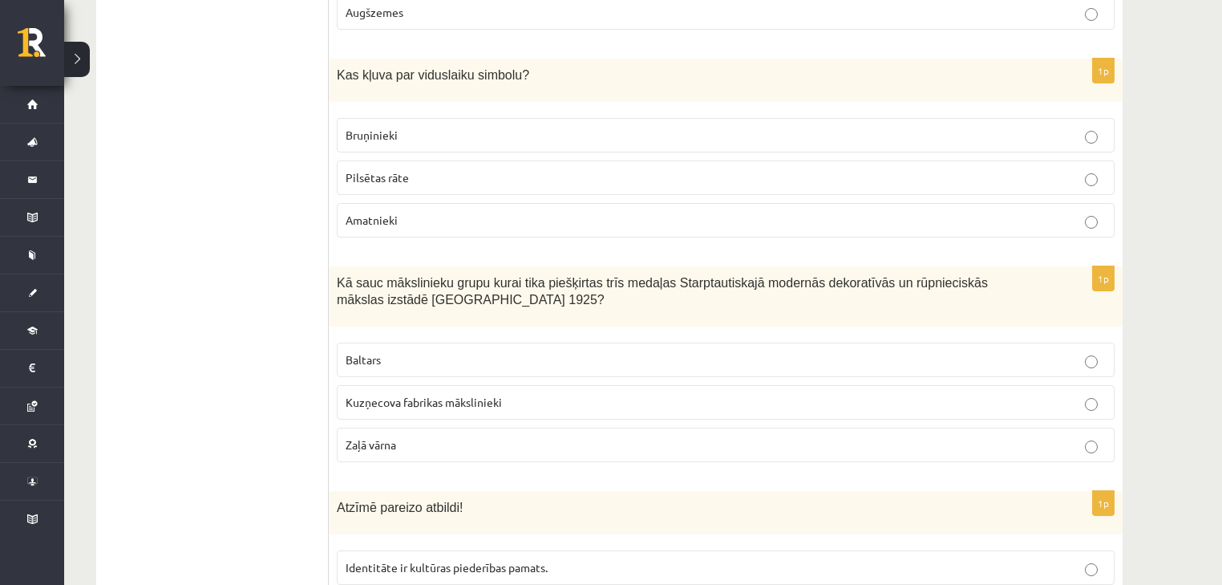
click at [411, 351] on p "Baltars" at bounding box center [726, 359] width 760 height 17
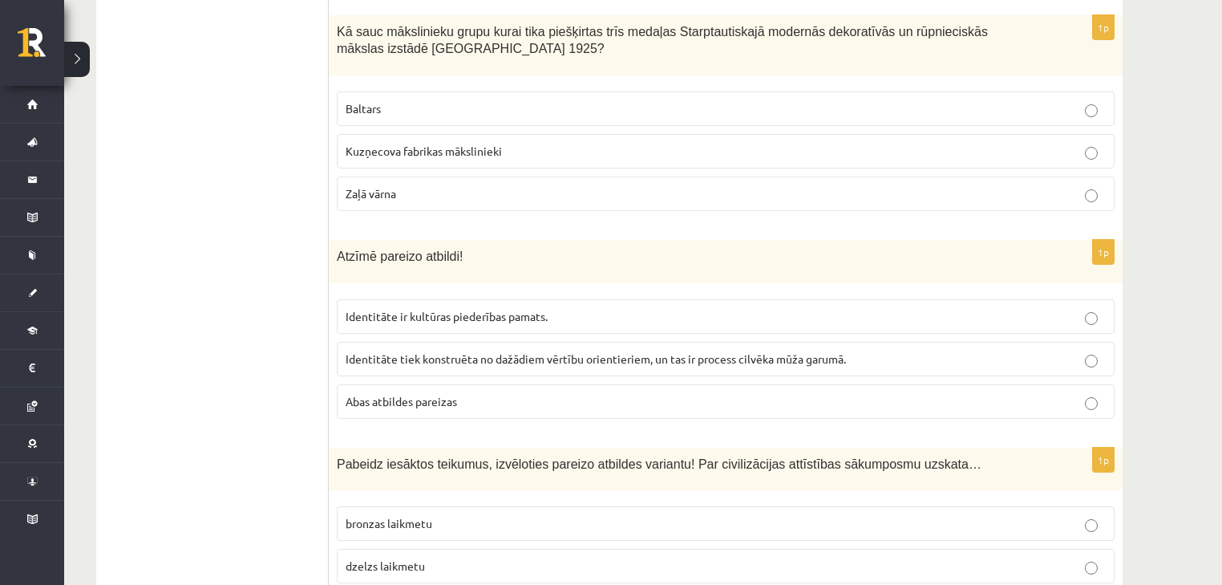
scroll to position [1667, 0]
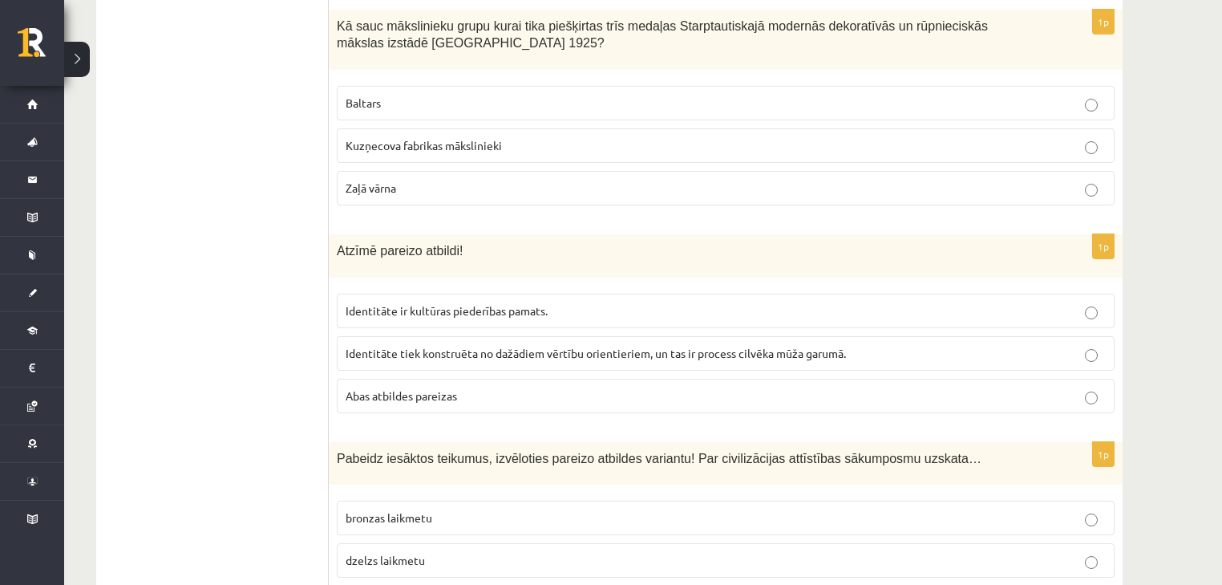
click at [401, 388] on span "Abas atbildes pareizas" at bounding box center [401, 395] width 111 height 14
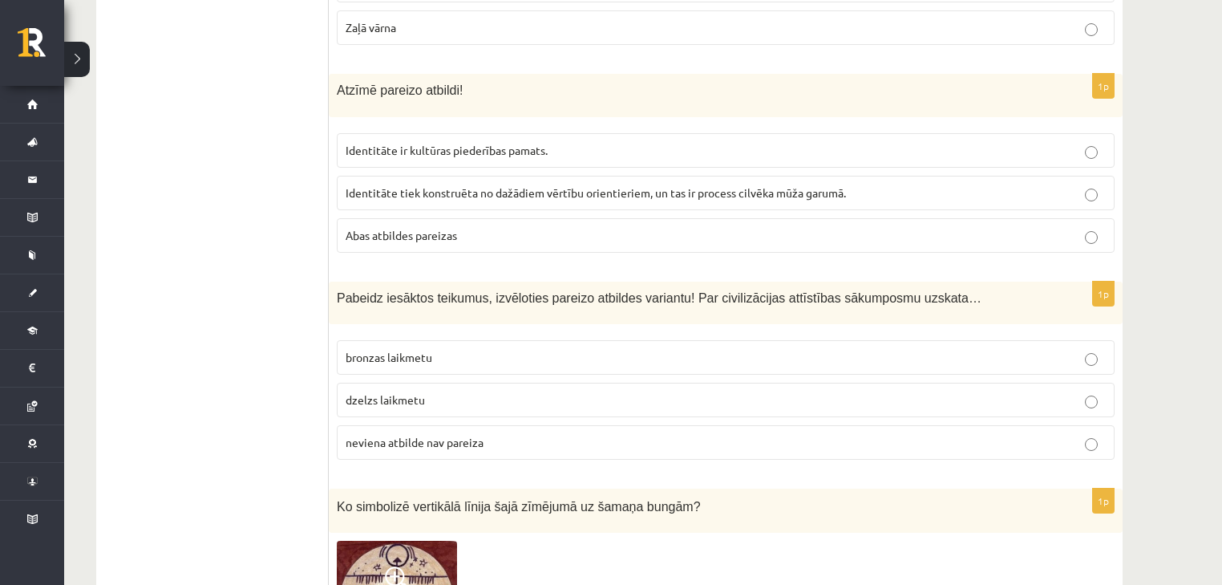
scroll to position [1860, 0]
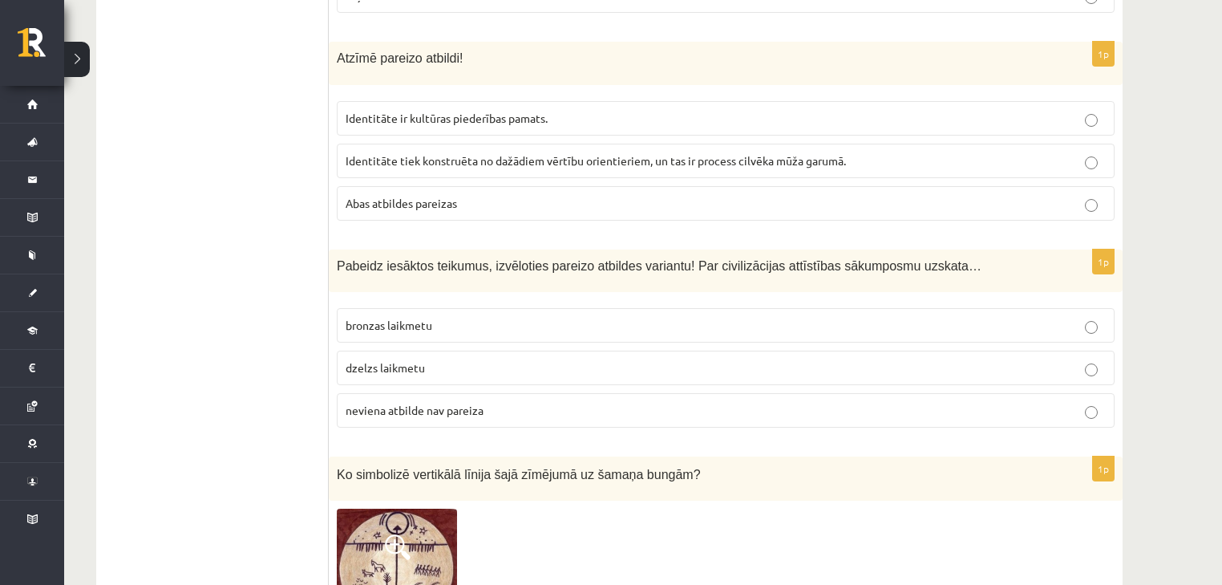
click at [449, 317] on p "bronzas laikmetu" at bounding box center [726, 325] width 760 height 17
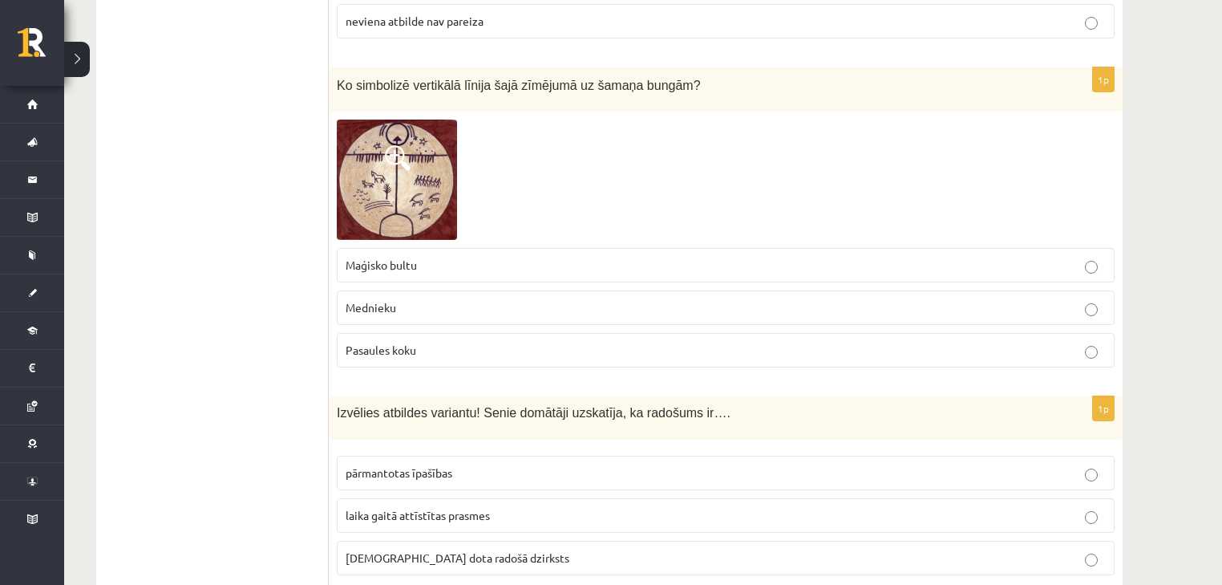
scroll to position [2245, 0]
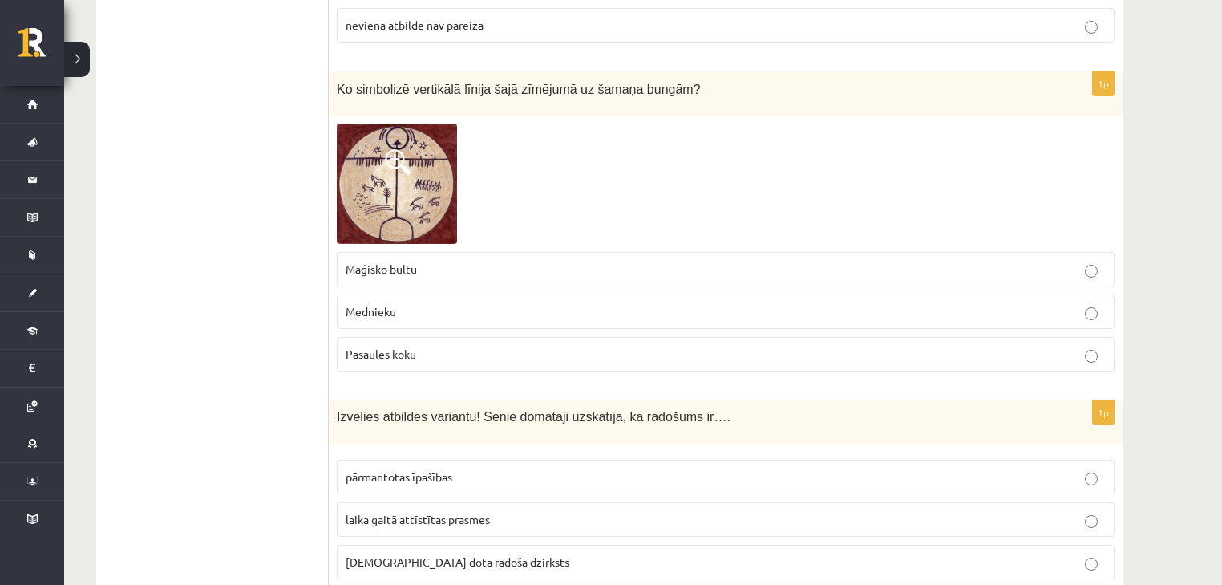
click at [411, 346] on span "Pasaules koku" at bounding box center [381, 353] width 71 height 14
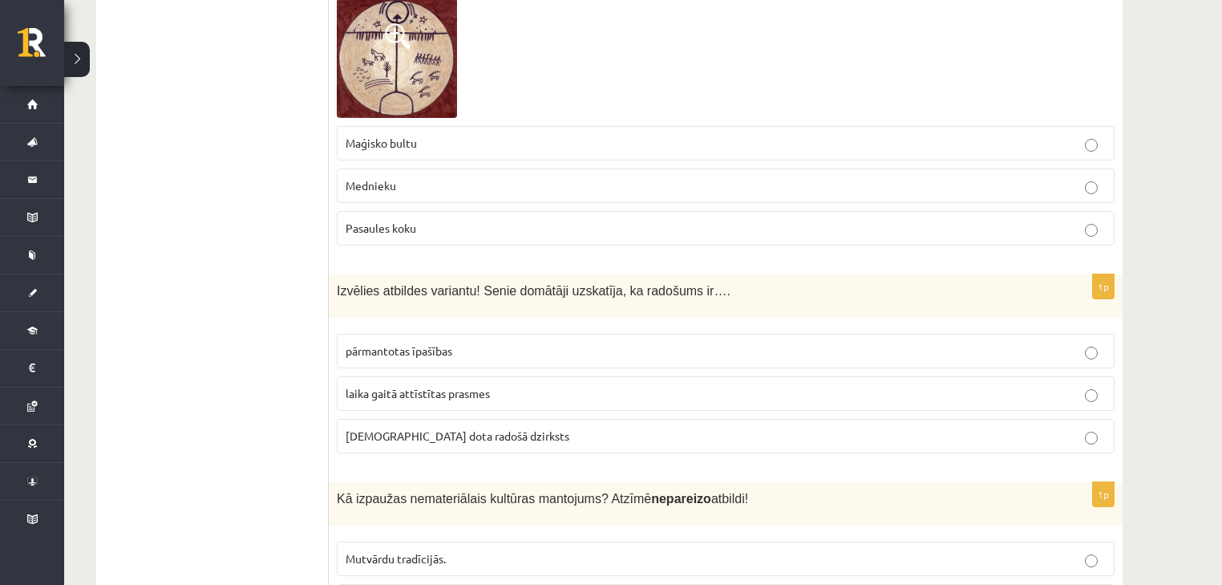
scroll to position [2373, 0]
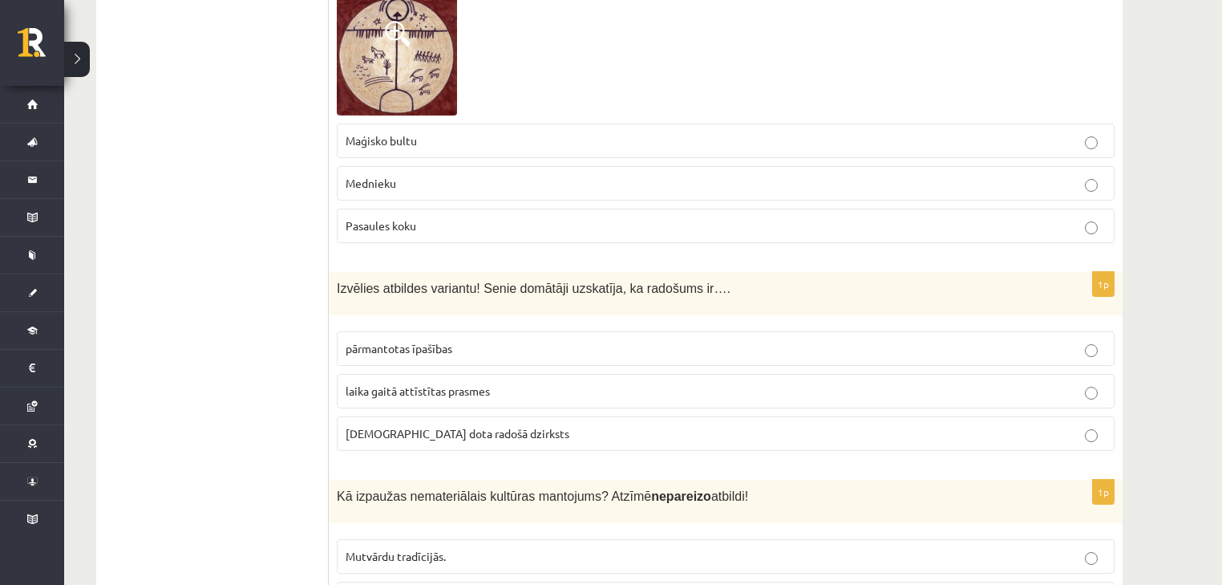
click at [416, 426] on span "dieva dota radošā dzirksts" at bounding box center [458, 433] width 224 height 14
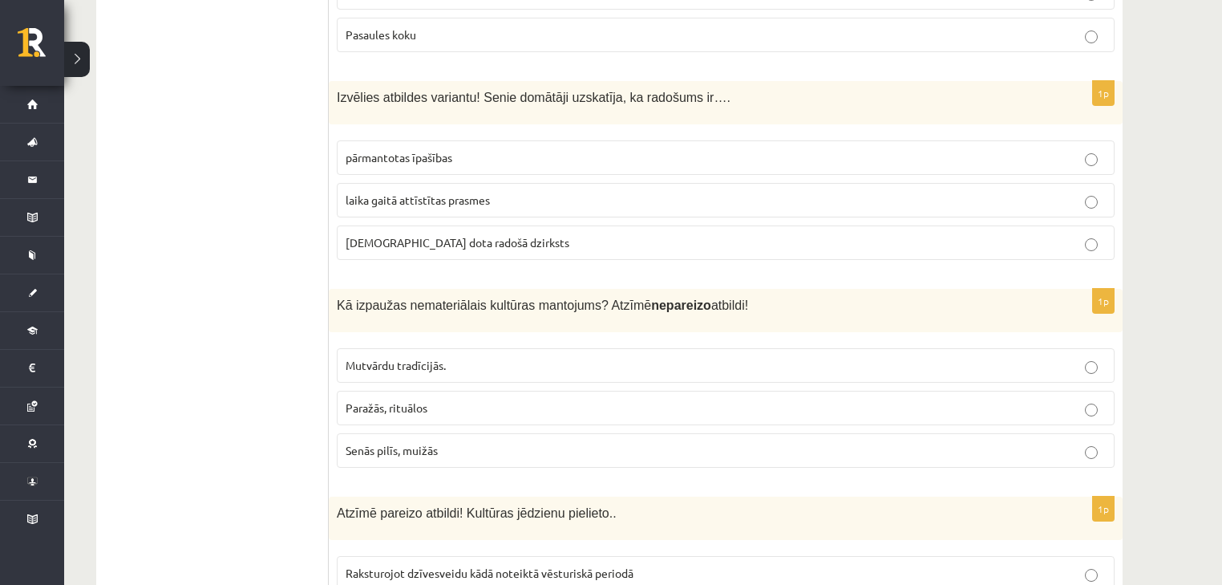
scroll to position [2565, 0]
click at [421, 441] on span "Senās pilīs, muižās" at bounding box center [392, 448] width 92 height 14
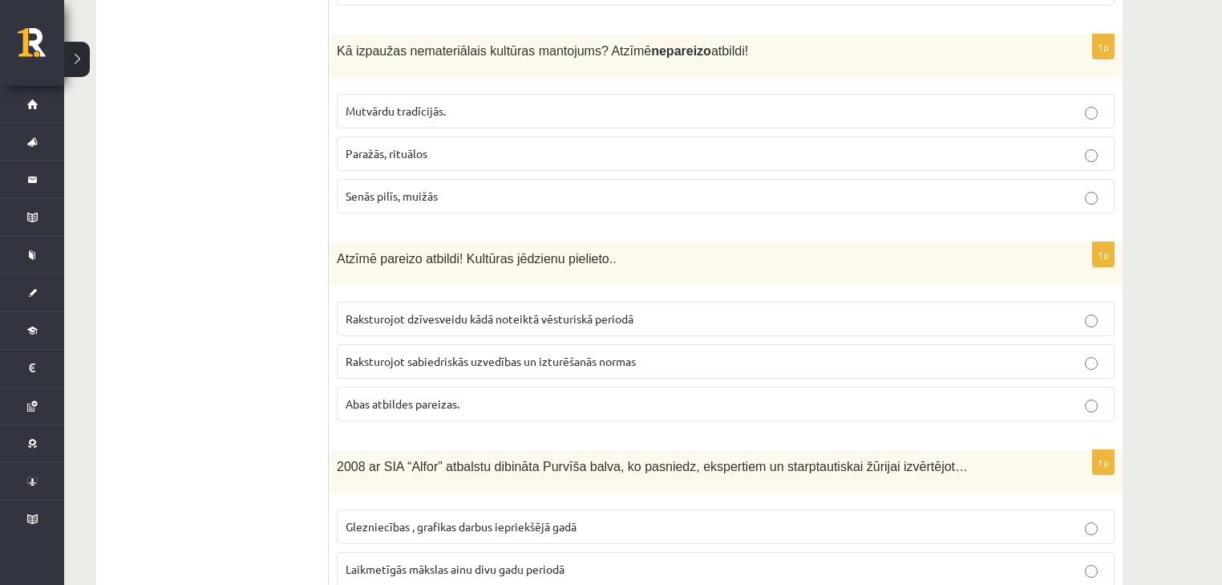
scroll to position [2822, 0]
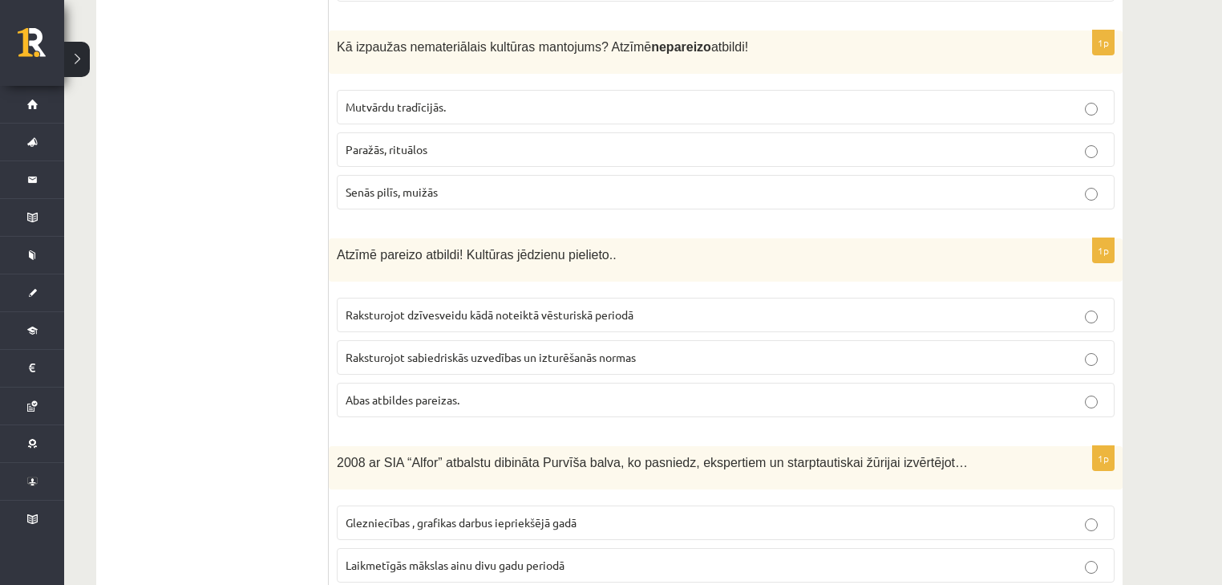
click at [427, 392] on span "Abas atbildes pareizas." at bounding box center [403, 399] width 114 height 14
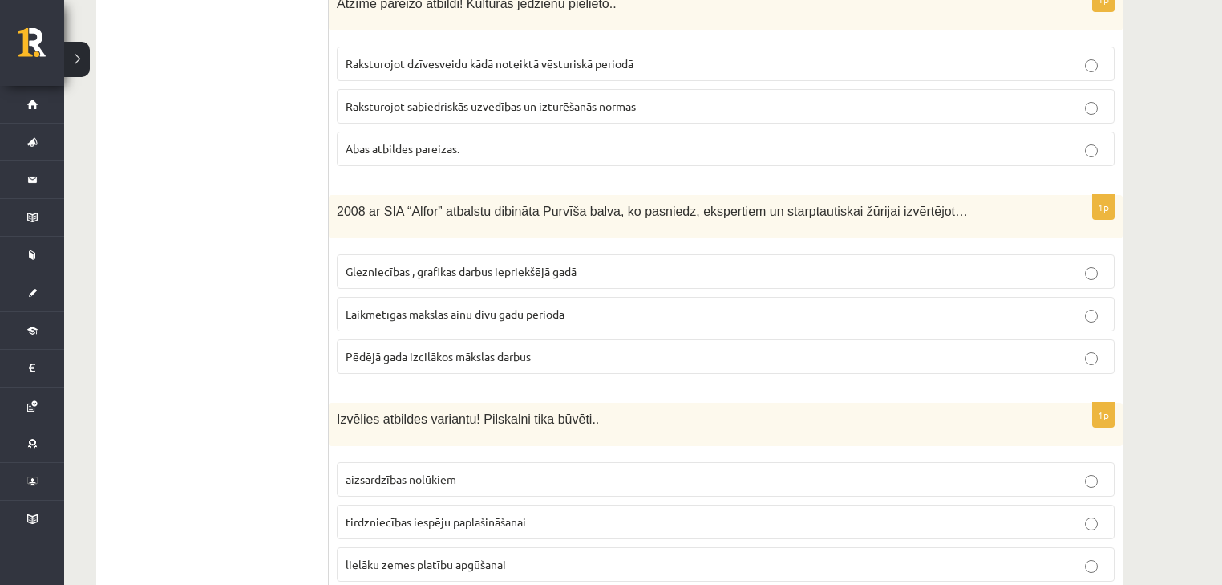
scroll to position [3079, 0]
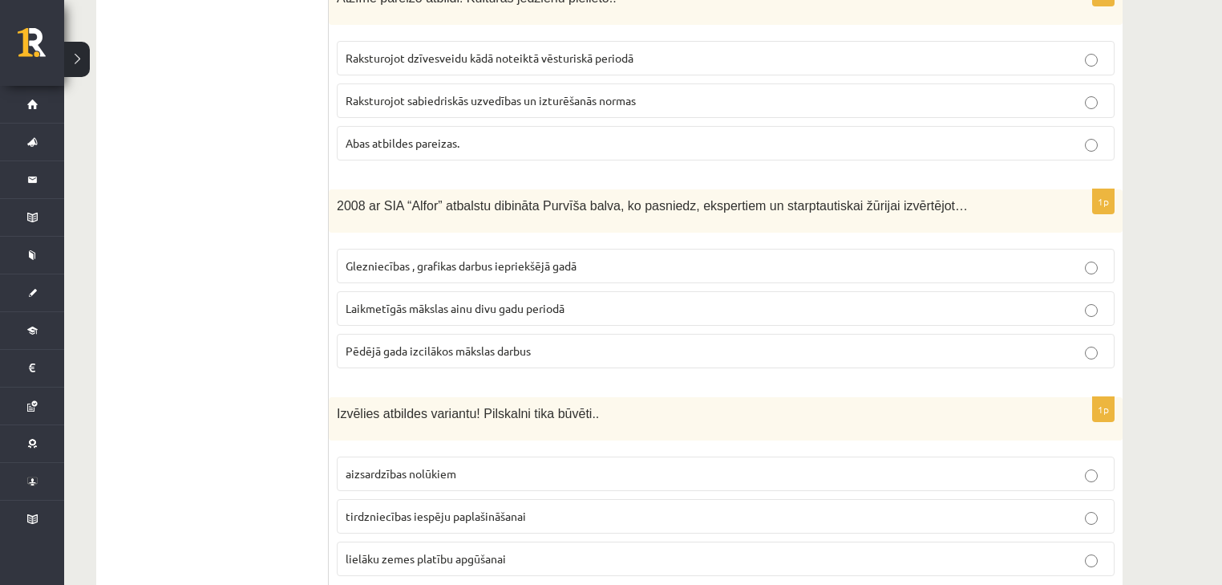
click at [498, 301] on span "Laikmetīgās mākslas ainu divu gadu periodā" at bounding box center [455, 308] width 219 height 14
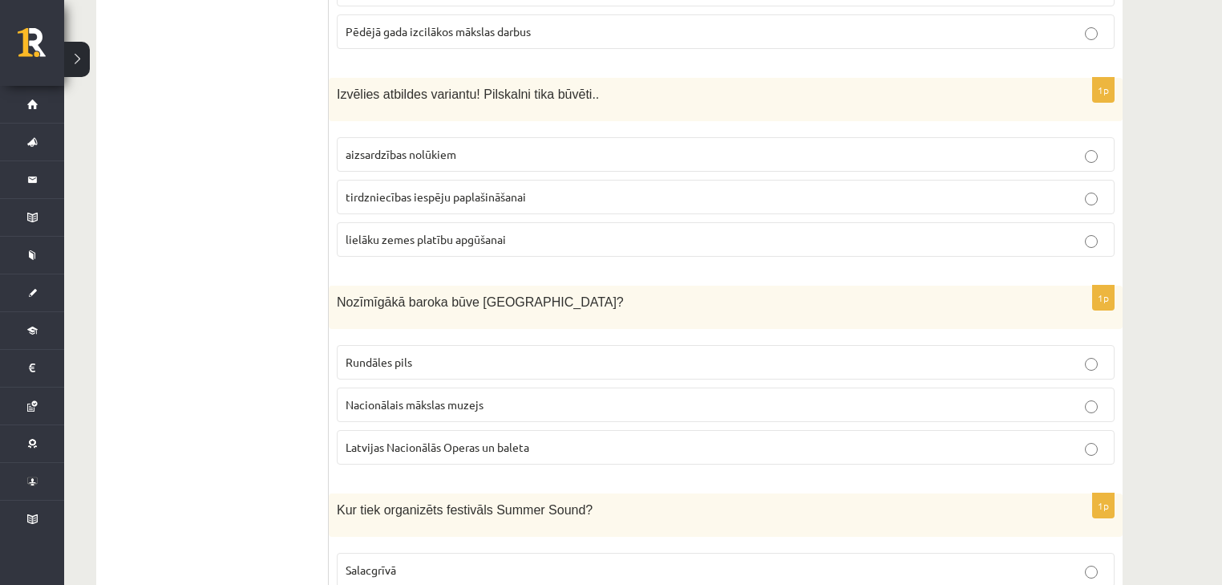
scroll to position [3400, 0]
click at [426, 145] on span "aizsardzības nolūkiem" at bounding box center [401, 152] width 111 height 14
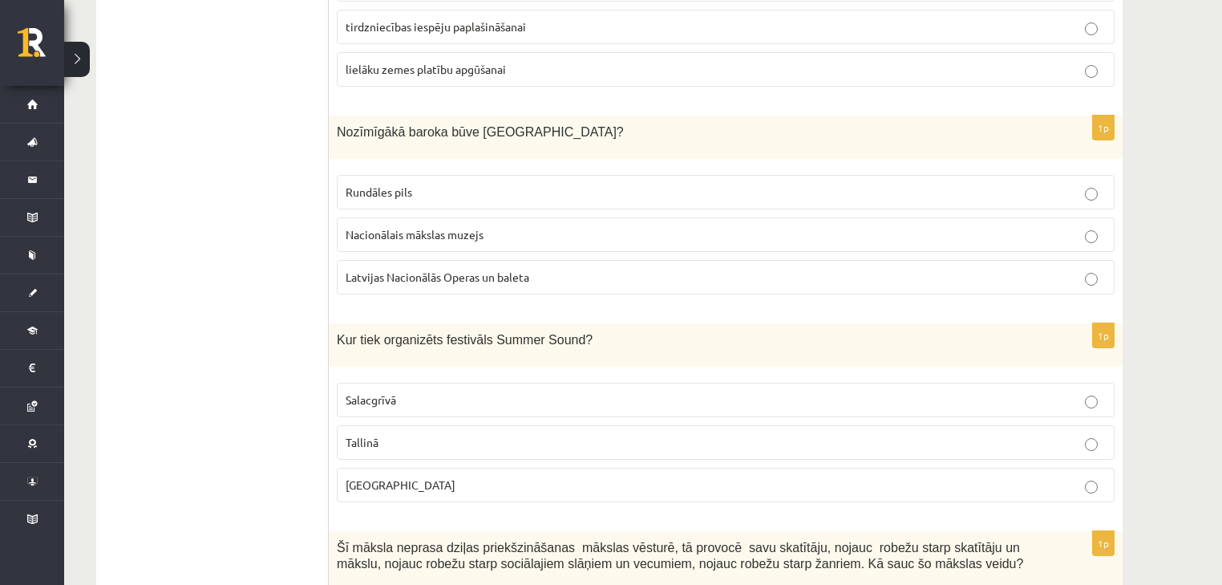
scroll to position [3576, 0]
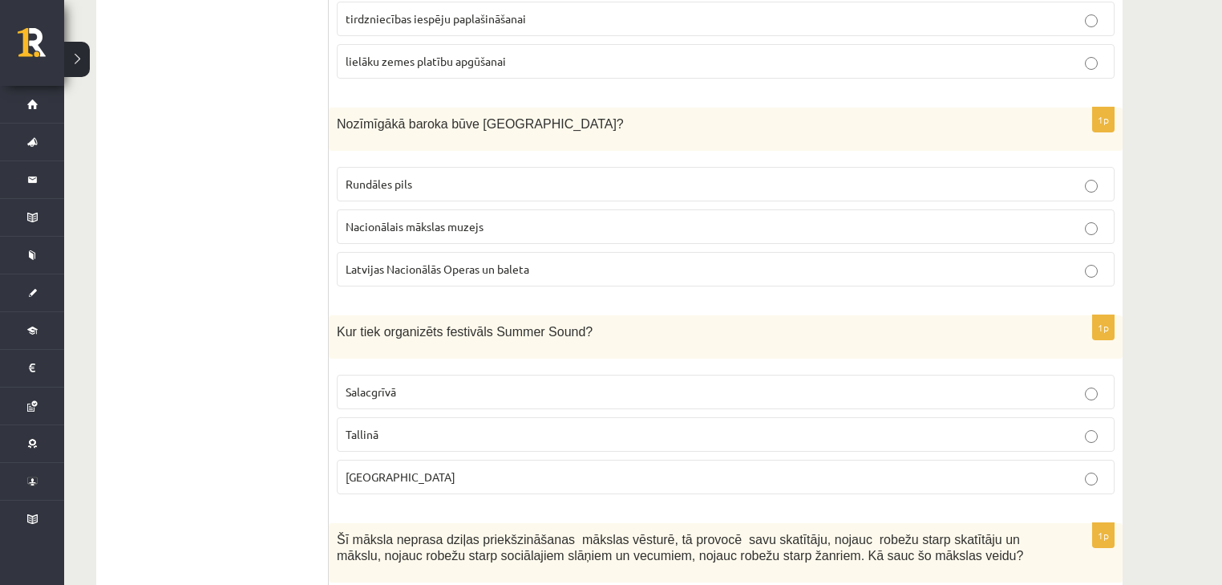
click at [405, 176] on span "Rundāles pils" at bounding box center [379, 183] width 67 height 14
click at [407, 383] on p "Salacgrīvā" at bounding box center [726, 391] width 760 height 17
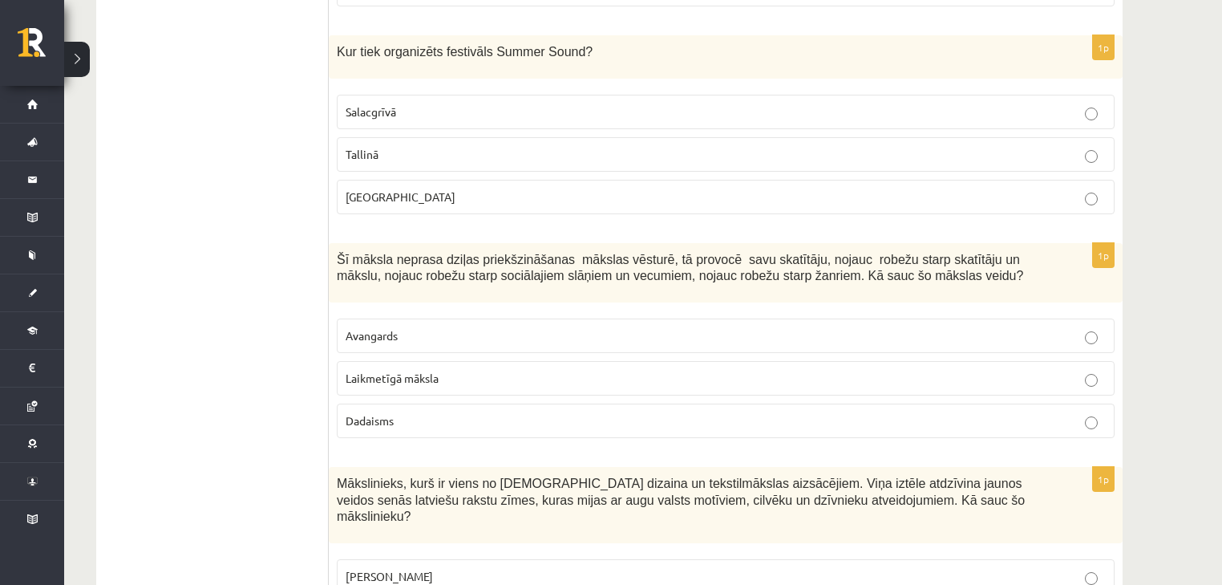
scroll to position [3897, 0]
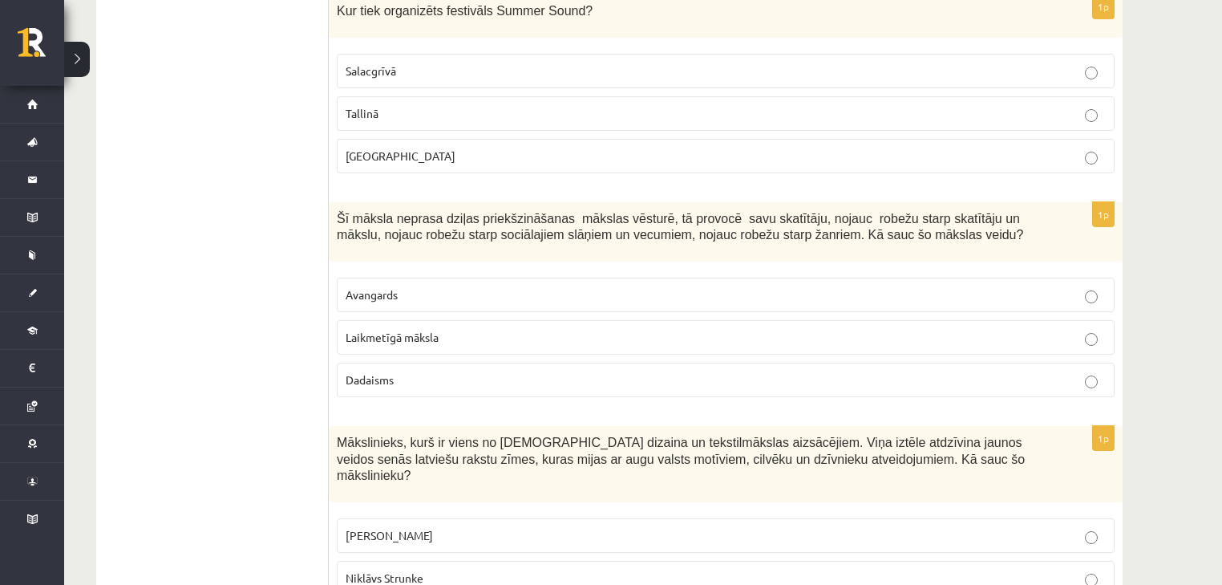
click at [472, 329] on p "Laikmetīgā māksla" at bounding box center [726, 337] width 760 height 17
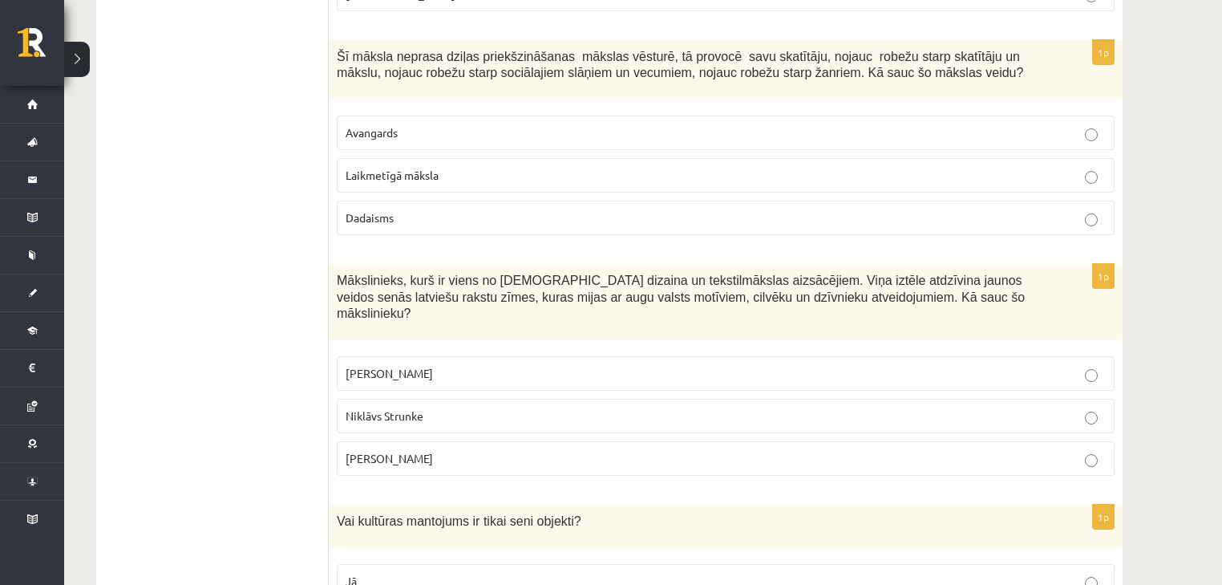
scroll to position [4089, 0]
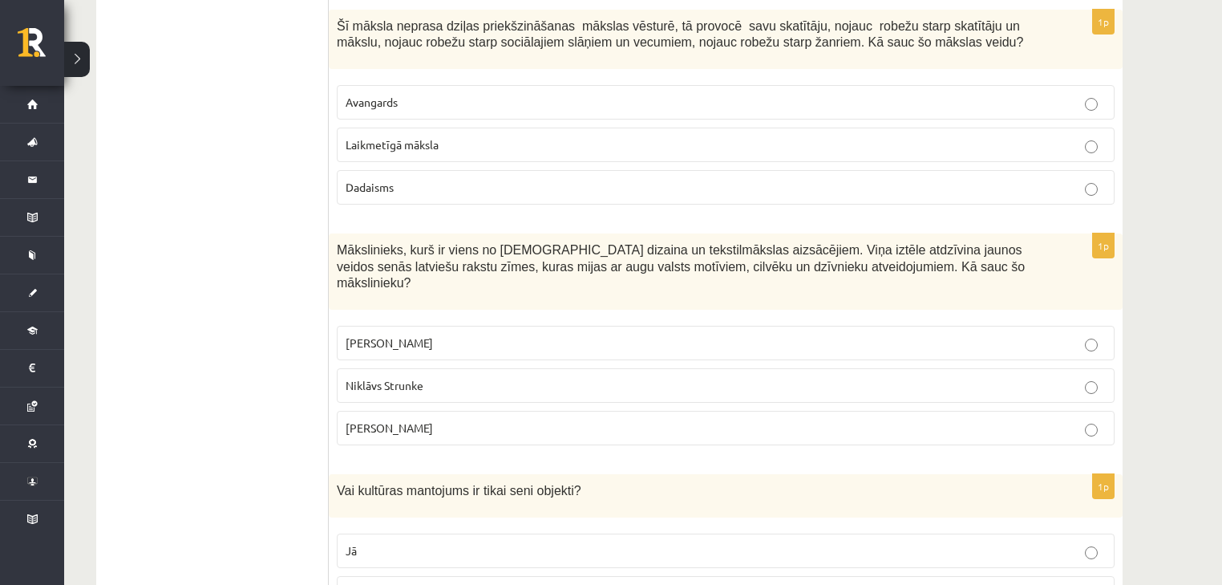
click at [452, 334] on p "Ansis Cīrulis" at bounding box center [726, 342] width 760 height 17
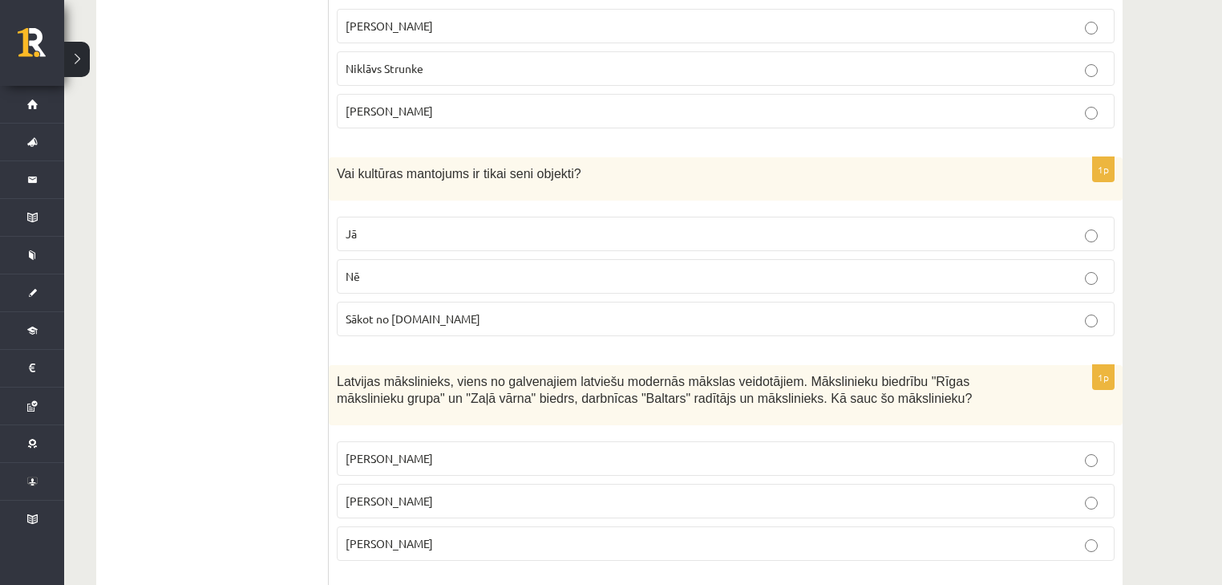
scroll to position [4410, 0]
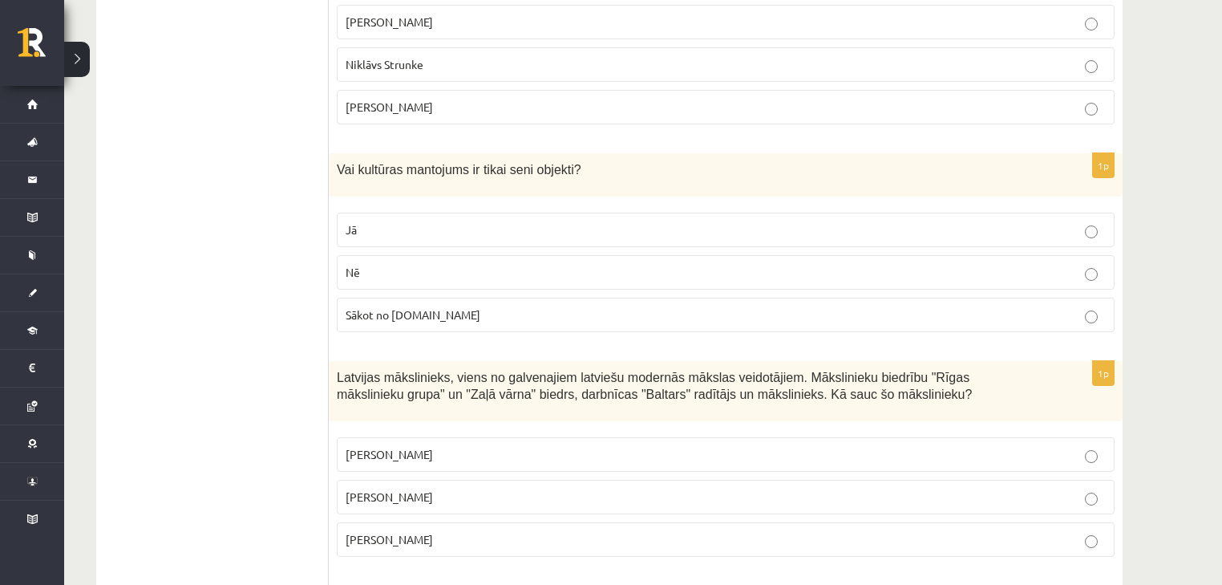
click at [379, 264] on p "Nē" at bounding box center [726, 272] width 760 height 17
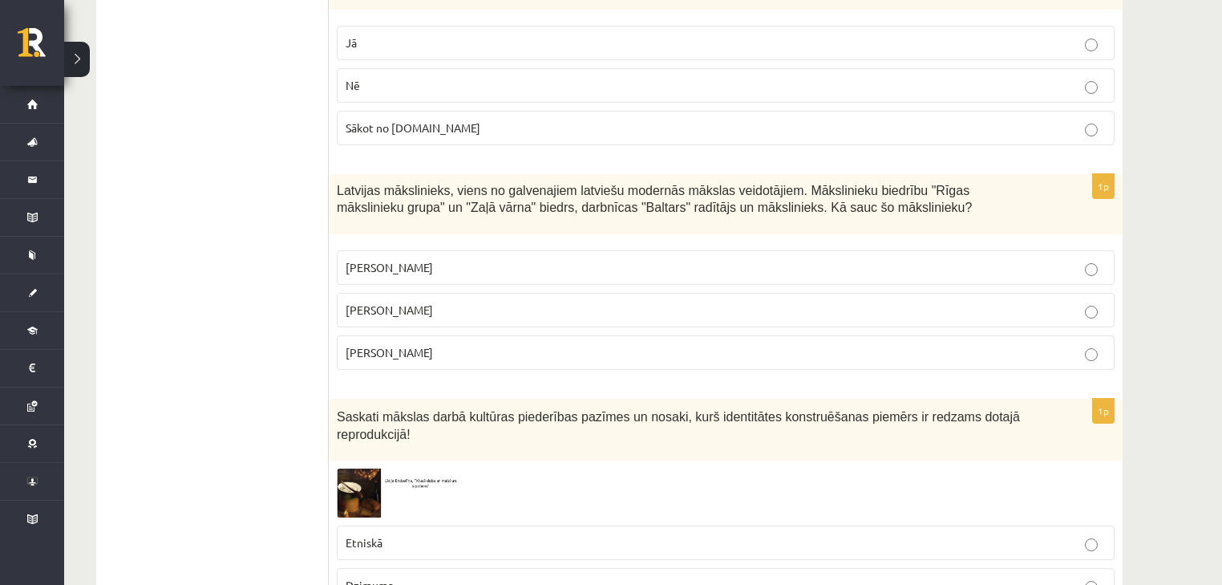
scroll to position [4602, 0]
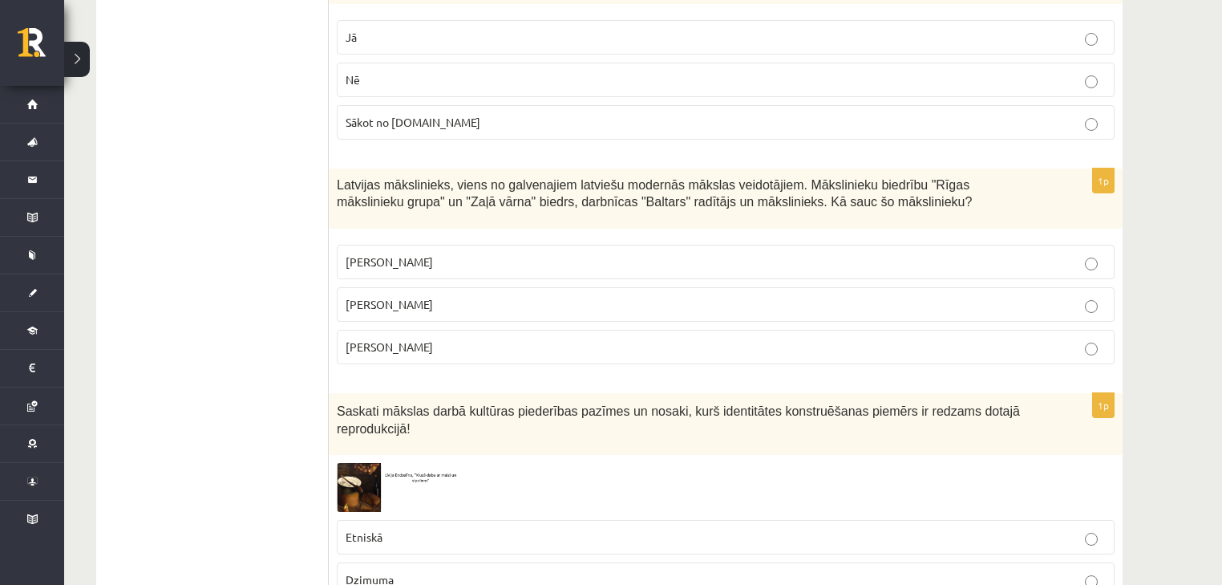
click at [413, 296] on p "Romāns Suta" at bounding box center [726, 304] width 760 height 17
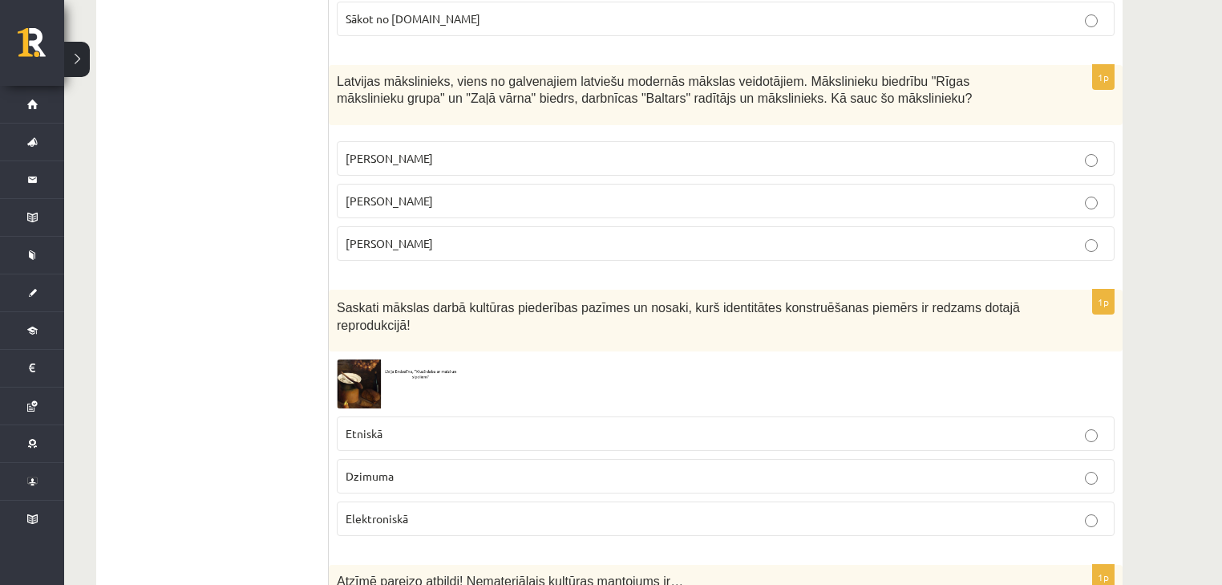
scroll to position [4731, 0]
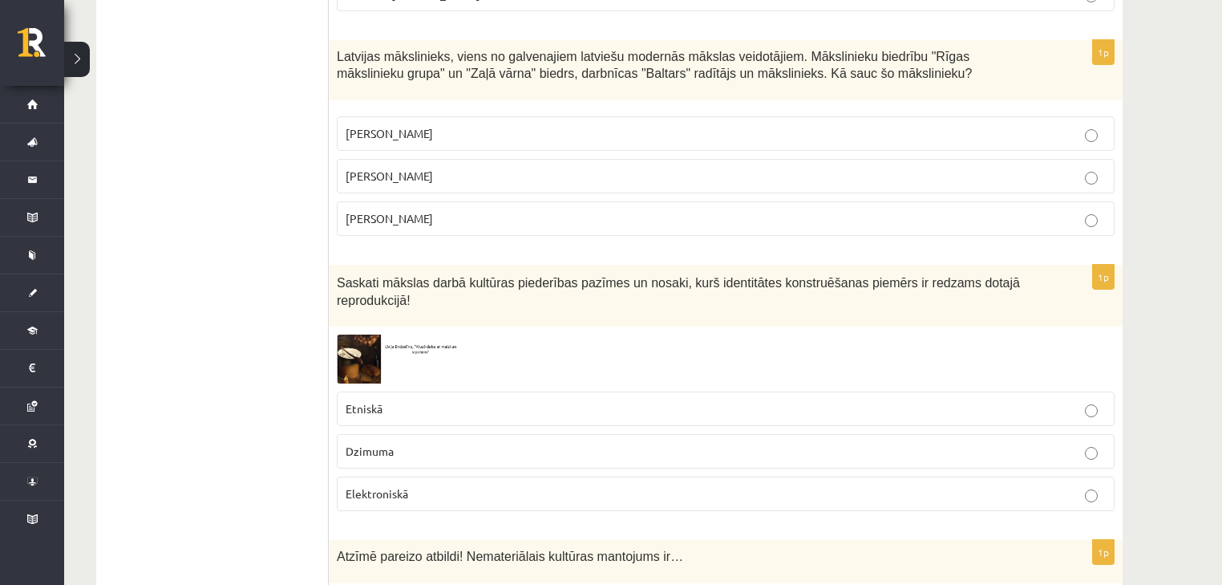
click at [362, 334] on img at bounding box center [397, 358] width 120 height 49
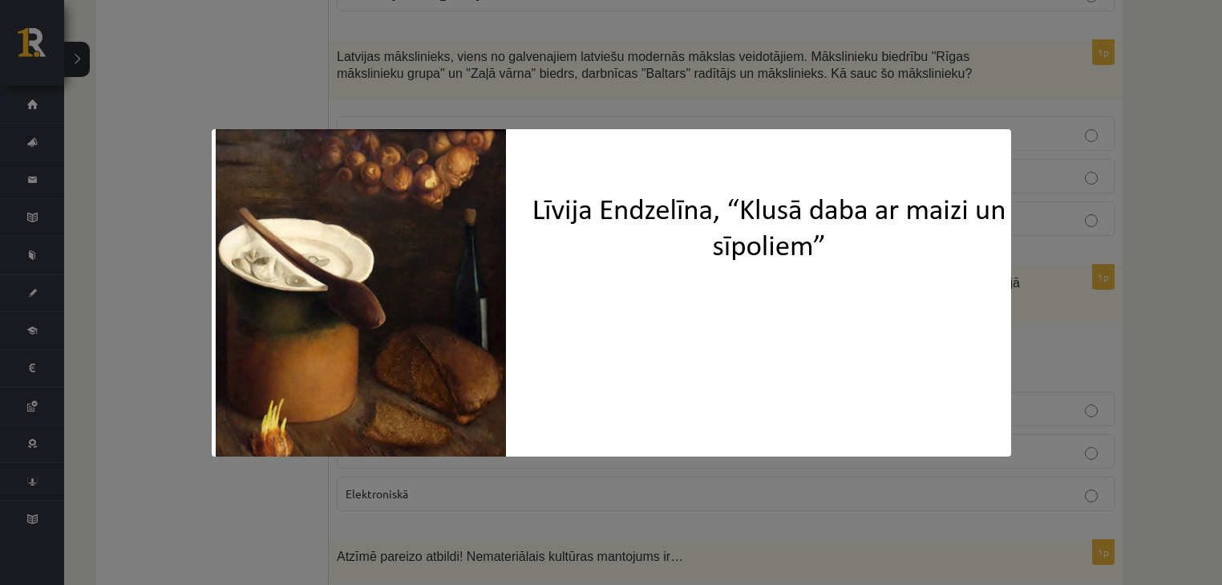
click at [144, 280] on div at bounding box center [611, 292] width 1222 height 585
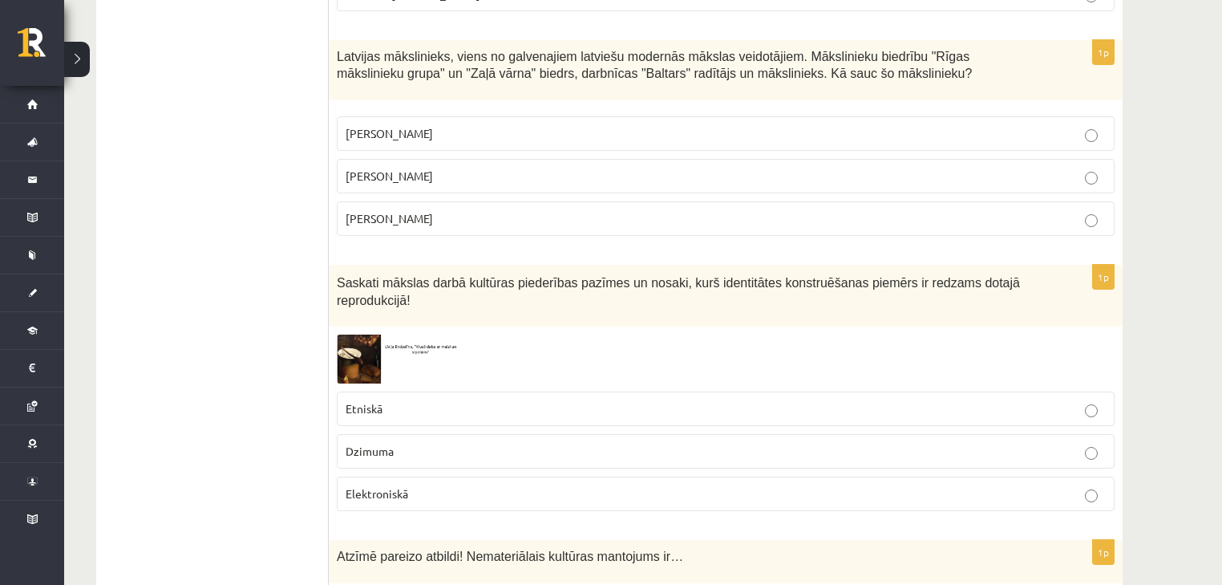
click at [391, 400] on p "Etniskā" at bounding box center [726, 408] width 760 height 17
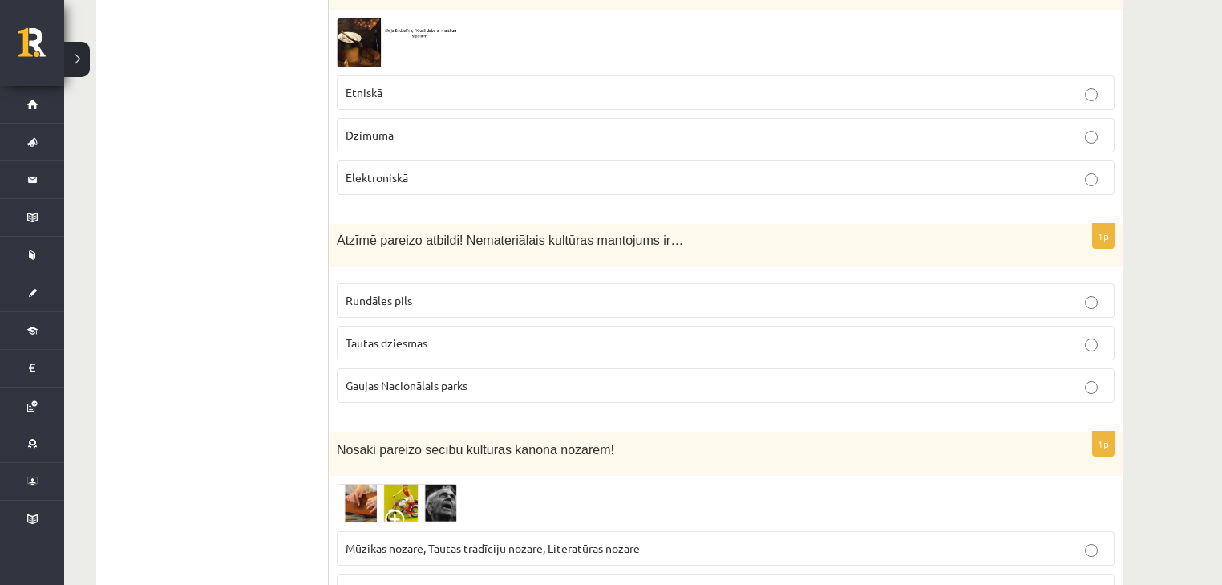
scroll to position [5052, 0]
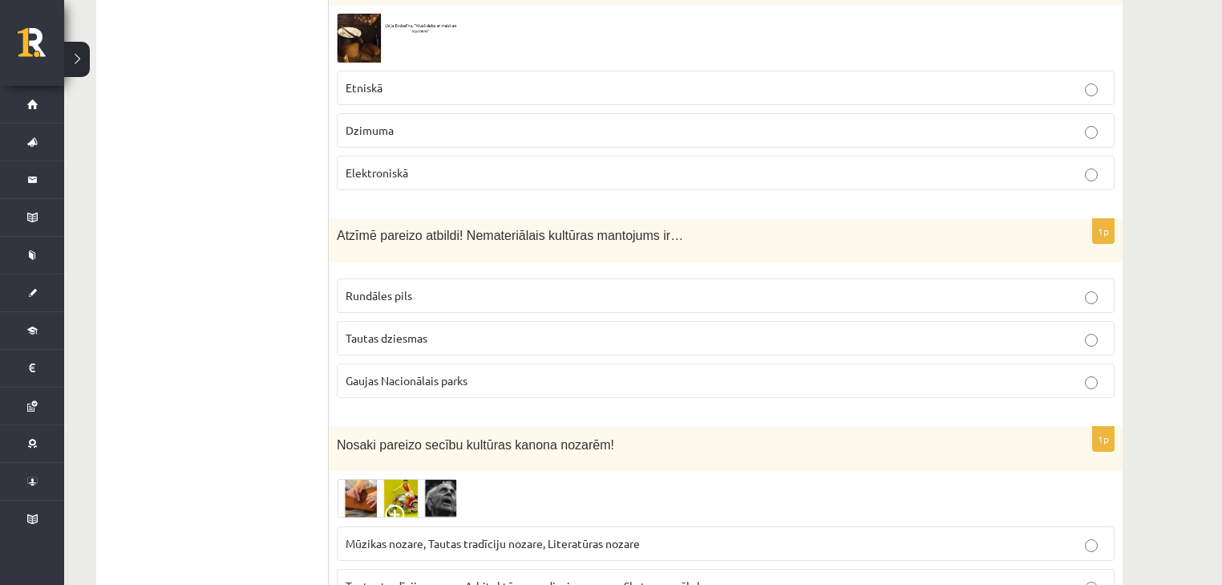
click at [419, 330] on span "Tautas dziesmas" at bounding box center [387, 337] width 82 height 14
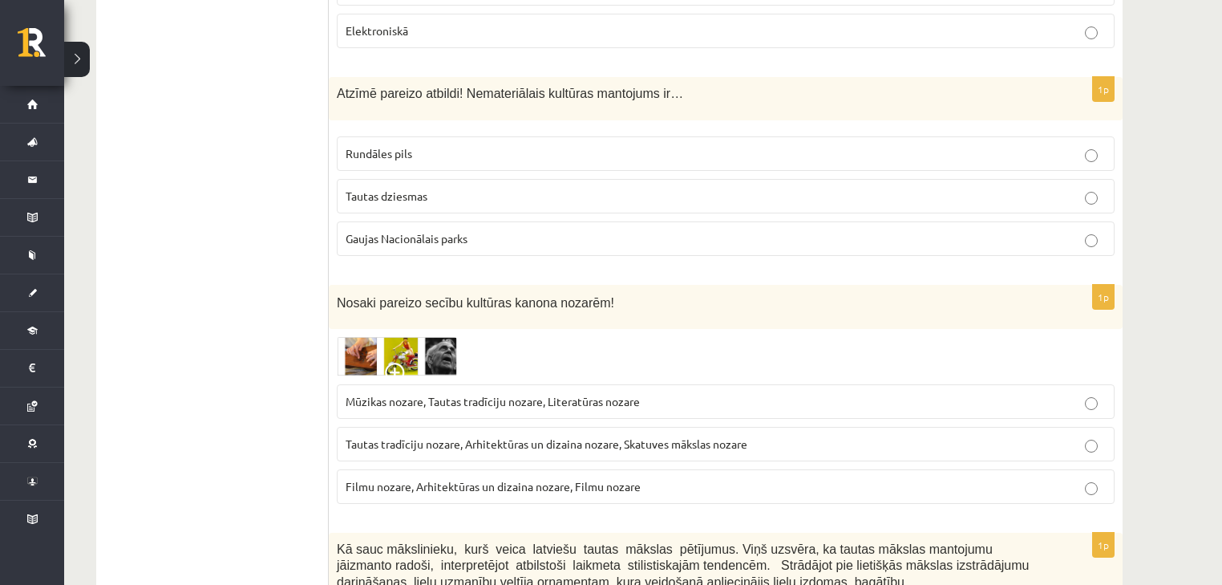
scroll to position [5244, 0]
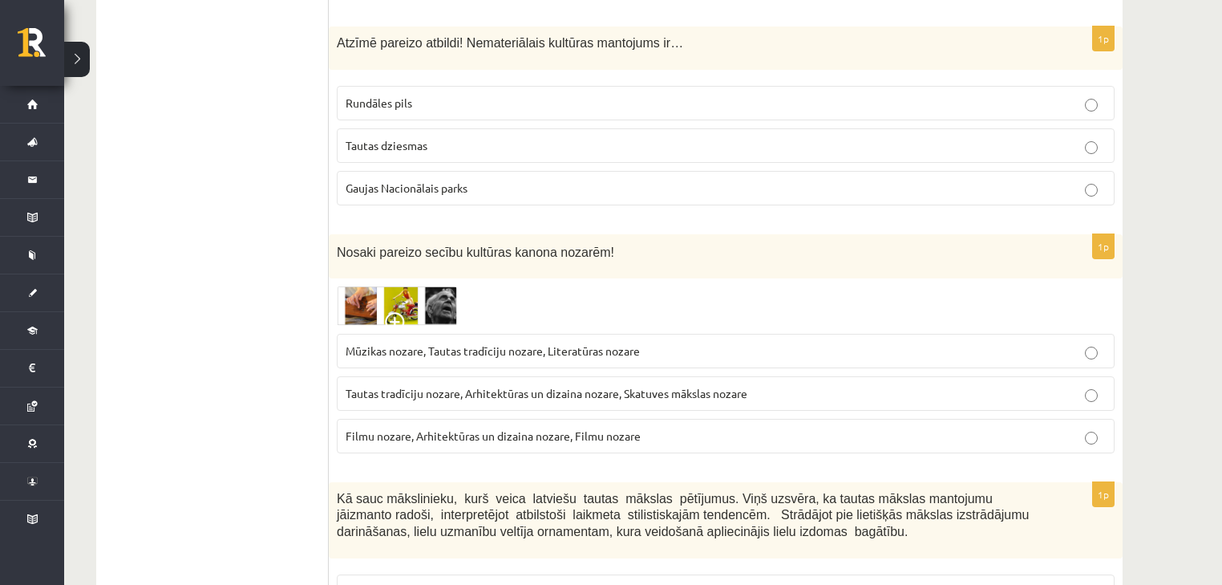
click at [423, 343] on span "Mūzikas nozare, Tautas tradīciju nozare, Literatūras nozare" at bounding box center [493, 350] width 294 height 14
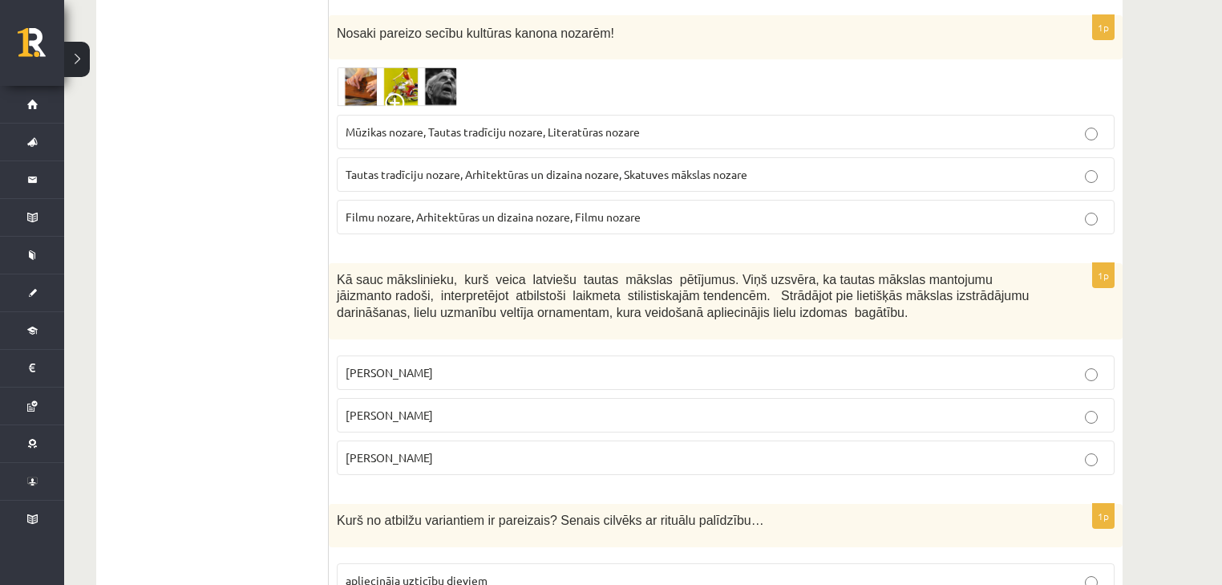
scroll to position [5501, 0]
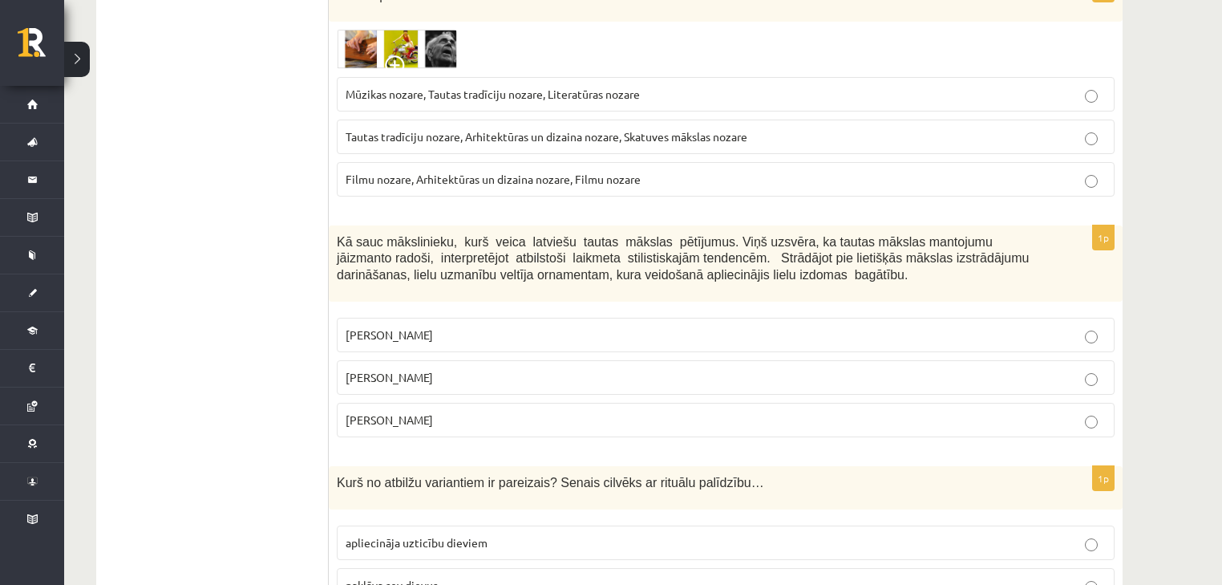
click at [401, 327] on span "Ansis Cīrulis" at bounding box center [389, 334] width 87 height 14
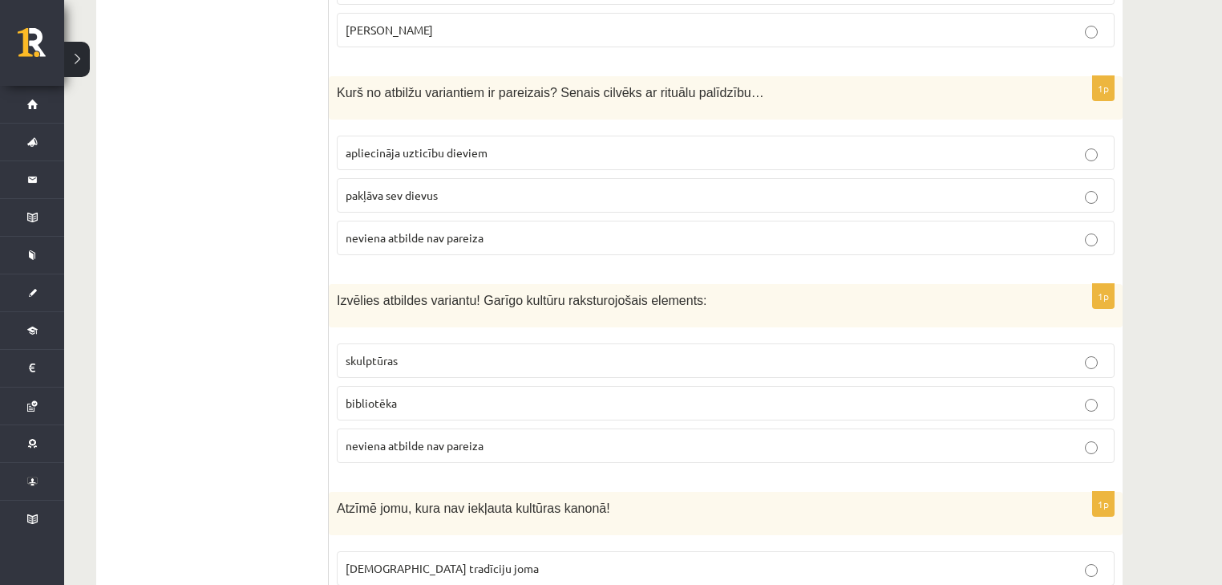
scroll to position [5886, 0]
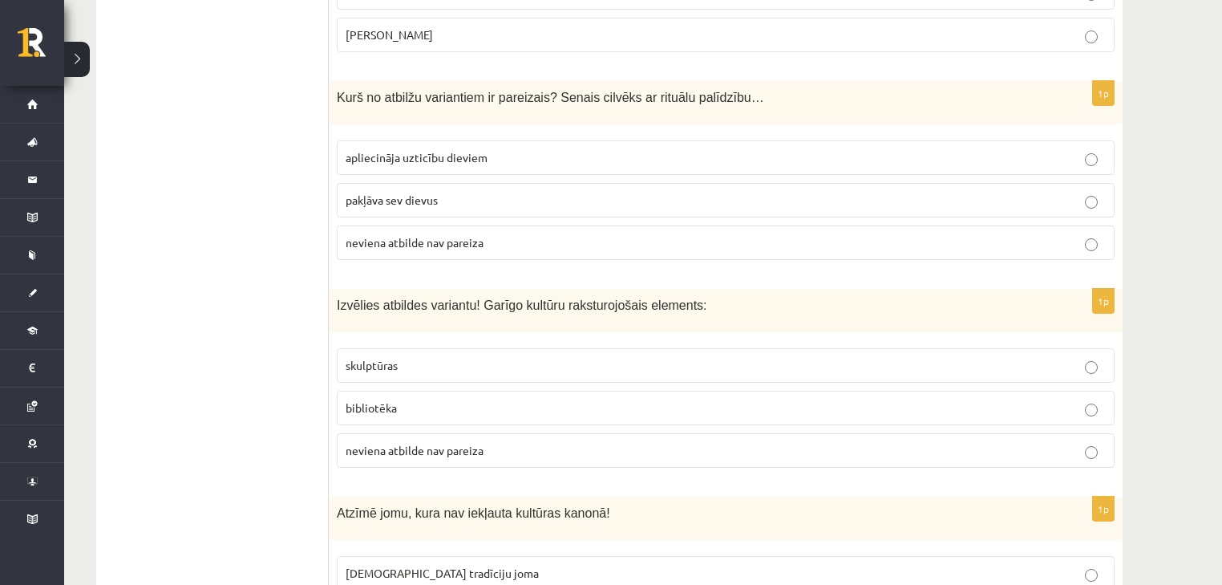
click at [448, 443] on span "neviena atbilde nav pareiza" at bounding box center [415, 450] width 138 height 14
click at [589, 234] on p "neviena atbilde nav pareiza" at bounding box center [726, 242] width 760 height 17
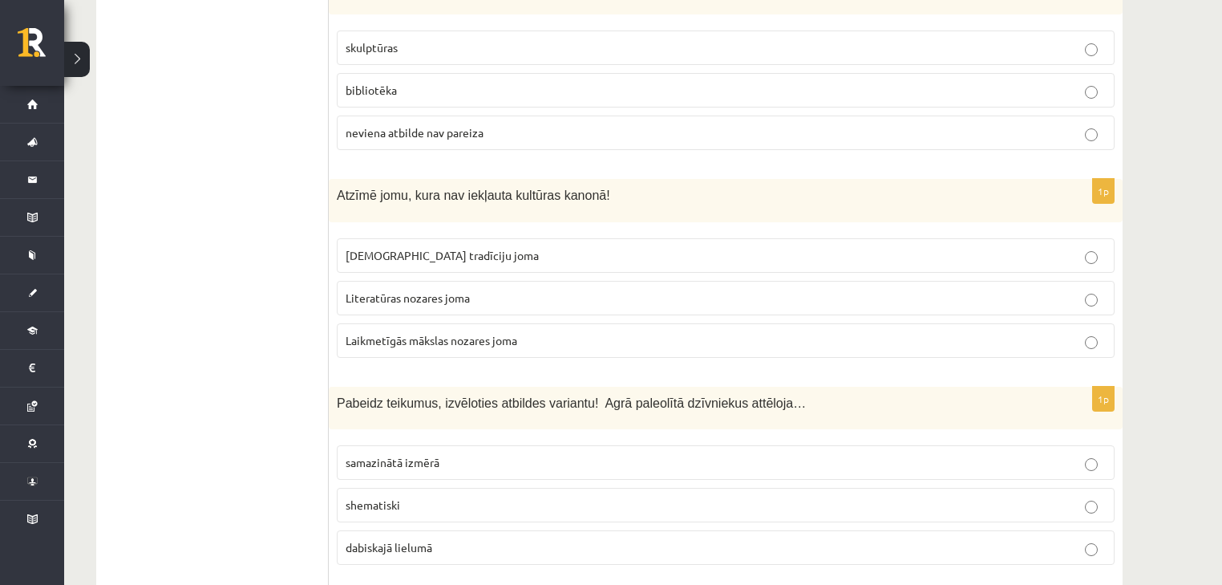
scroll to position [6206, 0]
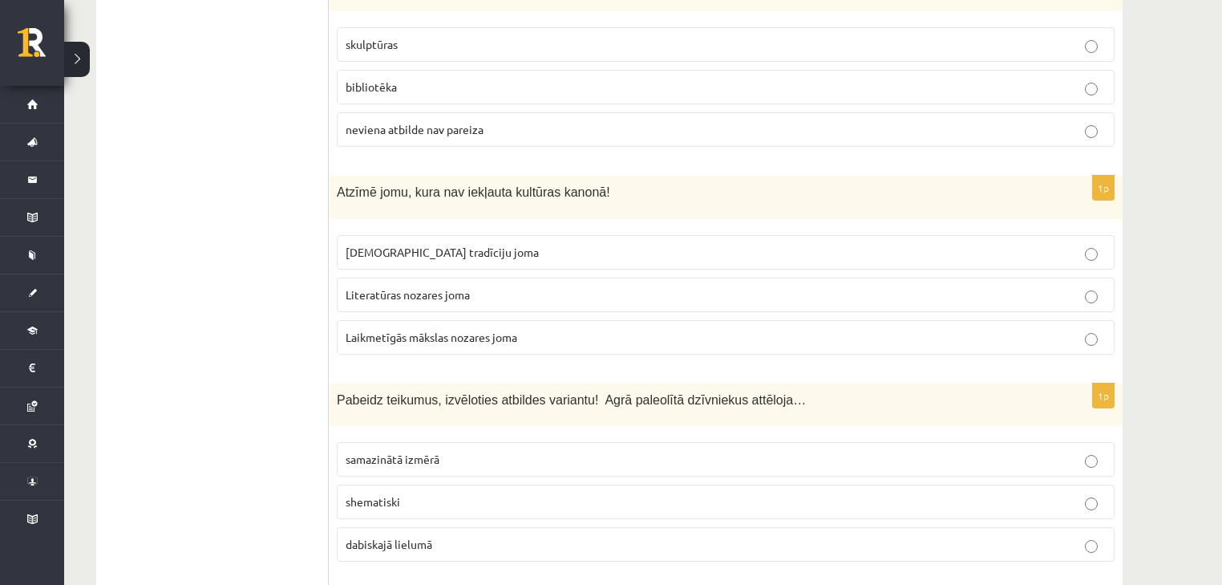
click at [469, 330] on span "Laikmetīgās mākslas nozares joma" at bounding box center [432, 337] width 172 height 14
click at [427, 452] on span "samazinātā izmērā" at bounding box center [393, 459] width 94 height 14
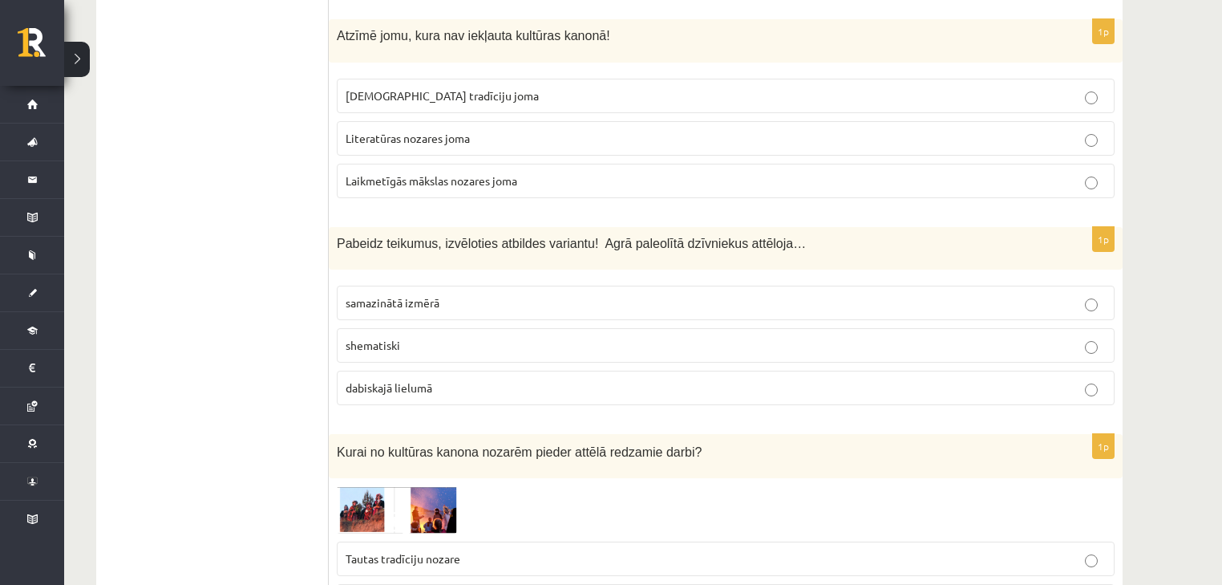
scroll to position [6416, 0]
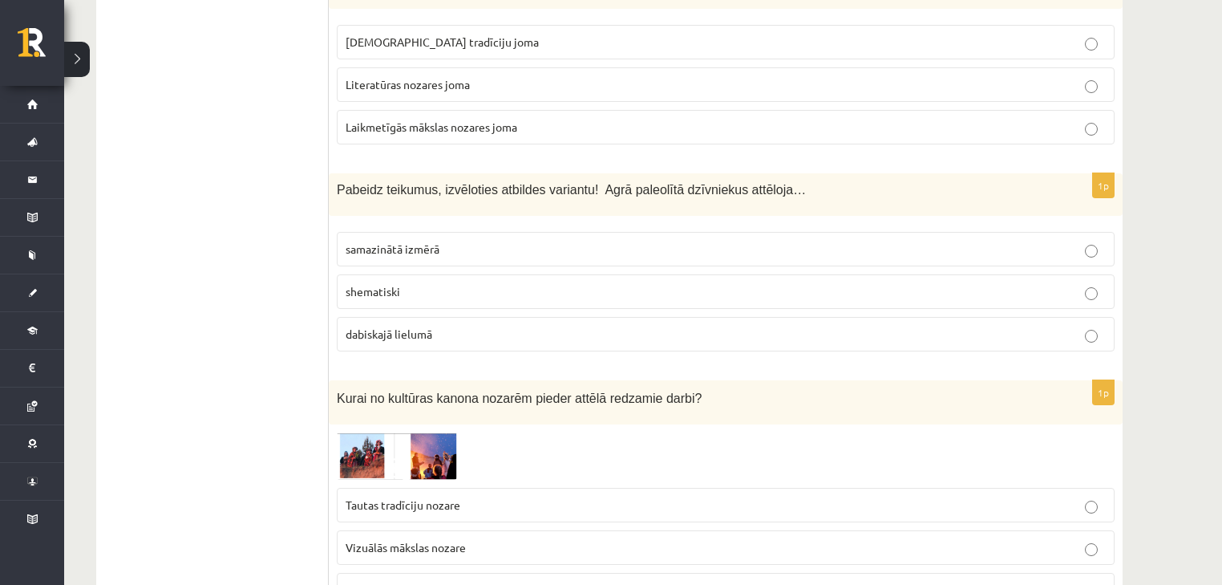
click at [388, 582] on span "Mūzikas nozare" at bounding box center [385, 589] width 78 height 14
click at [408, 458] on span at bounding box center [398, 471] width 26 height 26
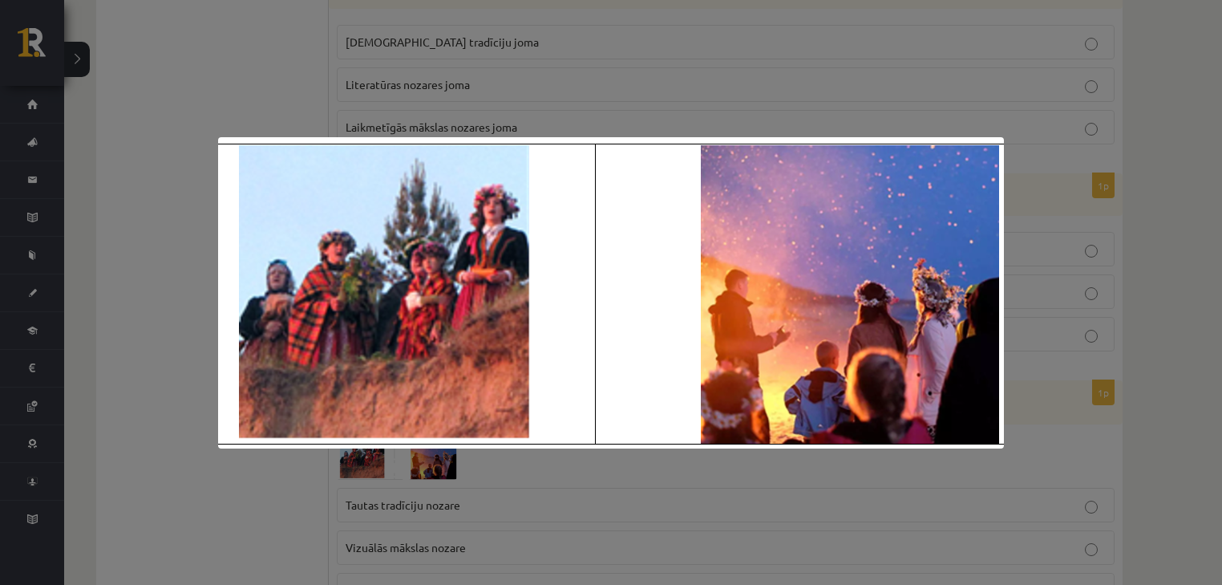
click at [470, 287] on img at bounding box center [611, 292] width 786 height 311
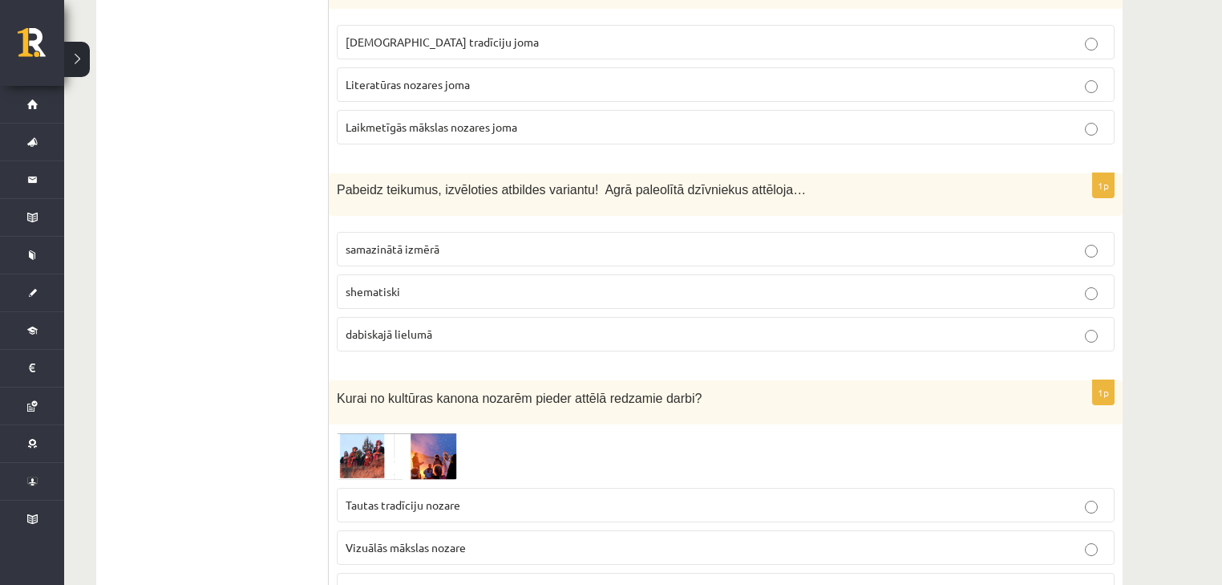
click at [382, 432] on img at bounding box center [397, 455] width 120 height 47
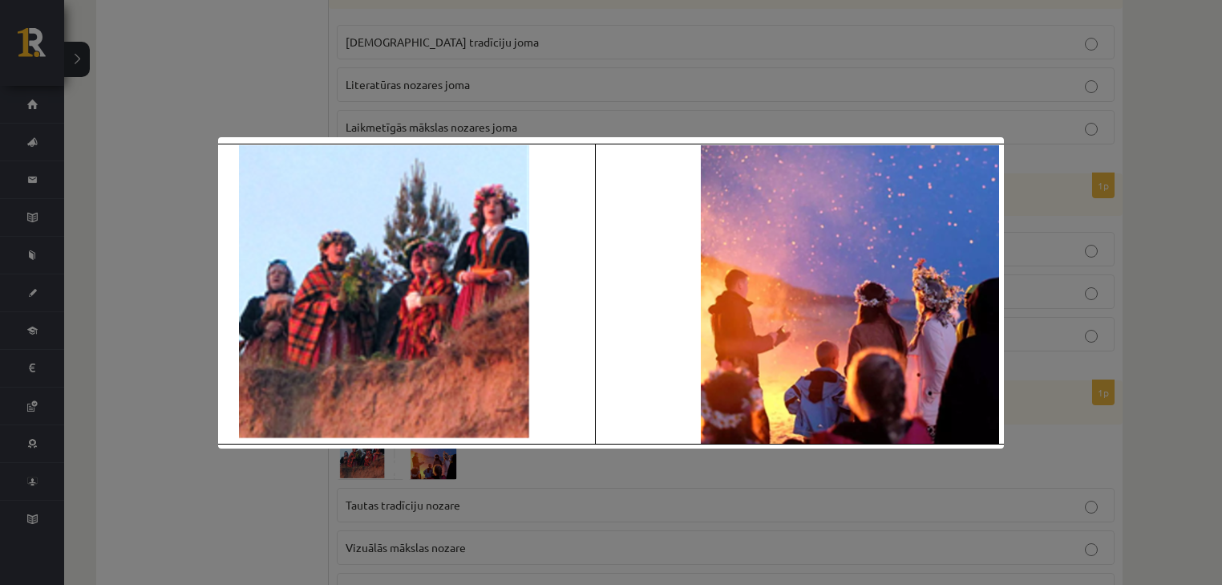
click at [184, 340] on div at bounding box center [611, 292] width 1222 height 585
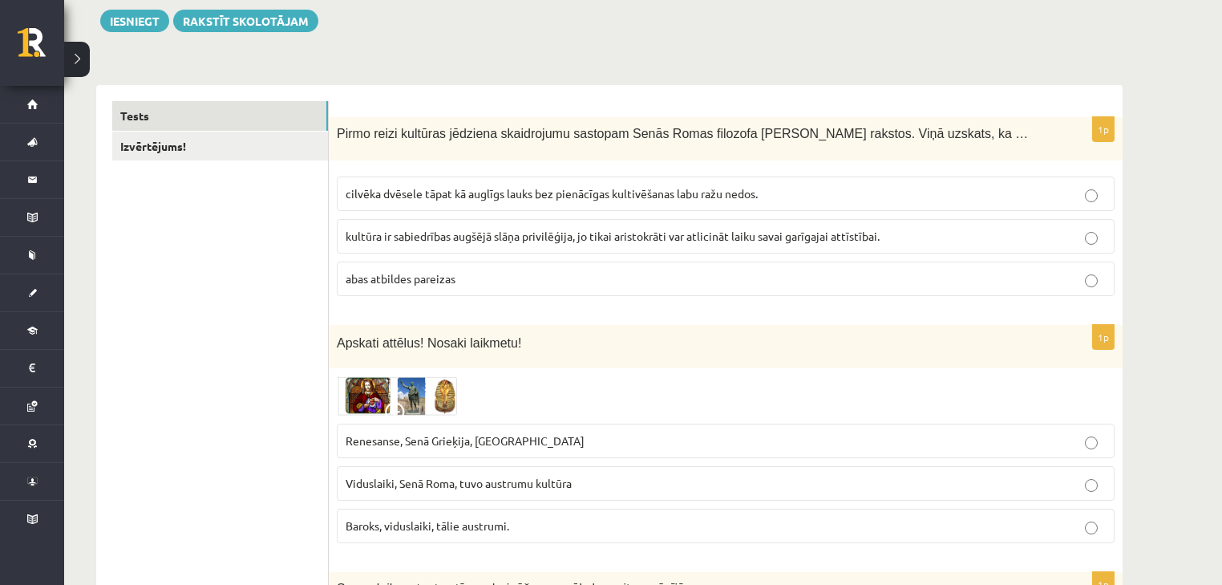
scroll to position [192, 0]
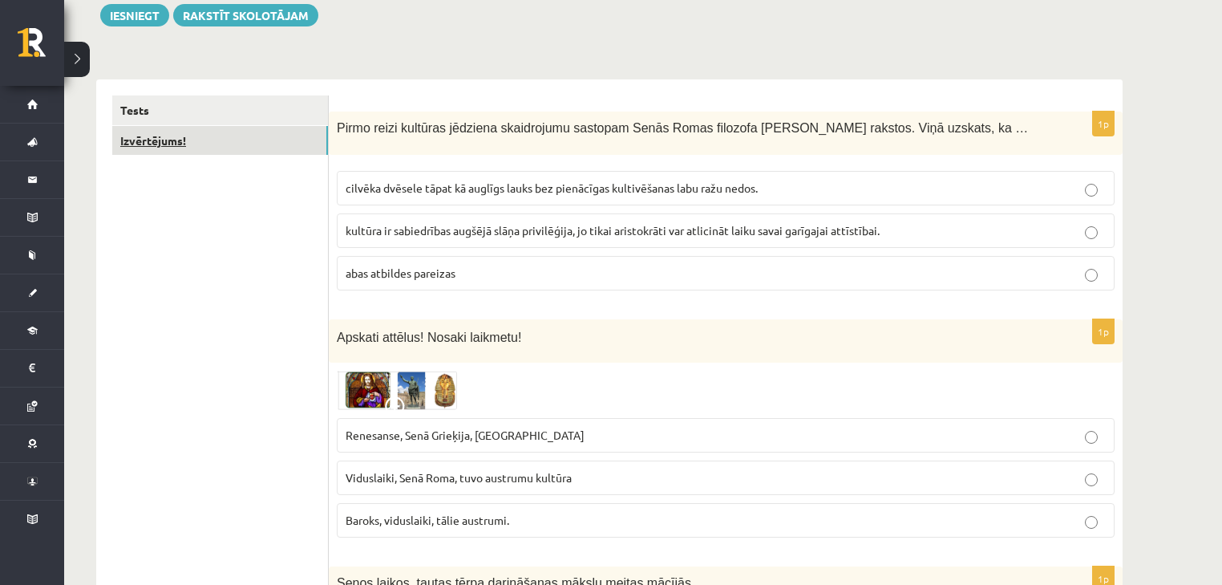
click at [176, 148] on link "Izvērtējums!" at bounding box center [220, 141] width 216 height 30
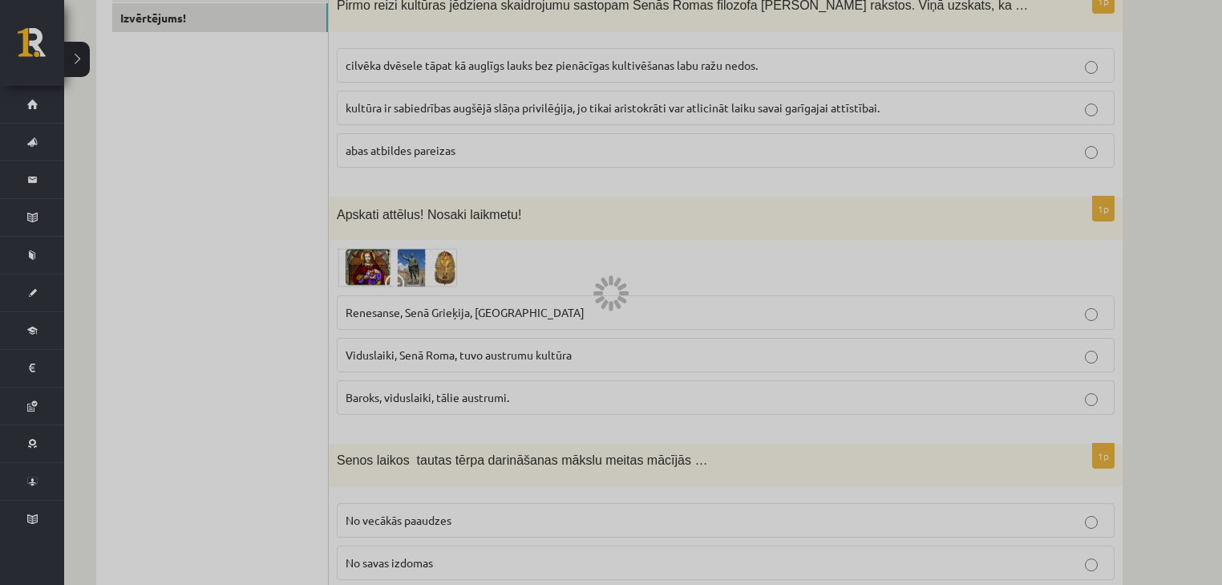
scroll to position [0, 0]
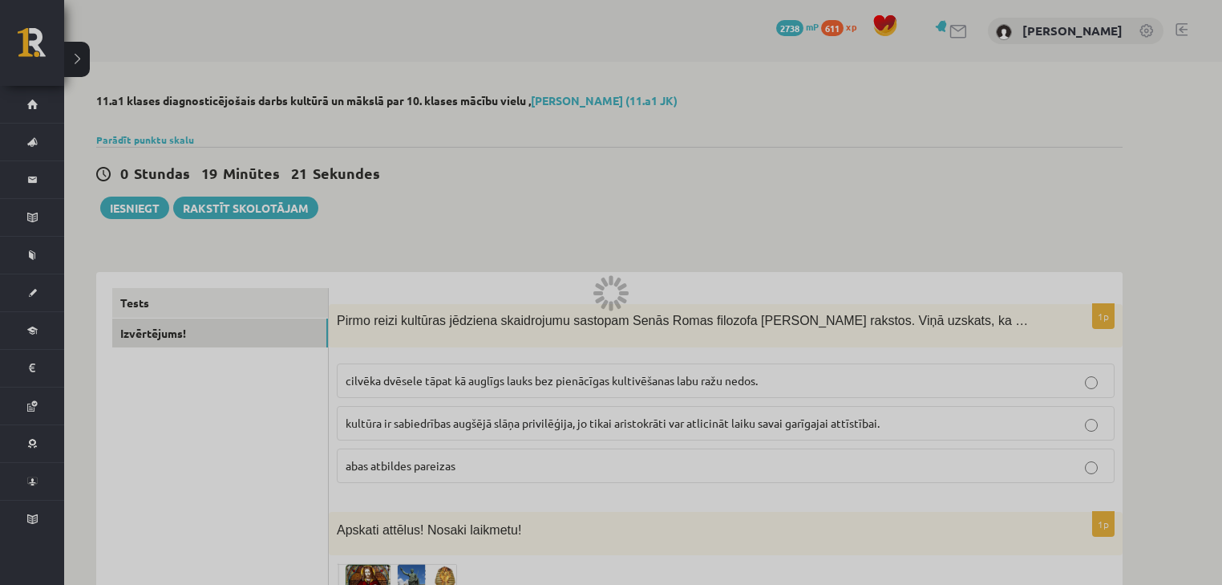
click at [152, 306] on div at bounding box center [611, 292] width 1222 height 585
click at [202, 378] on div at bounding box center [611, 292] width 1222 height 585
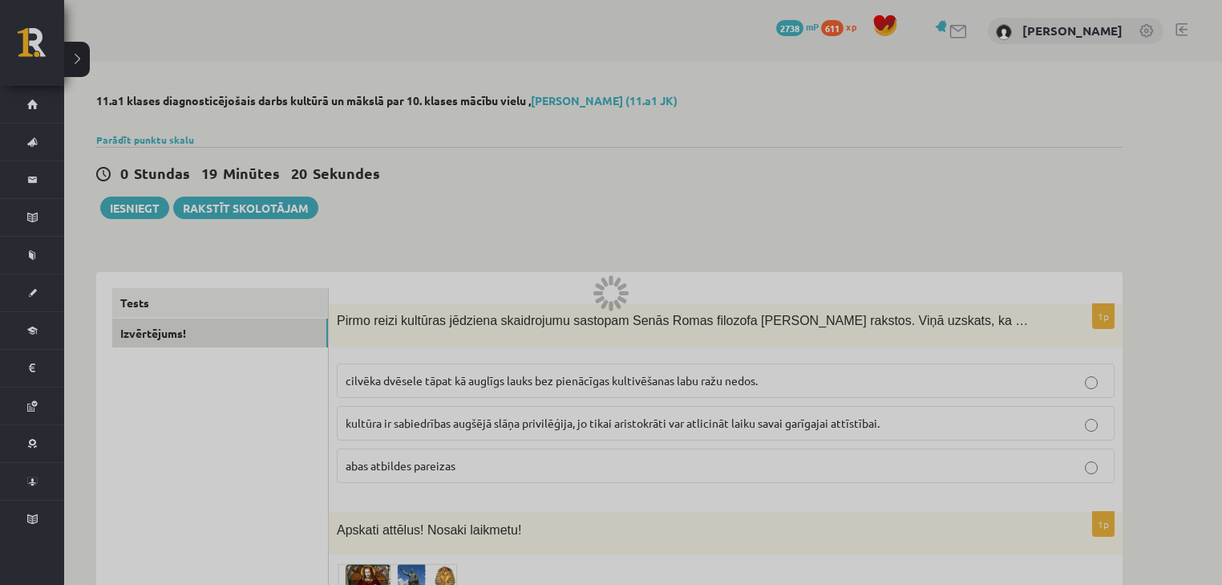
click at [202, 375] on div at bounding box center [611, 292] width 1222 height 585
click at [202, 373] on div at bounding box center [611, 292] width 1222 height 585
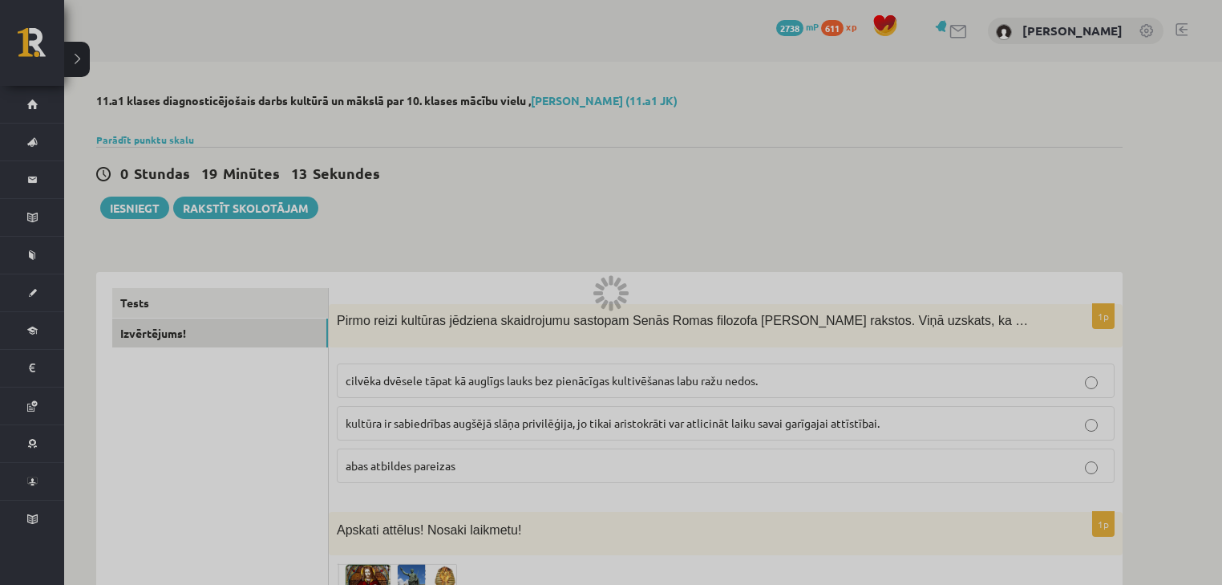
click at [190, 334] on div at bounding box center [611, 292] width 1222 height 585
click at [180, 331] on div at bounding box center [611, 292] width 1222 height 585
click at [180, 334] on div at bounding box center [611, 292] width 1222 height 585
click at [178, 334] on div at bounding box center [611, 292] width 1222 height 585
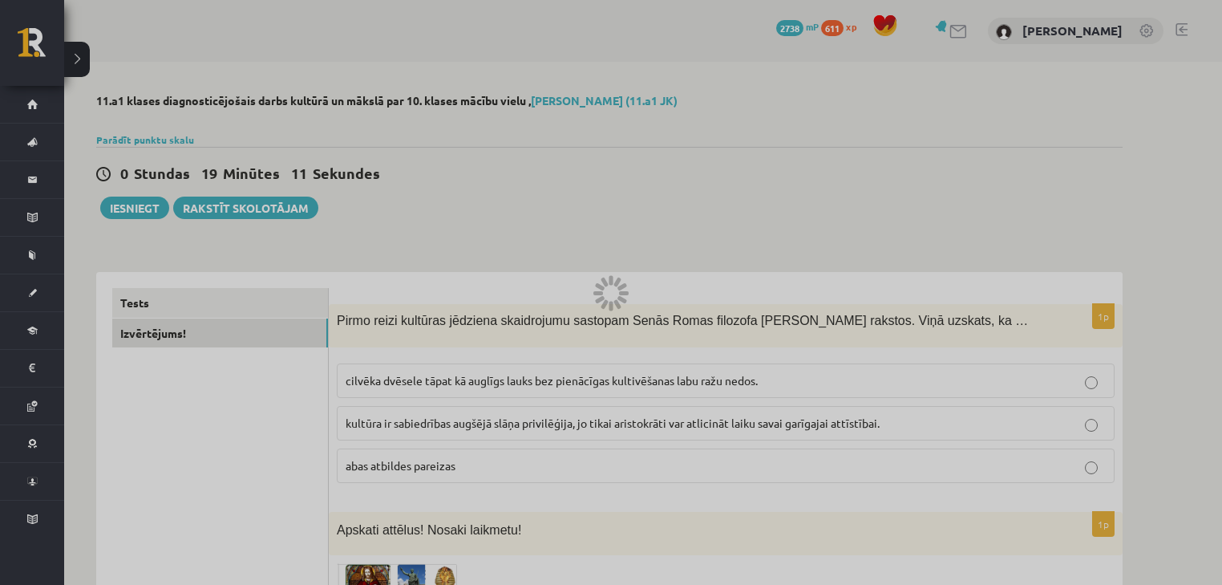
click at [178, 334] on div at bounding box center [611, 292] width 1222 height 585
click at [179, 334] on div at bounding box center [611, 292] width 1222 height 585
click at [143, 209] on div at bounding box center [611, 292] width 1222 height 585
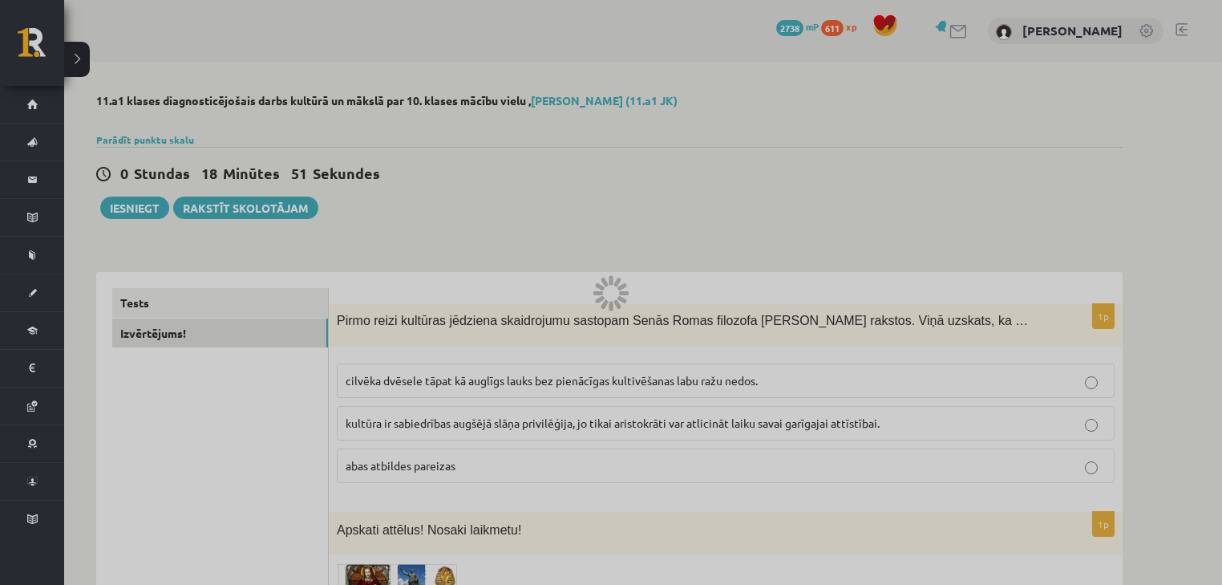
click at [143, 209] on div at bounding box center [611, 292] width 1222 height 585
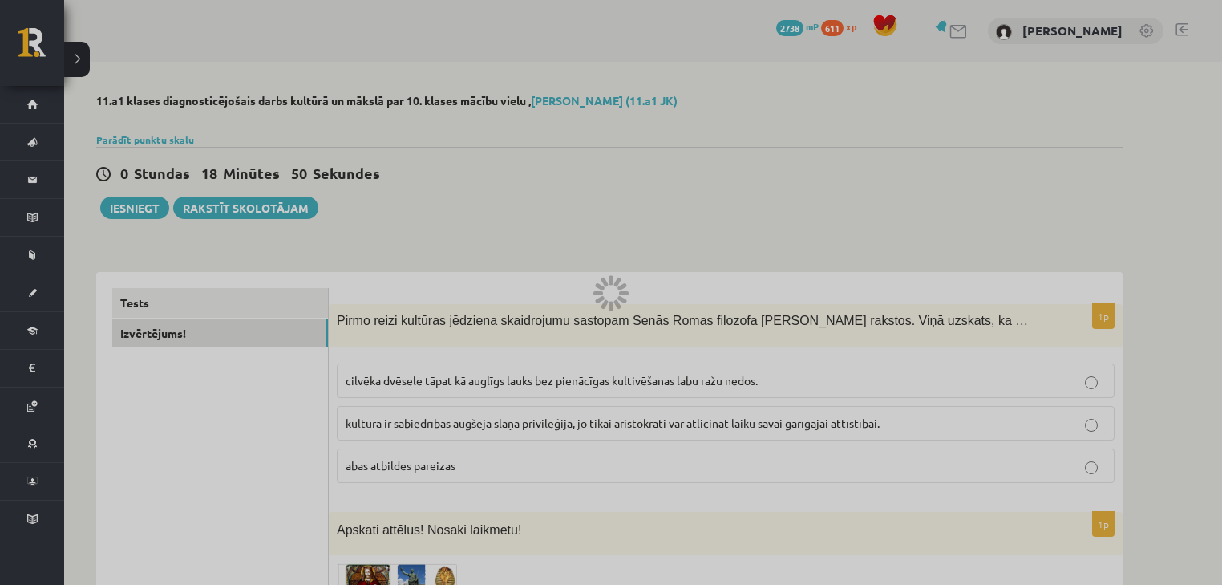
click at [143, 209] on div at bounding box center [611, 292] width 1222 height 585
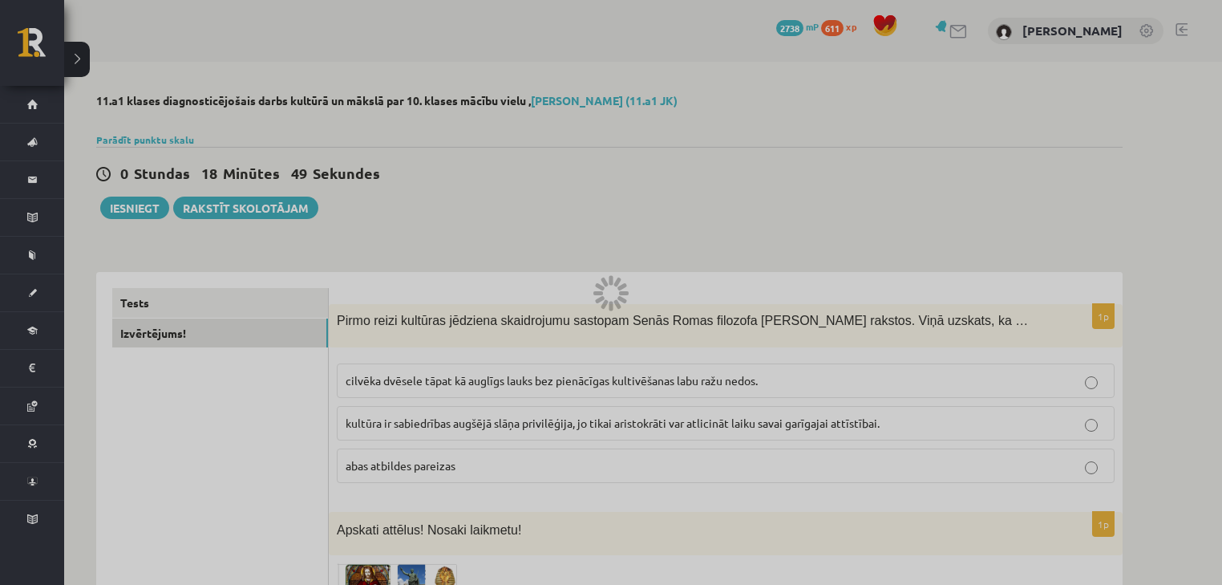
click at [143, 209] on div at bounding box center [611, 292] width 1222 height 585
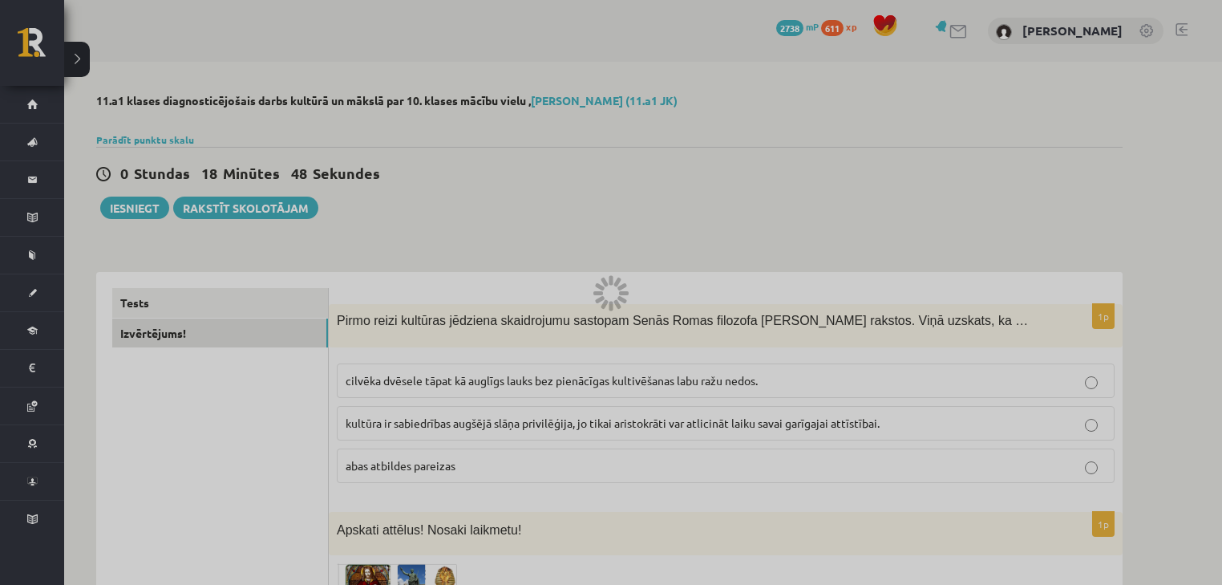
click at [143, 209] on div at bounding box center [611, 292] width 1222 height 585
click at [142, 209] on div at bounding box center [611, 292] width 1222 height 585
click at [142, 208] on div at bounding box center [611, 292] width 1222 height 585
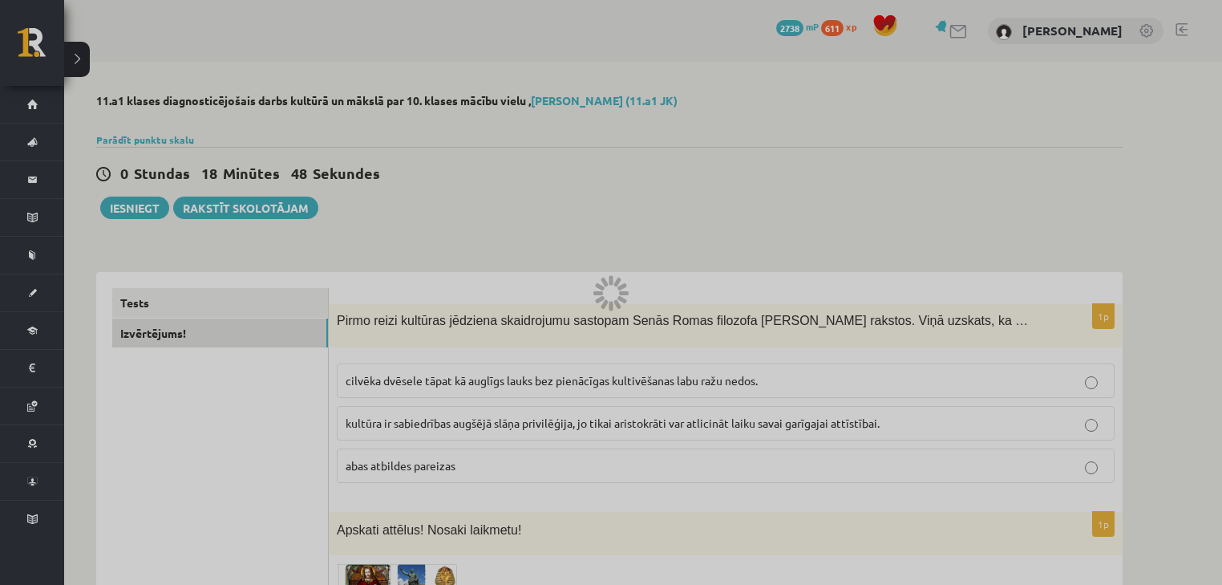
click at [142, 208] on div at bounding box center [611, 292] width 1222 height 585
click at [142, 207] on div at bounding box center [611, 292] width 1222 height 585
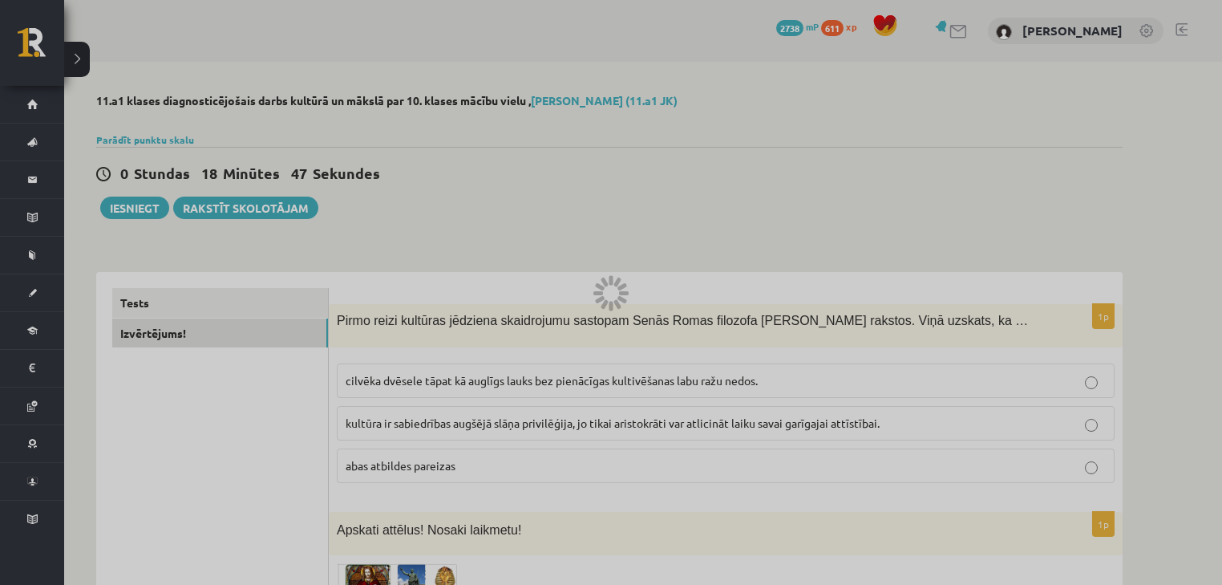
click at [142, 207] on div at bounding box center [611, 292] width 1222 height 585
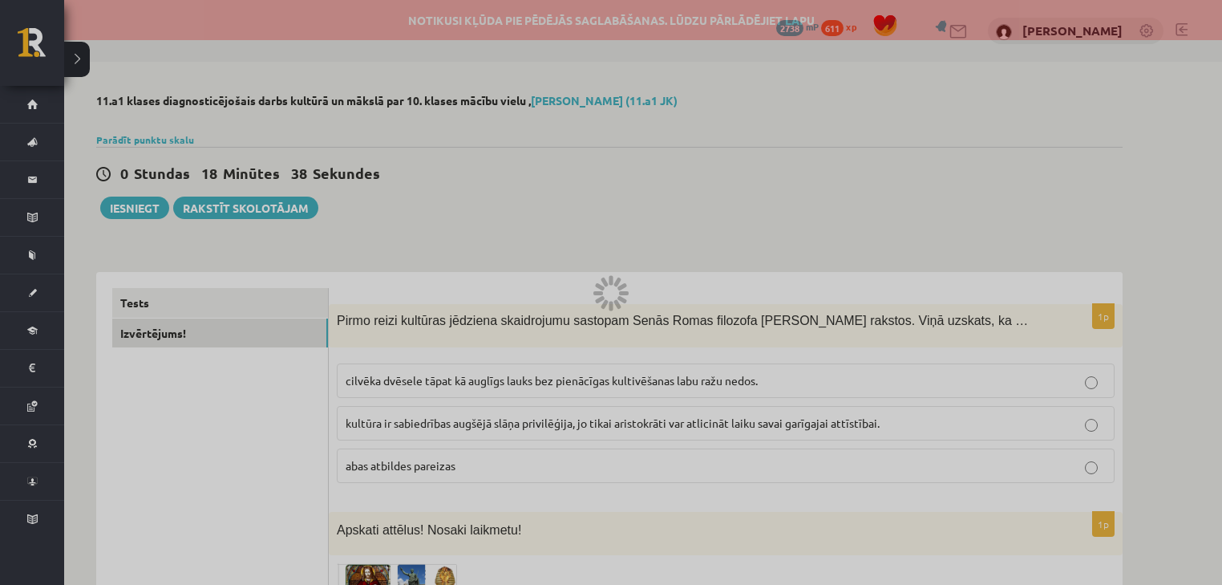
click at [132, 211] on div at bounding box center [611, 292] width 1222 height 585
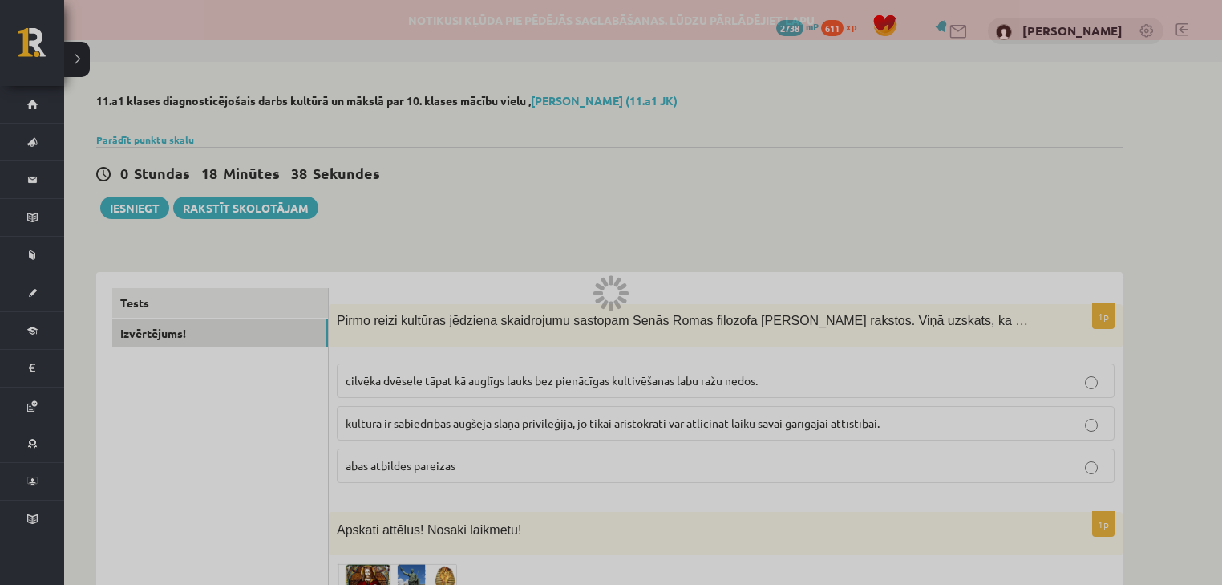
click at [132, 211] on div at bounding box center [611, 292] width 1222 height 585
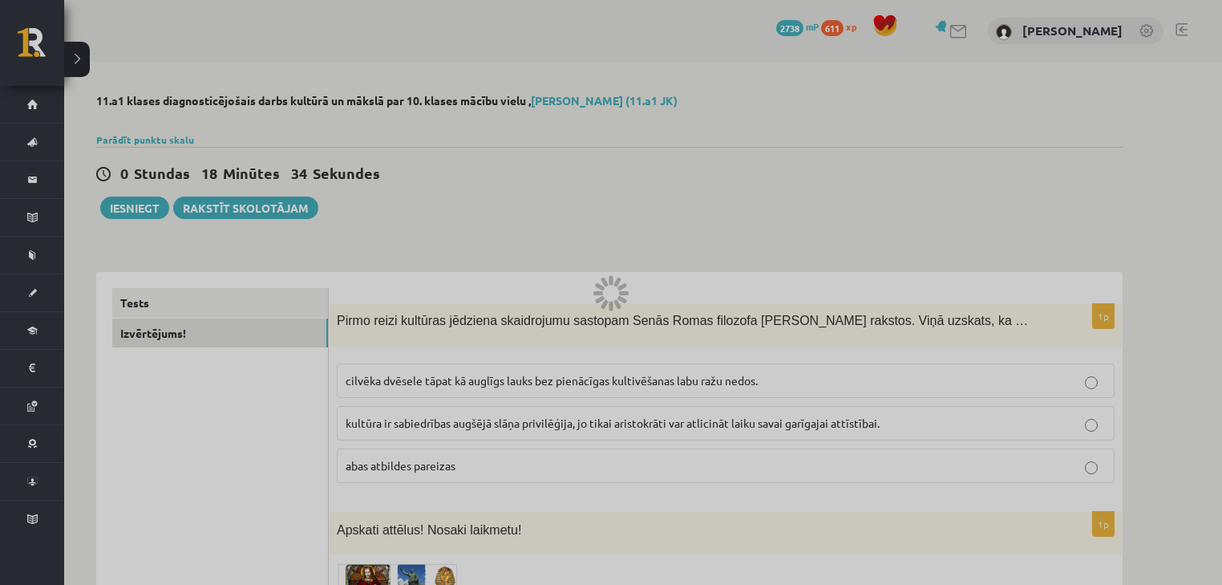
click at [147, 197] on div at bounding box center [611, 292] width 1222 height 585
drag, startPoint x: 147, startPoint y: 199, endPoint x: 144, endPoint y: 215, distance: 16.2
click at [145, 209] on div at bounding box center [611, 292] width 1222 height 585
click at [144, 215] on div at bounding box center [611, 292] width 1222 height 585
click at [144, 214] on div at bounding box center [611, 292] width 1222 height 585
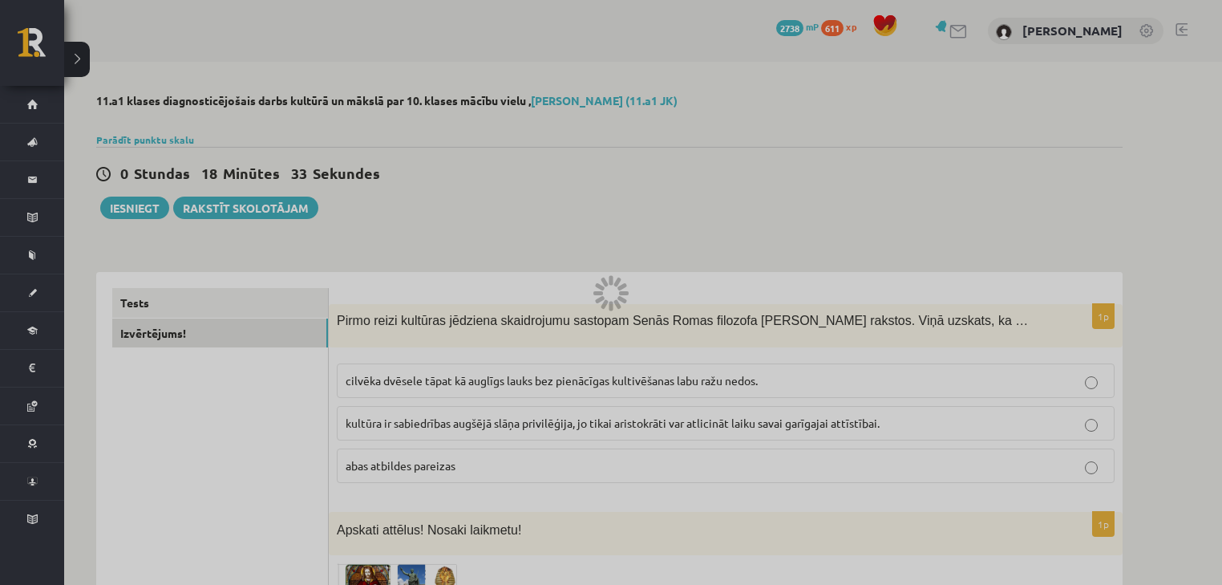
click at [142, 207] on div at bounding box center [611, 292] width 1222 height 585
